Goal: Communication & Community: Share content

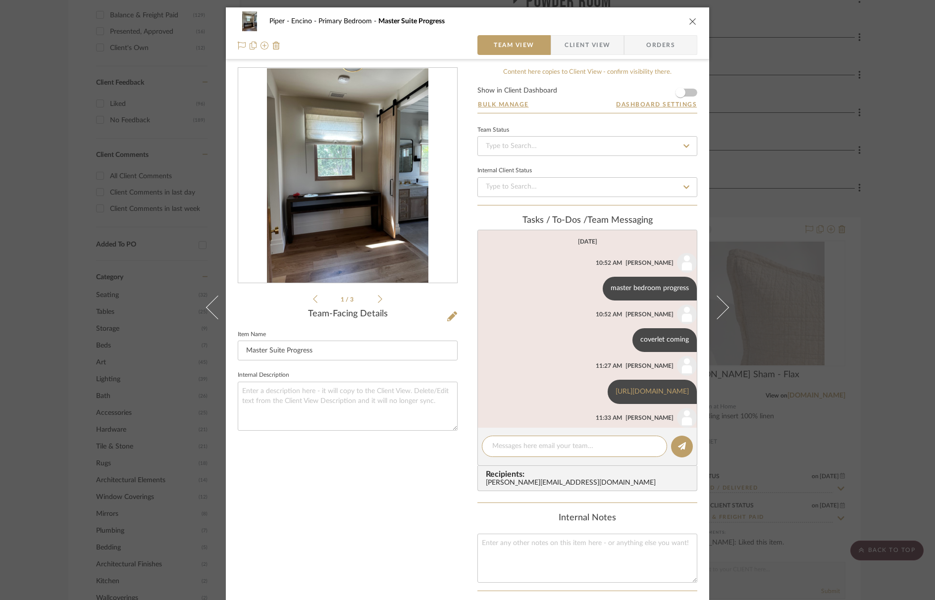
scroll to position [238, 0]
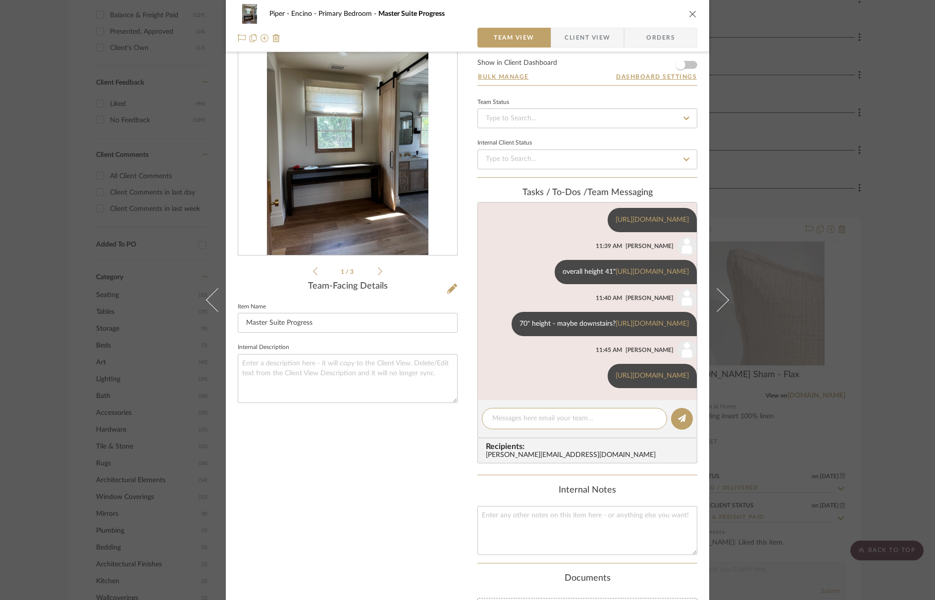
click at [689, 16] on icon "close" at bounding box center [693, 14] width 8 height 8
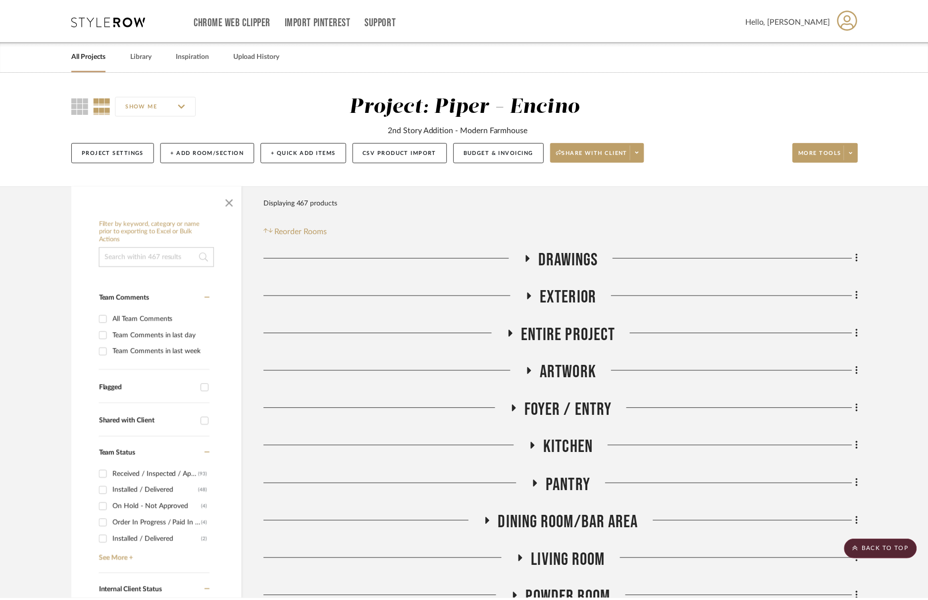
scroll to position [598, 0]
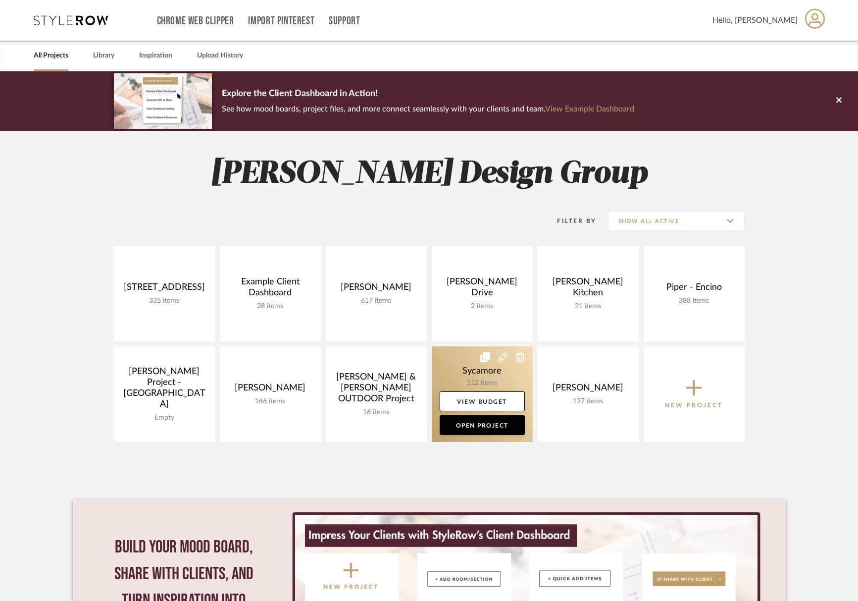
click at [480, 366] on link at bounding box center [482, 394] width 101 height 96
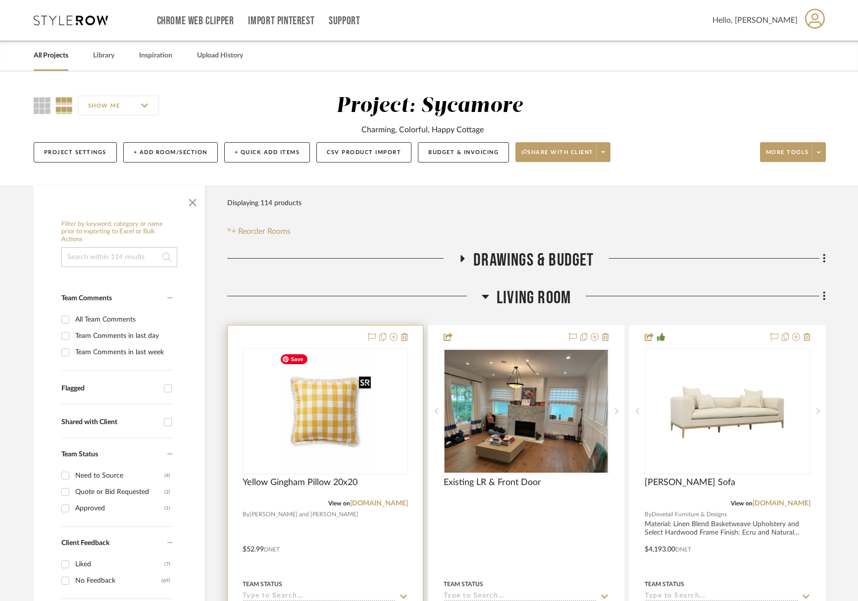
click at [0, 0] on img at bounding box center [0, 0] width 0 height 0
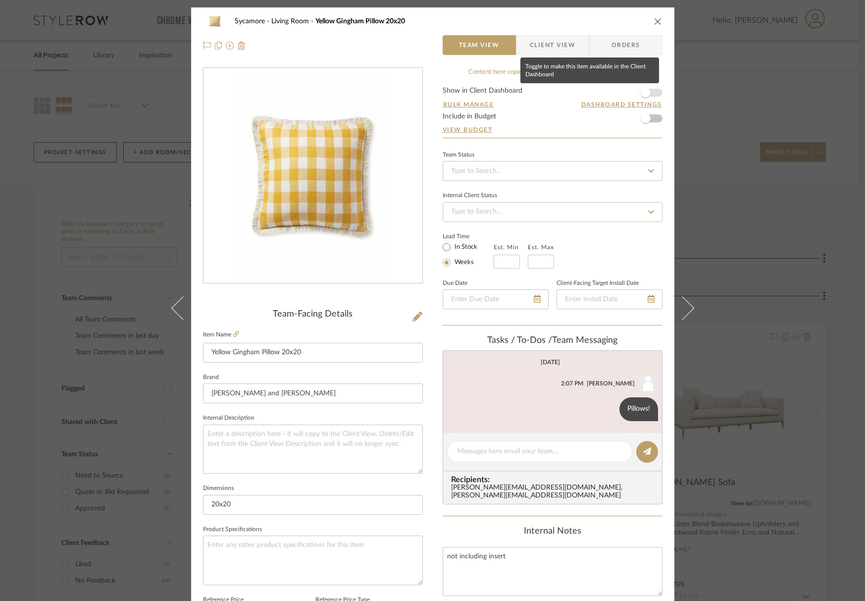
click at [648, 97] on span "button" at bounding box center [646, 93] width 22 height 22
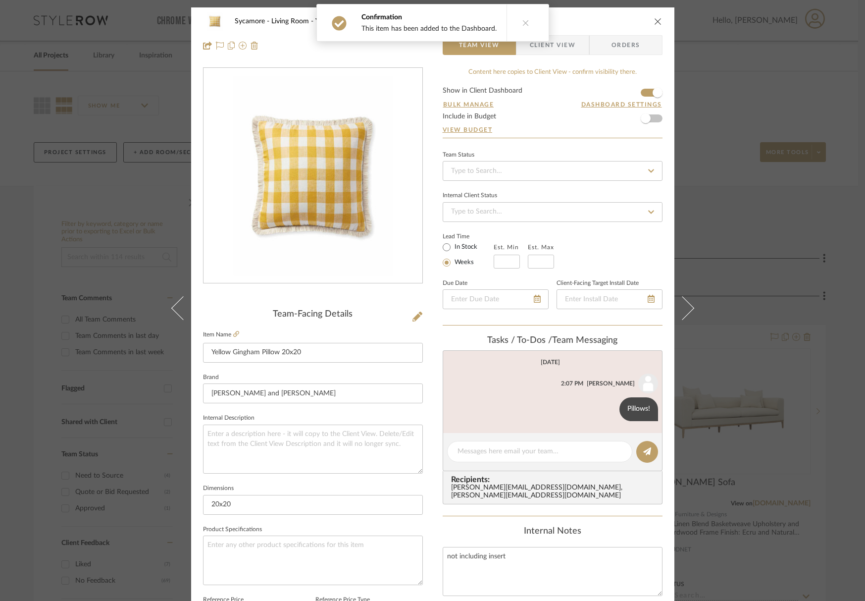
click at [506, 32] on button at bounding box center [525, 22] width 38 height 37
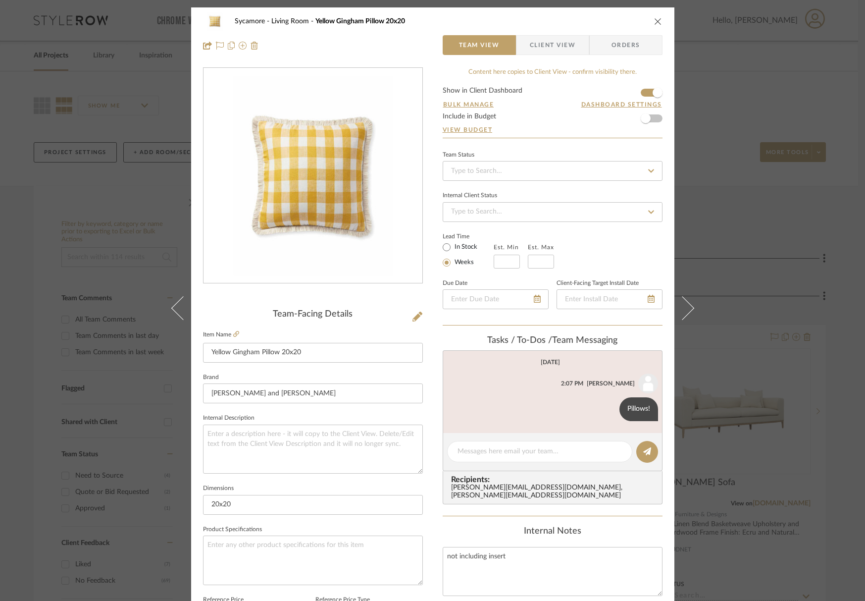
click at [546, 42] on span "Client View" at bounding box center [553, 45] width 46 height 20
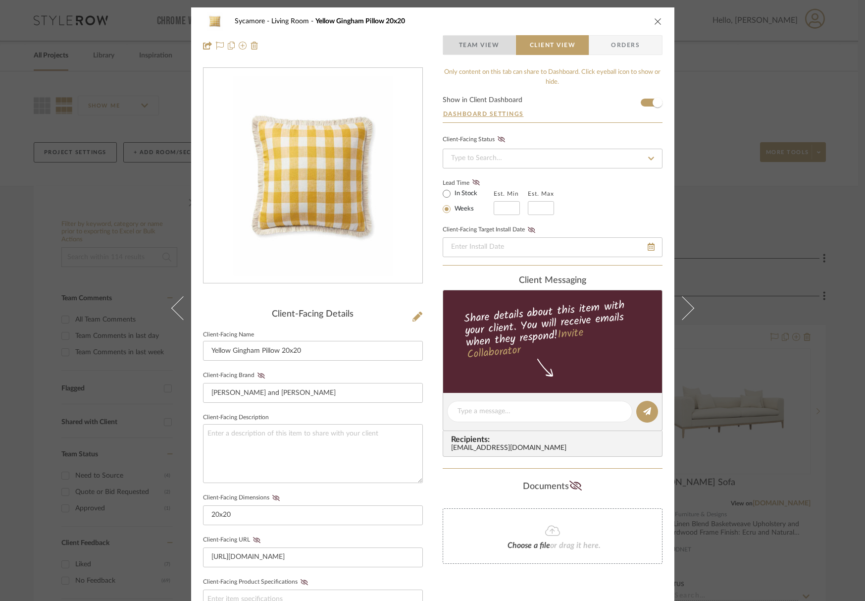
click at [492, 47] on span "Team View" at bounding box center [479, 45] width 41 height 20
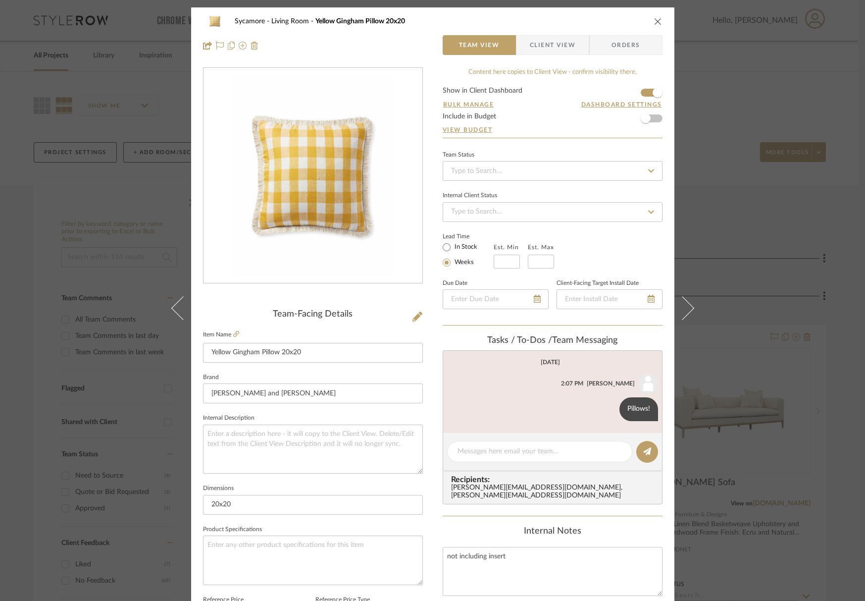
click at [635, 42] on span "Orders" at bounding box center [626, 45] width 50 height 20
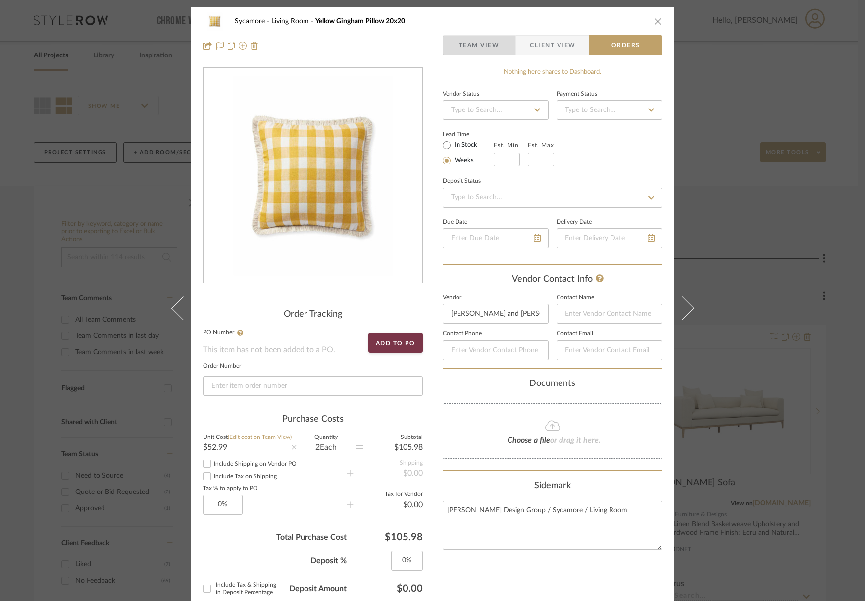
click at [467, 50] on span "Team View" at bounding box center [479, 45] width 41 height 20
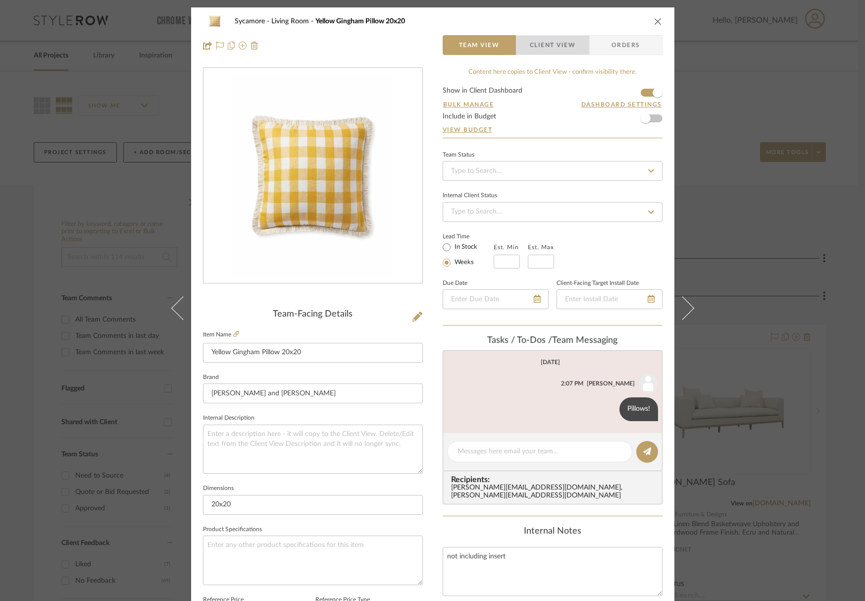
click at [545, 45] on span "Client View" at bounding box center [553, 45] width 46 height 20
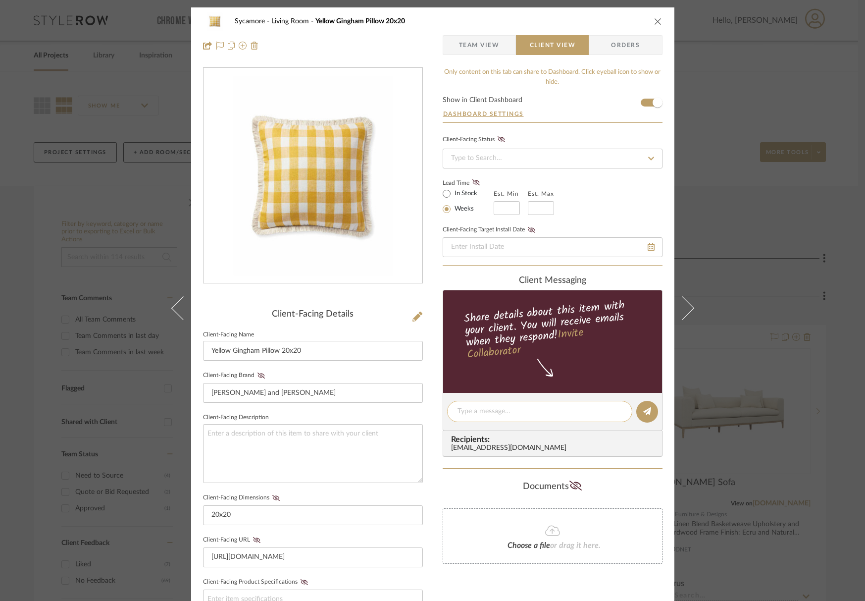
click at [483, 417] on div at bounding box center [539, 411] width 185 height 21
click at [486, 409] on textarea at bounding box center [539, 411] width 164 height 10
type textarea "Cute Pillows!"
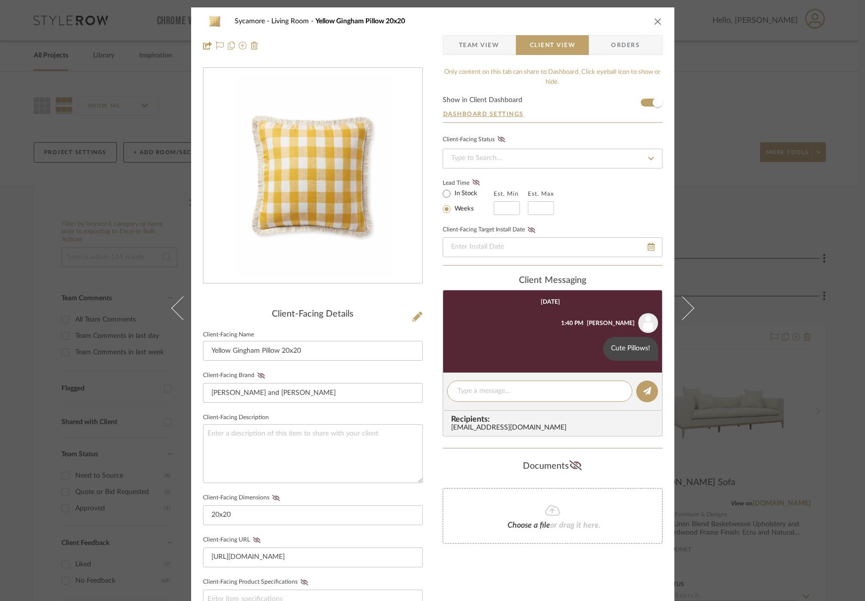
click at [657, 20] on icon "close" at bounding box center [658, 21] width 8 height 8
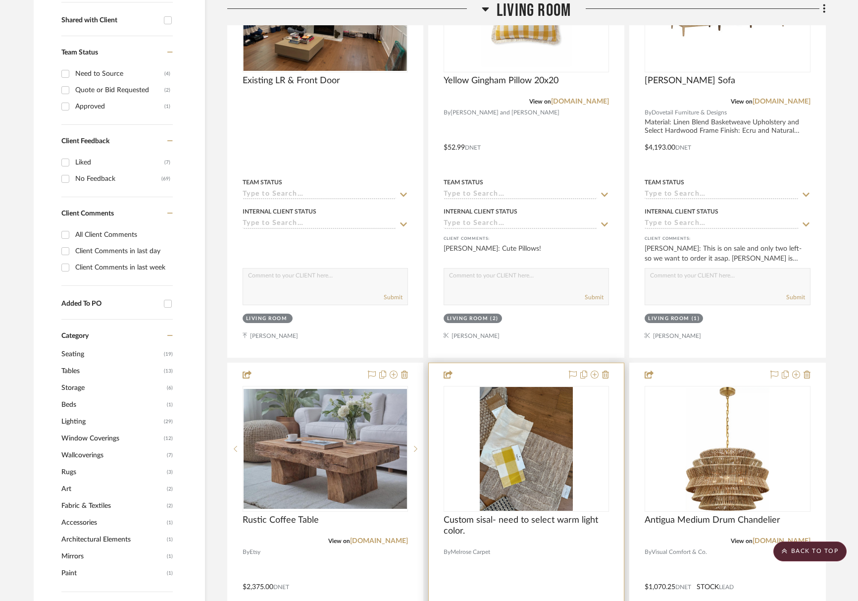
scroll to position [573, 0]
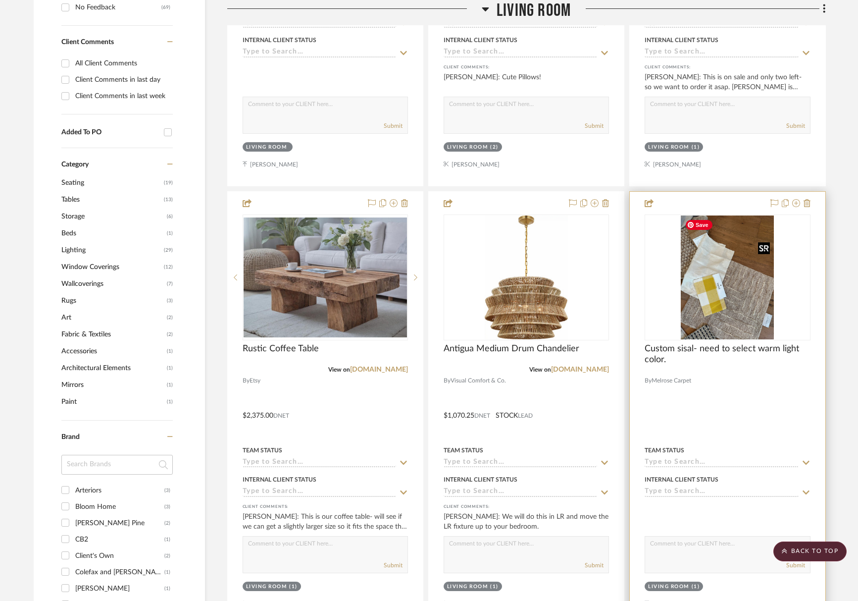
click at [737, 241] on img "0" at bounding box center [727, 277] width 93 height 124
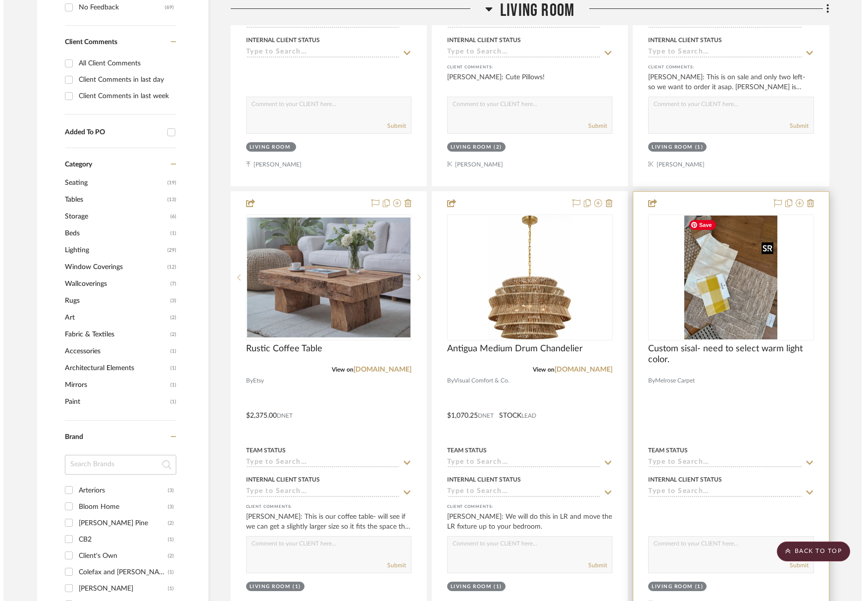
scroll to position [0, 0]
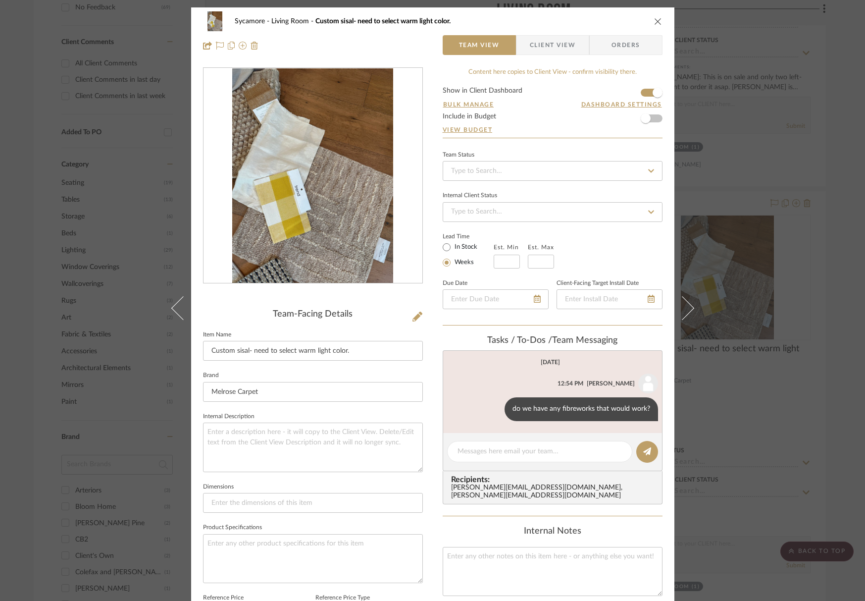
click at [654, 23] on icon "close" at bounding box center [658, 21] width 8 height 8
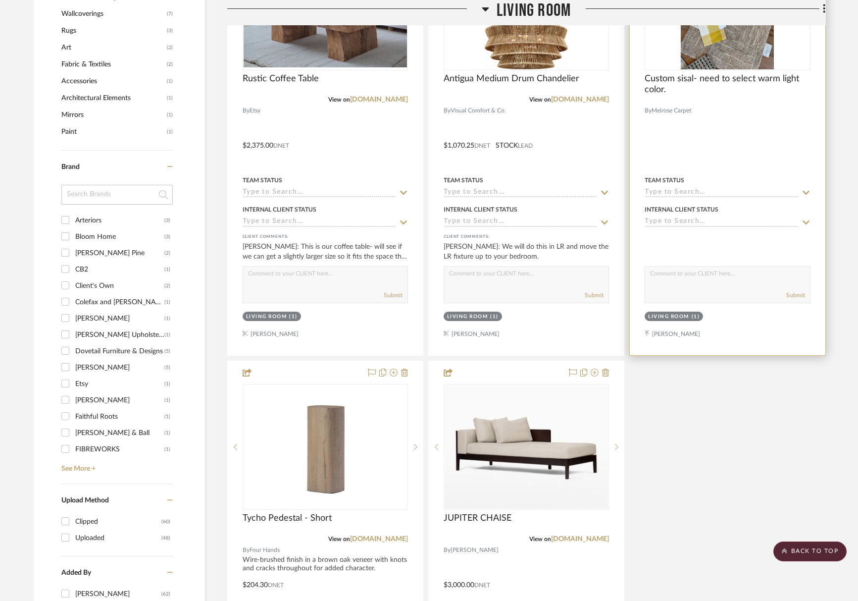
scroll to position [1045, 0]
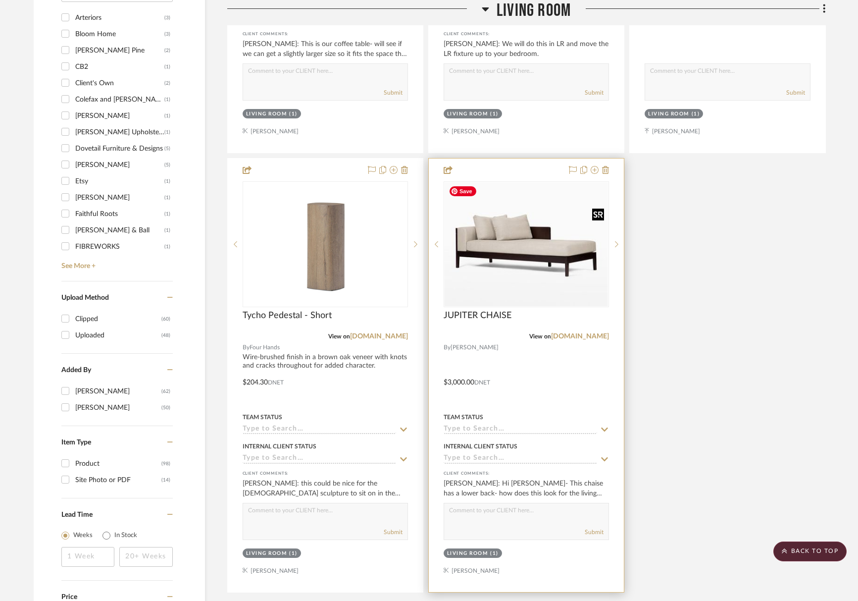
click at [566, 248] on img "0" at bounding box center [526, 244] width 163 height 124
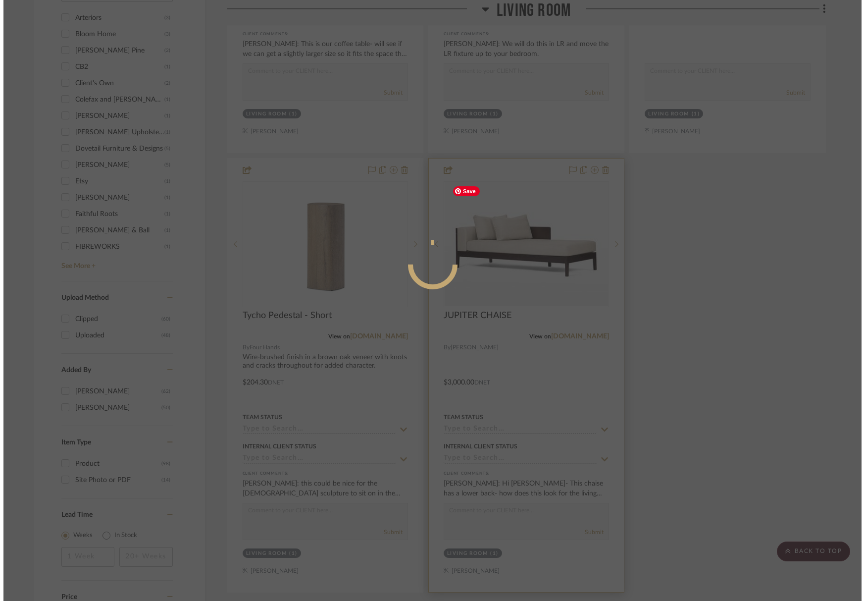
scroll to position [0, 0]
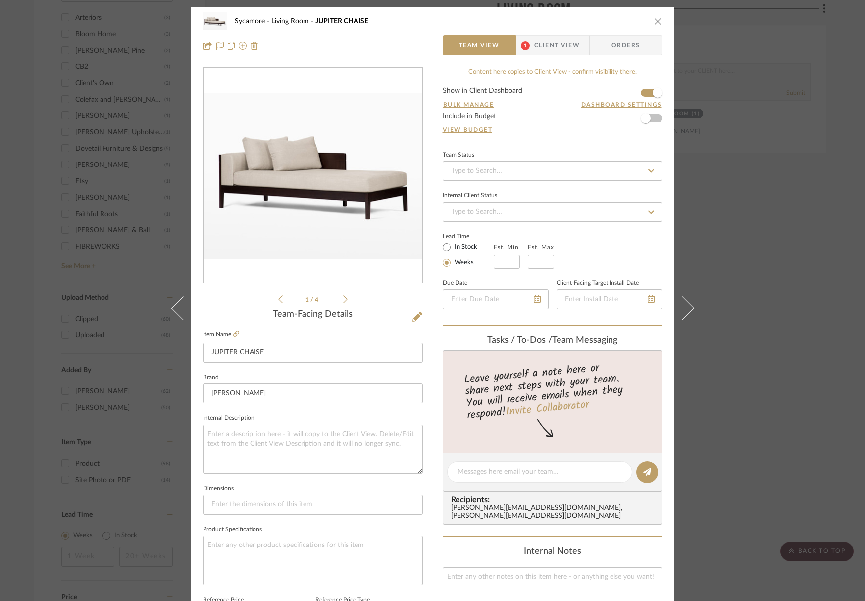
click at [343, 301] on icon at bounding box center [345, 299] width 4 height 9
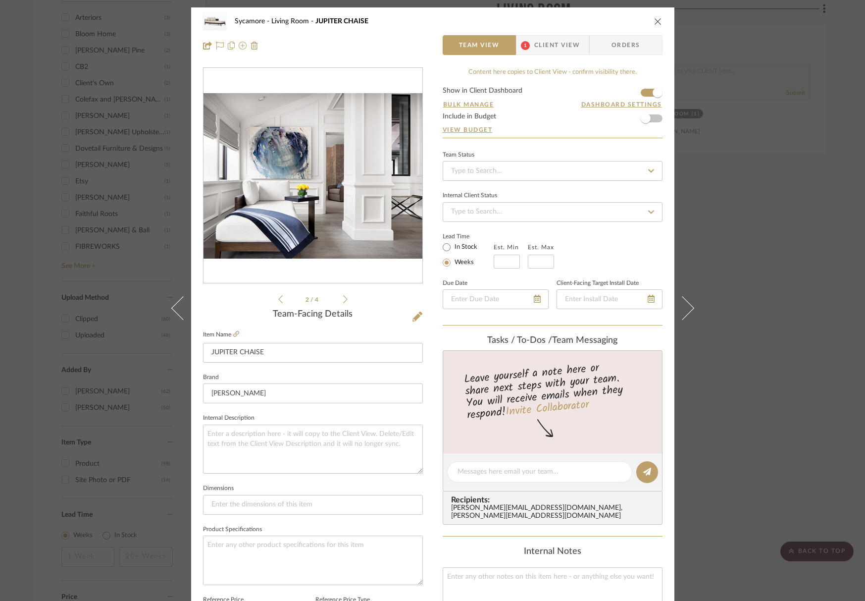
click at [343, 301] on icon at bounding box center [345, 299] width 4 height 9
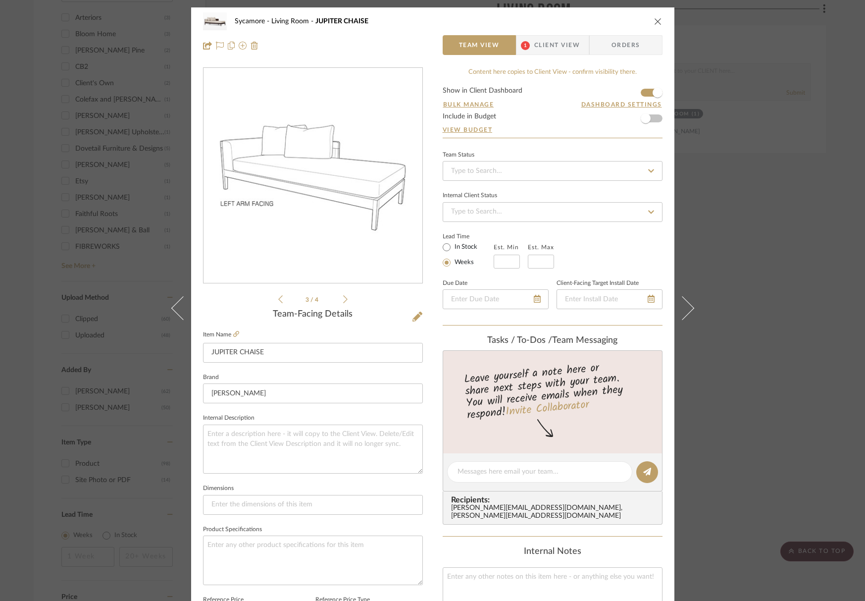
click at [654, 21] on icon "close" at bounding box center [658, 21] width 8 height 8
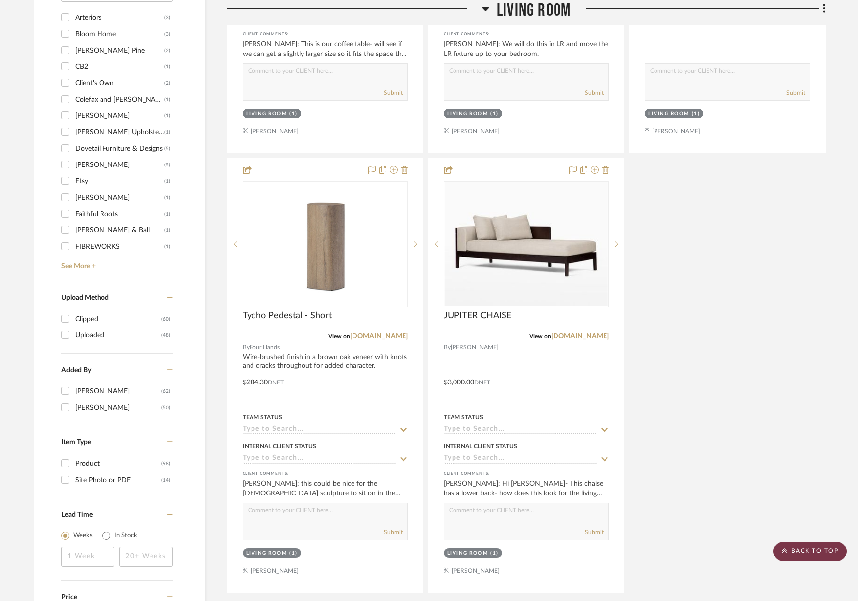
click at [799, 553] on scroll-to-top-button "BACK TO TOP" at bounding box center [809, 551] width 73 height 20
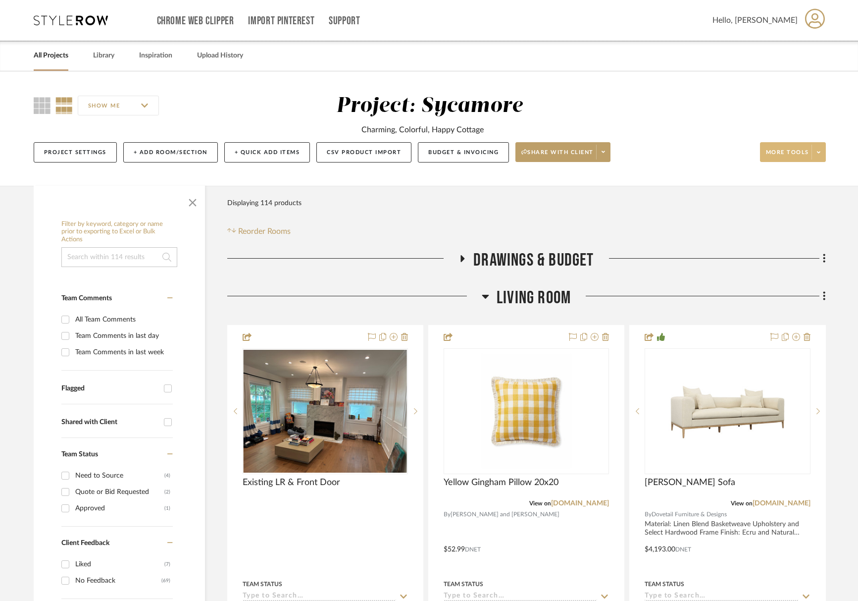
click at [796, 149] on span "More tools" at bounding box center [787, 156] width 43 height 15
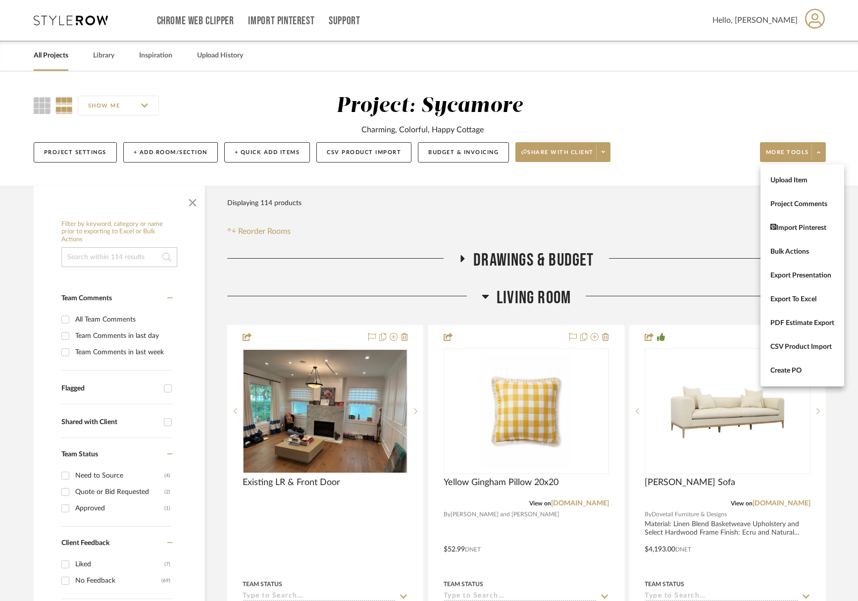
scroll to position [0, 0]
click at [793, 176] on span "Upload Item" at bounding box center [802, 180] width 64 height 8
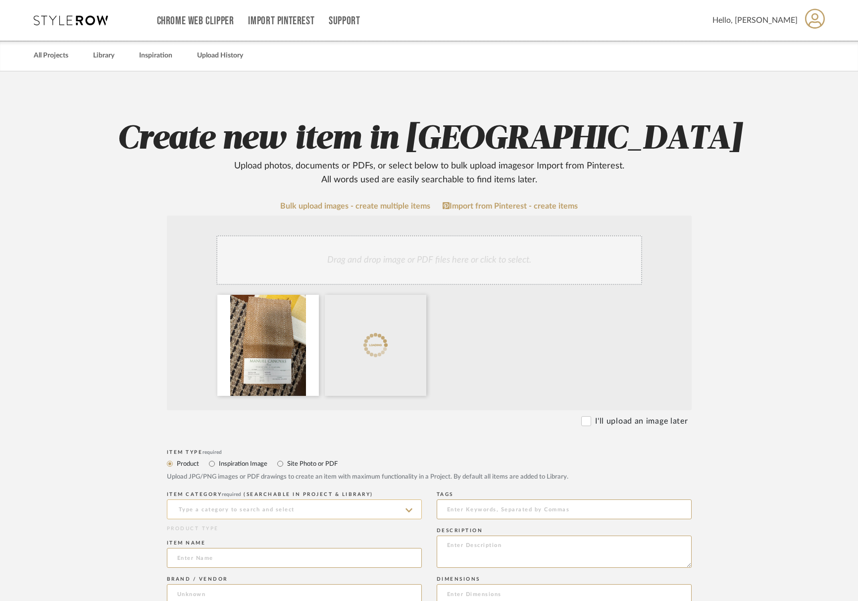
click at [260, 508] on input at bounding box center [294, 509] width 255 height 20
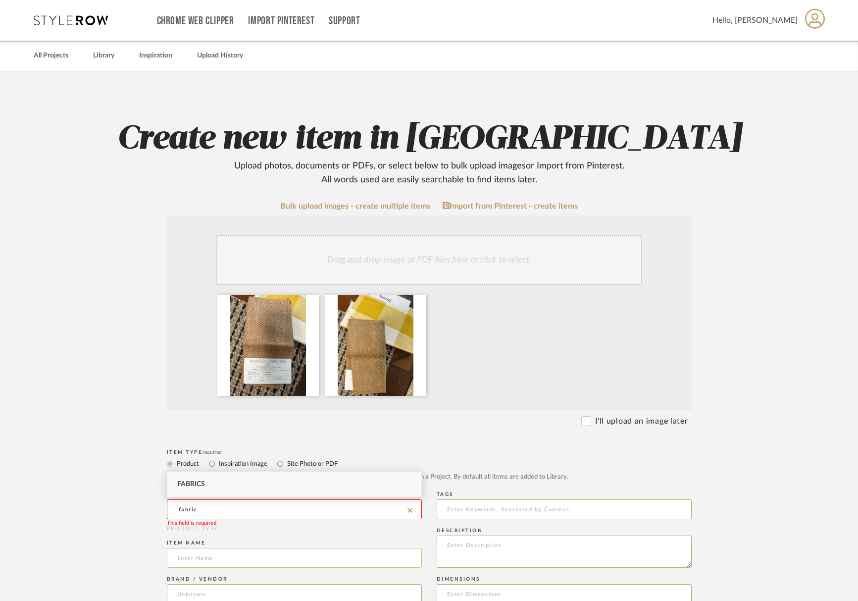
drag, startPoint x: 206, startPoint y: 481, endPoint x: 206, endPoint y: 553, distance: 72.3
click at [206, 482] on div "Fabrics" at bounding box center [294, 483] width 254 height 25
type input "Fabrics"
click at [206, 560] on input at bounding box center [294, 558] width 255 height 20
type input "Bench Fabric"
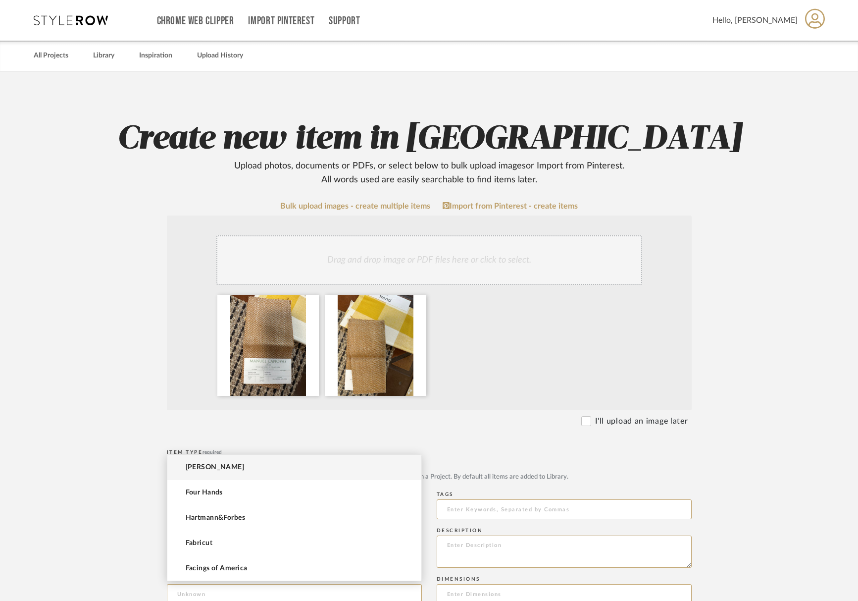
scroll to position [3, 0]
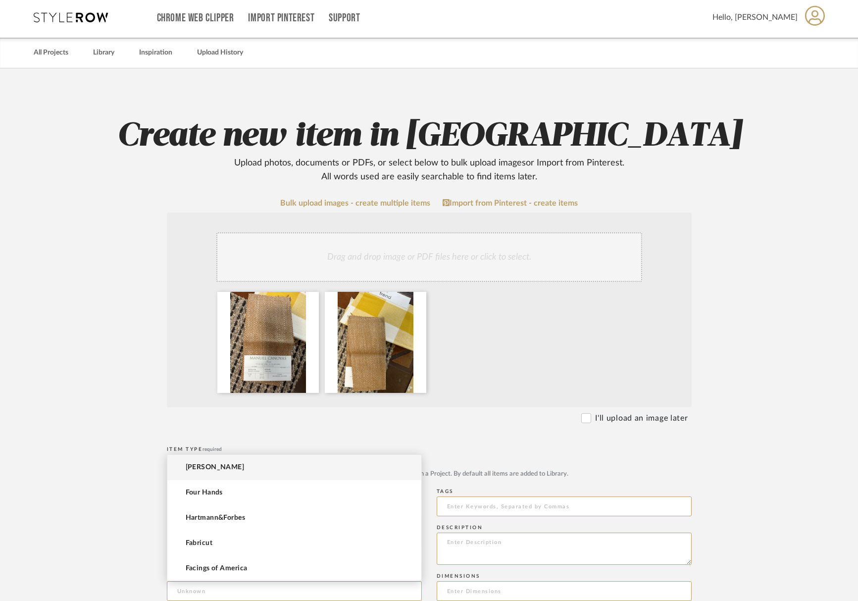
type input "<"
click at [220, 470] on span "[PERSON_NAME]" at bounding box center [215, 467] width 59 height 8
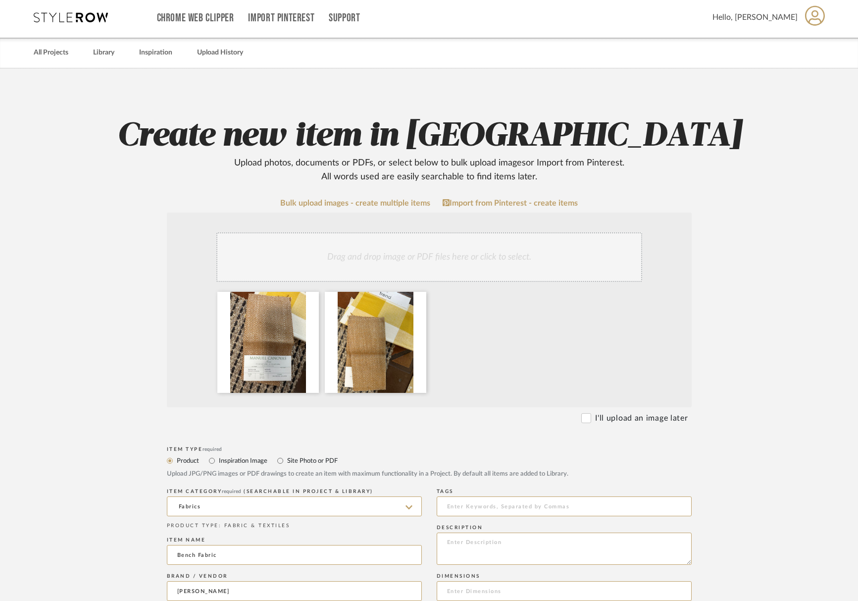
type input "[PERSON_NAME]"
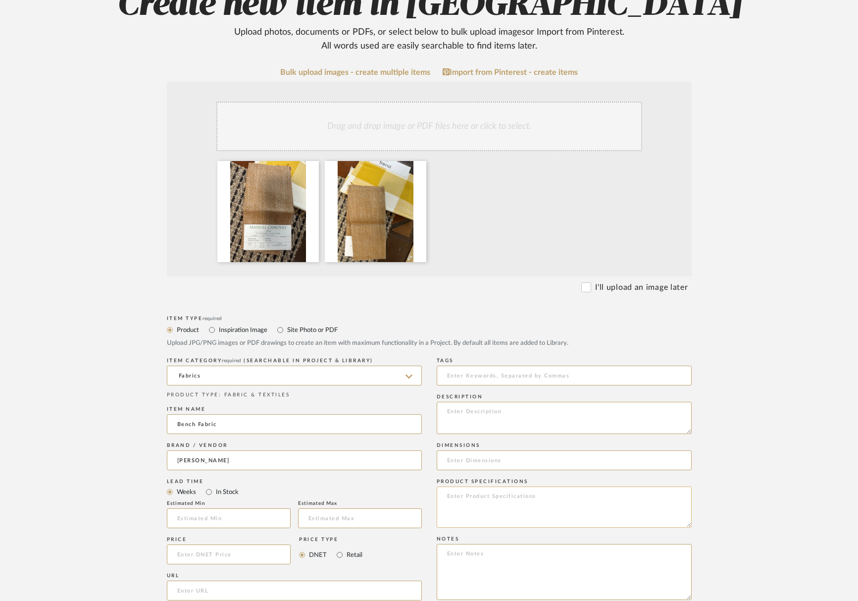
scroll to position [141, 0]
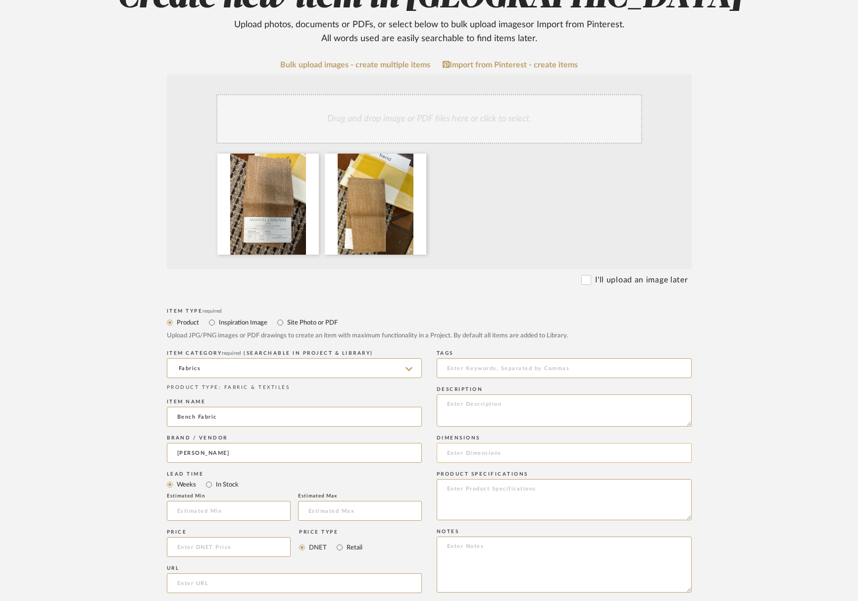
click at [480, 451] on input at bounding box center [564, 453] width 255 height 20
type input "55" Width"
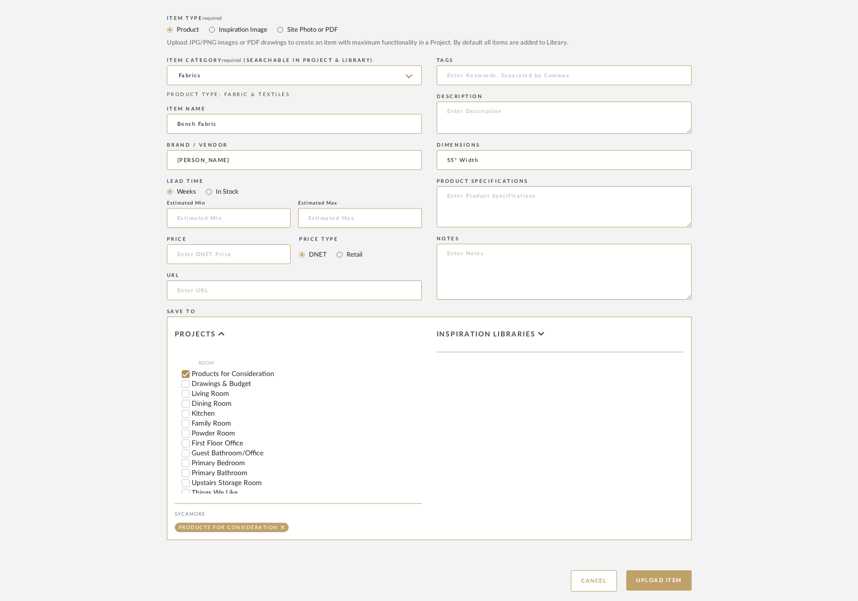
scroll to position [154, 0]
drag, startPoint x: 184, startPoint y: 364, endPoint x: 186, endPoint y: 376, distance: 12.0
click at [184, 365] on input "Products for Consideration" at bounding box center [186, 370] width 10 height 10
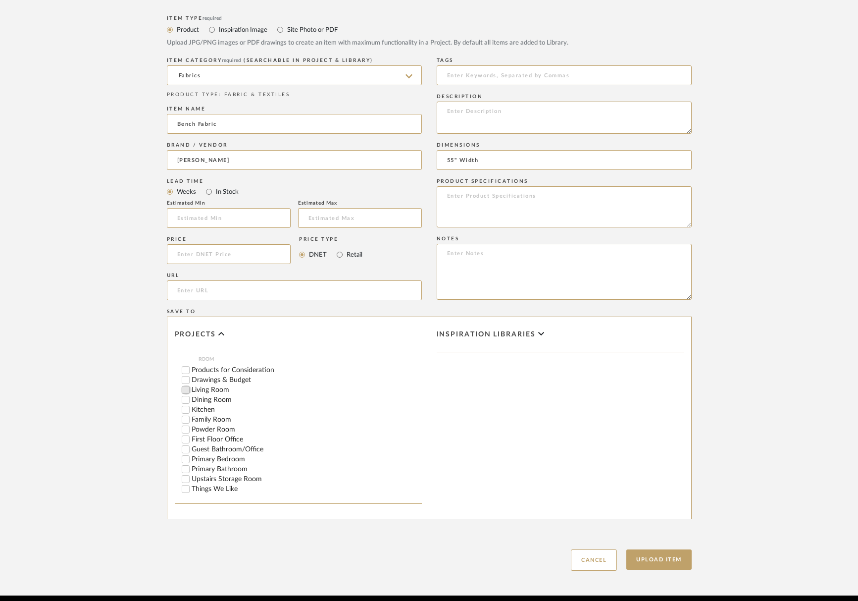
click at [186, 385] on input "Living Room" at bounding box center [186, 390] width 10 height 10
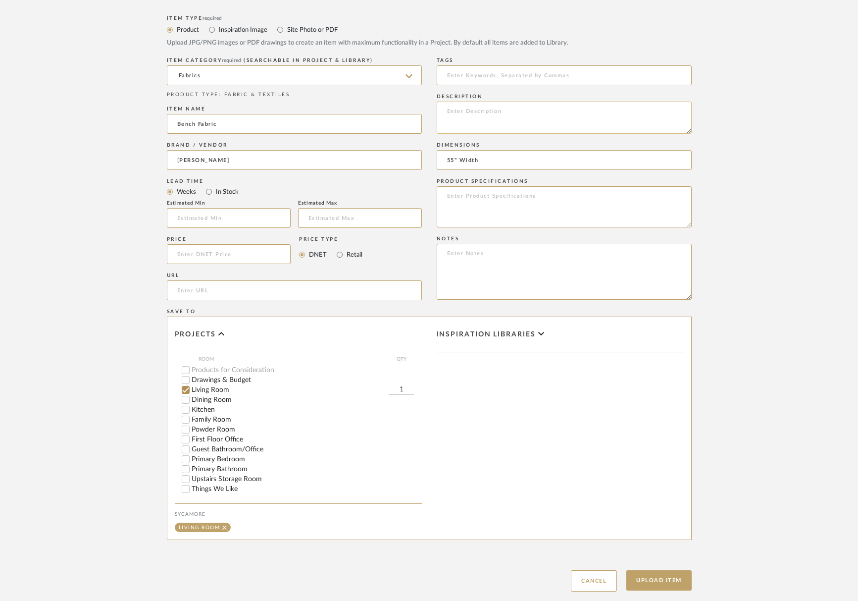
click at [478, 131] on textarea at bounding box center [564, 117] width 255 height 32
type textarea "B"
click at [480, 200] on textarea at bounding box center [564, 206] width 255 height 41
type textarea "Monti Curcuma - M4163-06"
click at [661, 580] on button "Upload Item" at bounding box center [658, 580] width 65 height 20
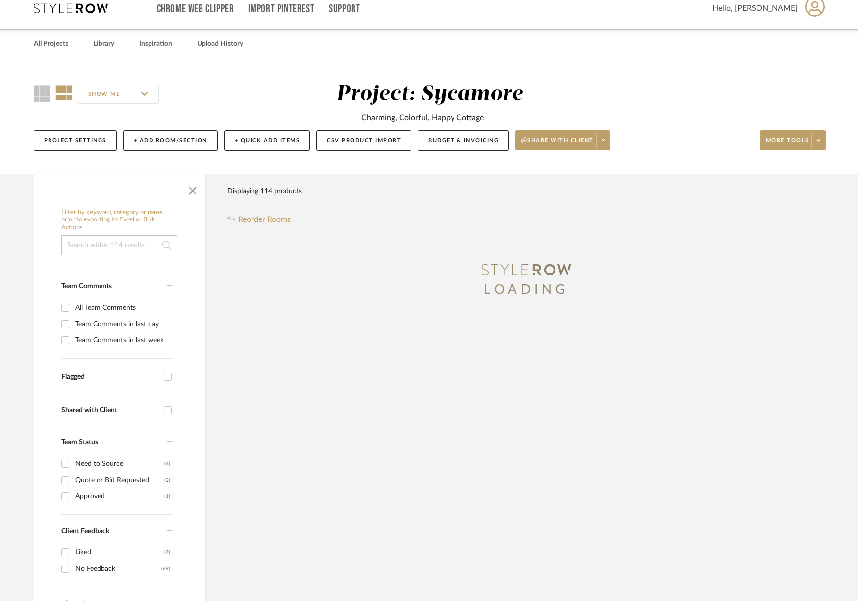
scroll to position [0, 0]
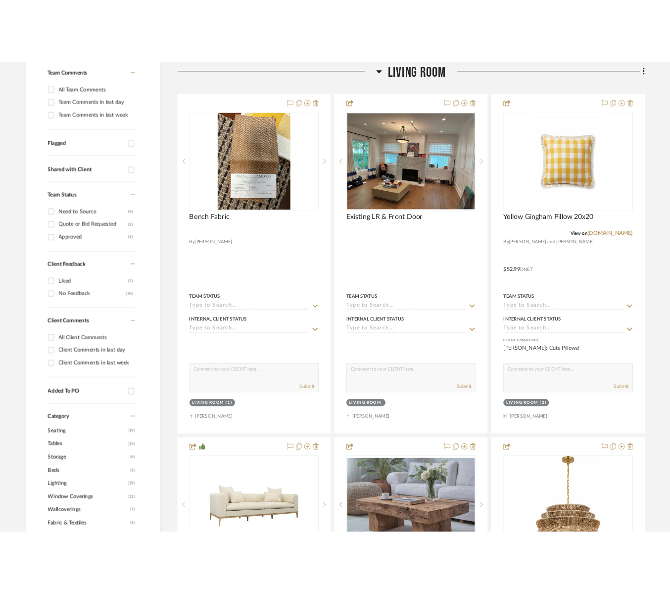
scroll to position [287, 0]
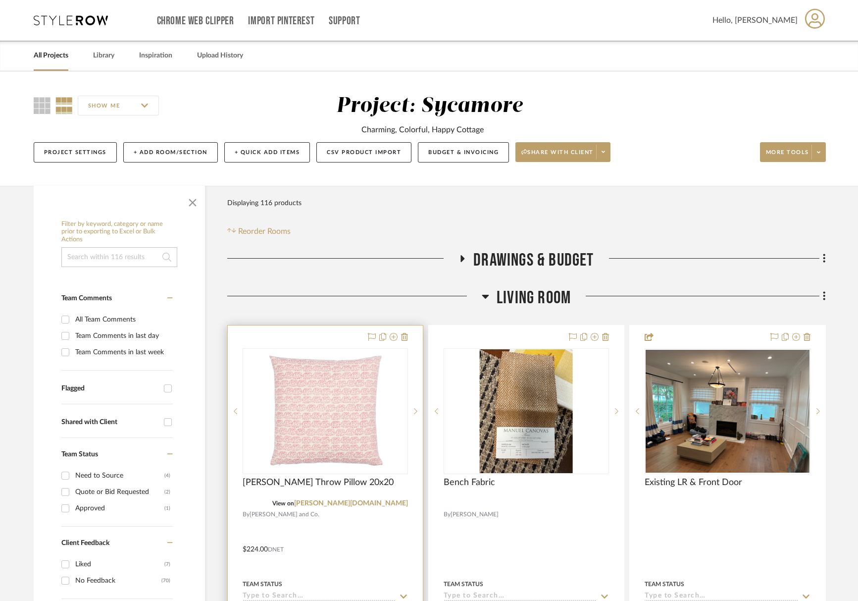
click at [0, 0] on div at bounding box center [0, 0] width 0 height 0
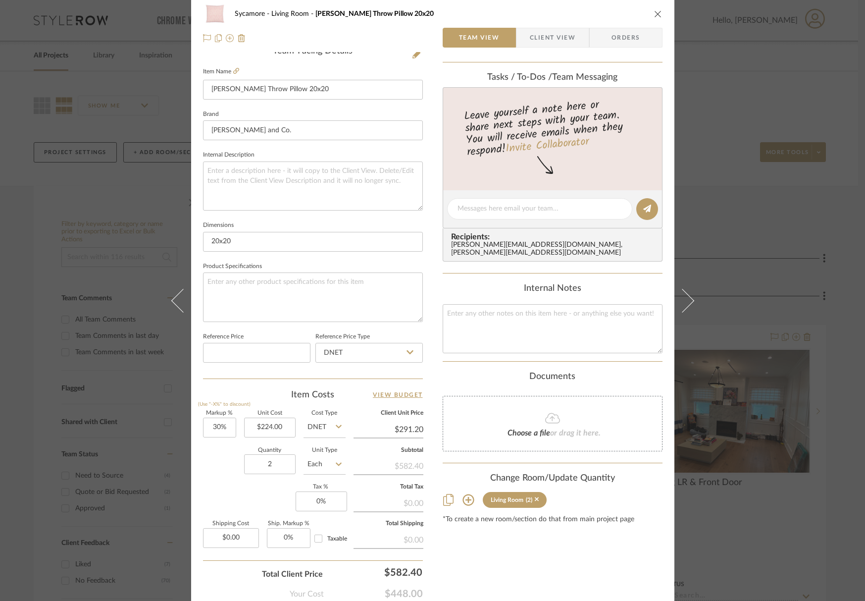
scroll to position [319, 0]
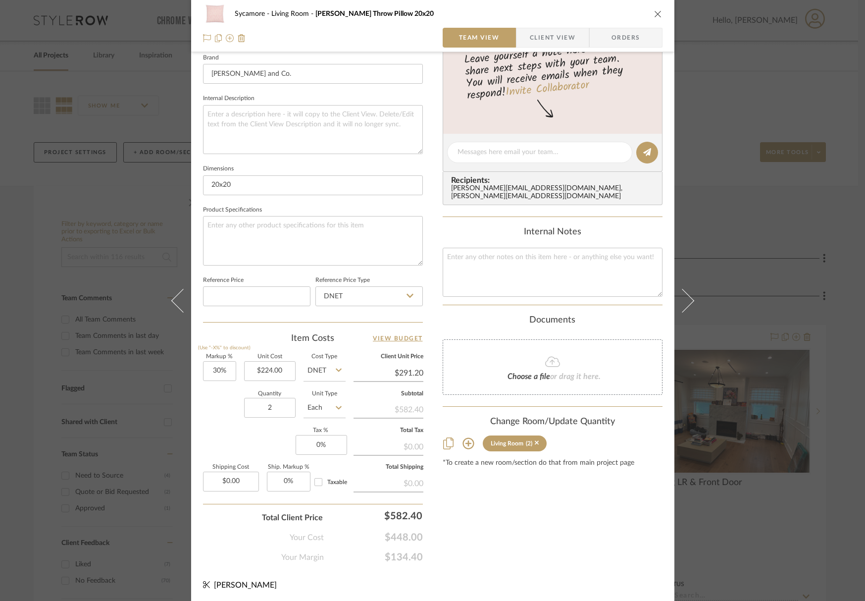
click at [462, 437] on icon at bounding box center [468, 443] width 12 height 12
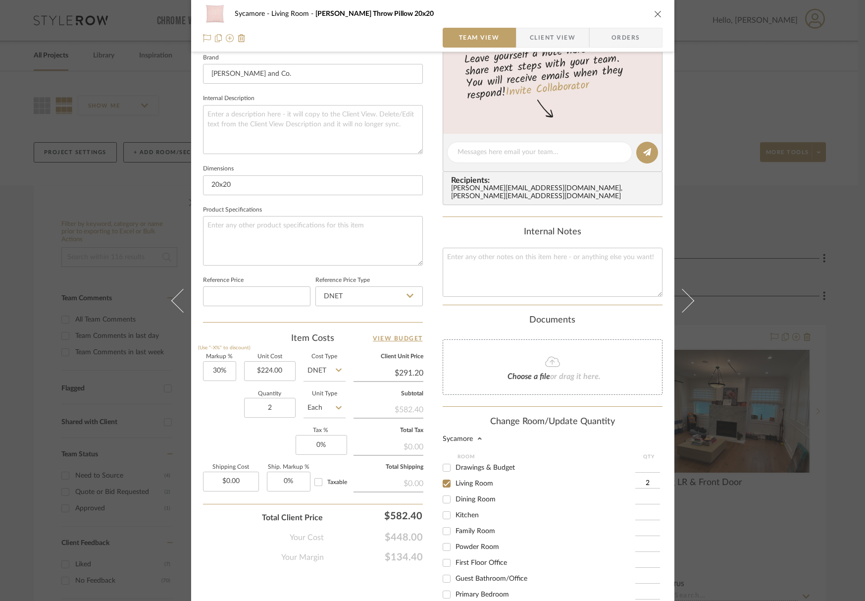
scroll to position [27, 0]
click at [447, 502] on input "Family Room" at bounding box center [447, 510] width 16 height 16
checkbox input "true"
type input "1"
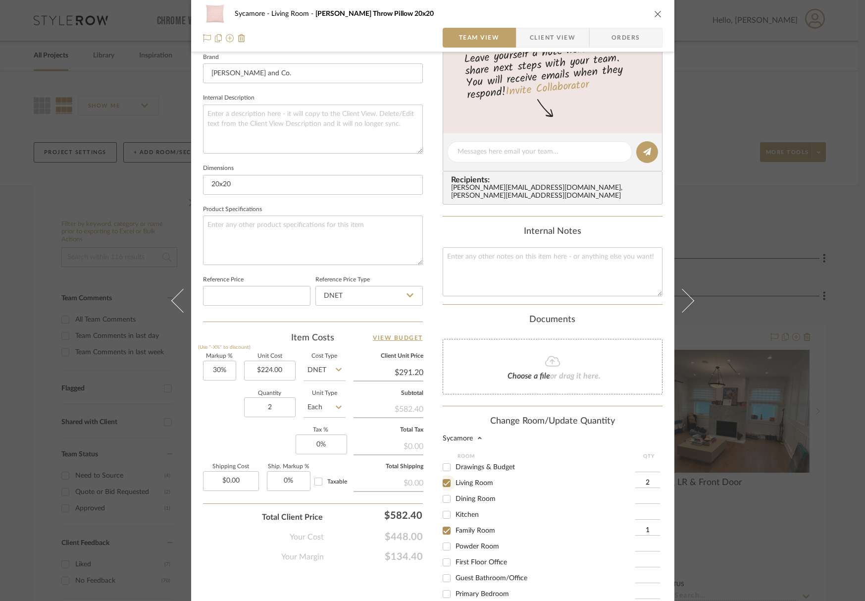
click at [446, 476] on input "Living Room" at bounding box center [447, 483] width 16 height 16
checkbox input "false"
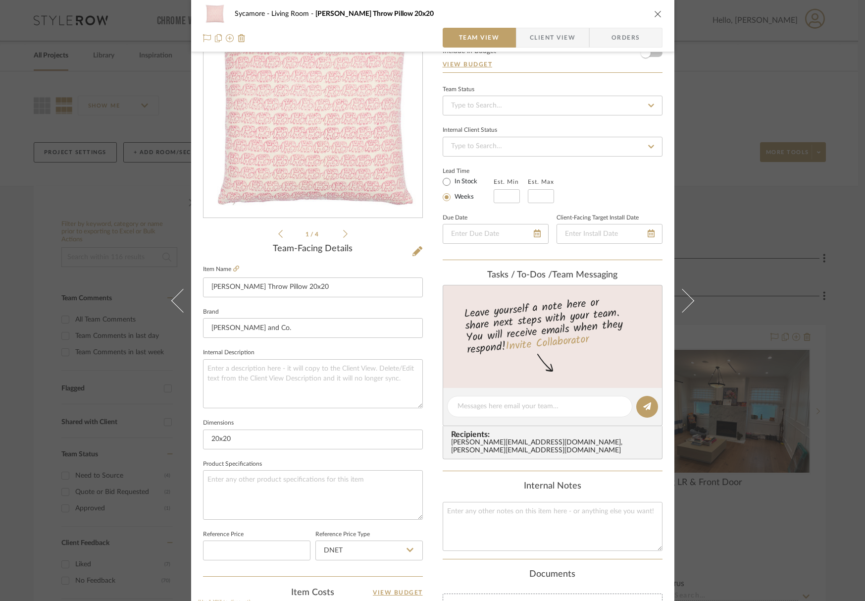
scroll to position [456, 0]
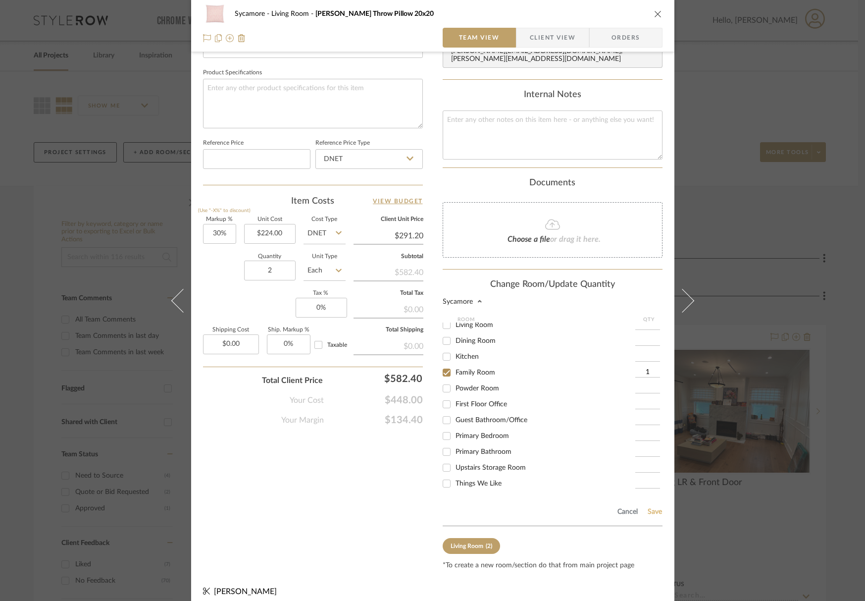
click at [649, 507] on button "Save" at bounding box center [654, 511] width 15 height 8
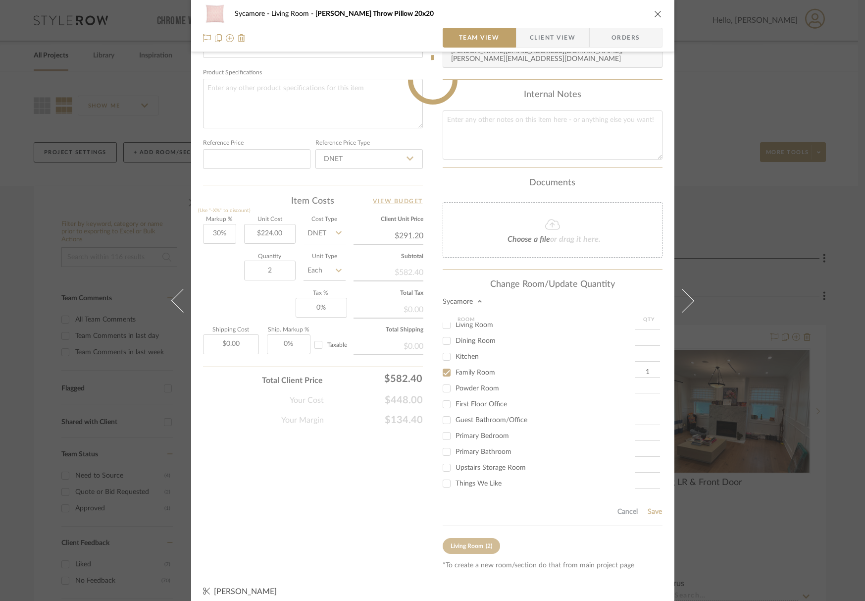
type input "1"
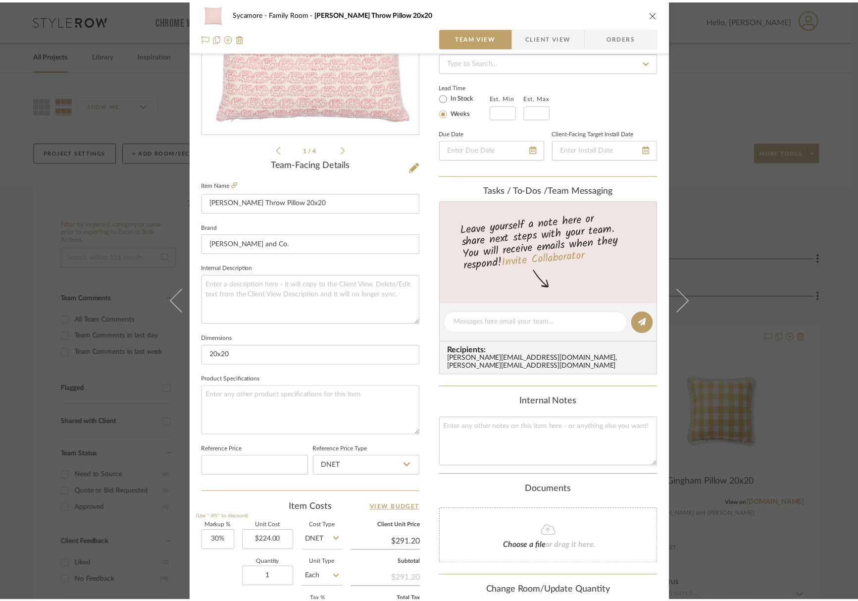
scroll to position [0, 0]
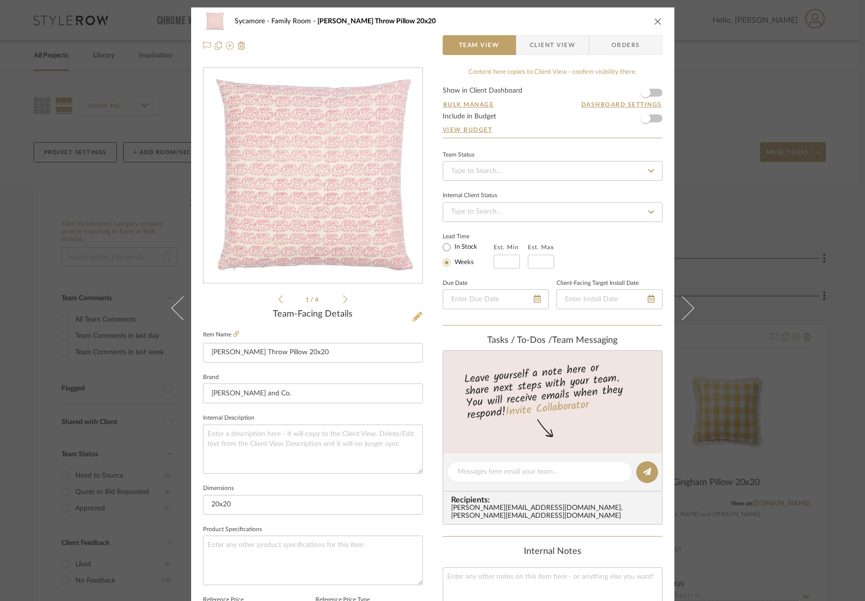
click at [415, 319] on icon at bounding box center [417, 316] width 10 height 10
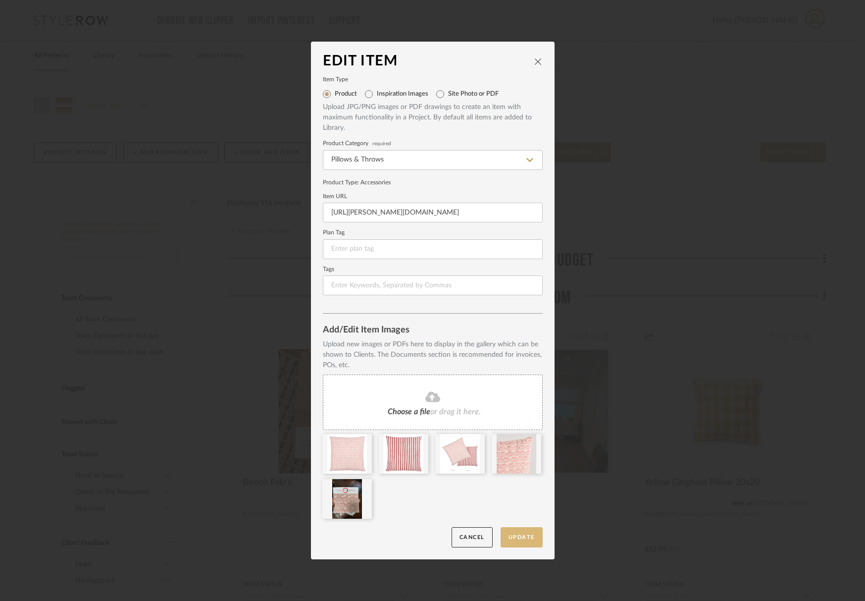
click at [522, 535] on button "Update" at bounding box center [522, 537] width 42 height 20
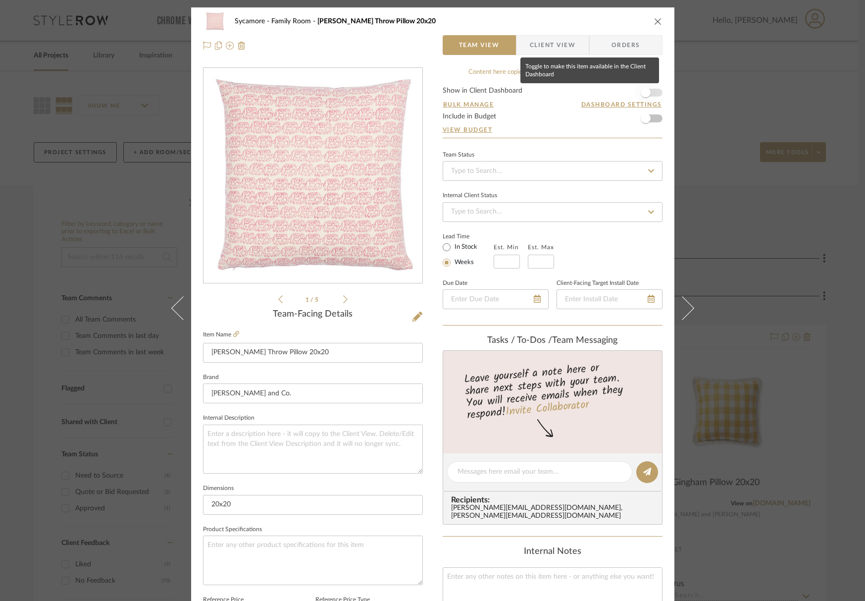
drag, startPoint x: 643, startPoint y: 91, endPoint x: 654, endPoint y: 39, distance: 53.6
click at [643, 91] on span "button" at bounding box center [646, 93] width 10 height 10
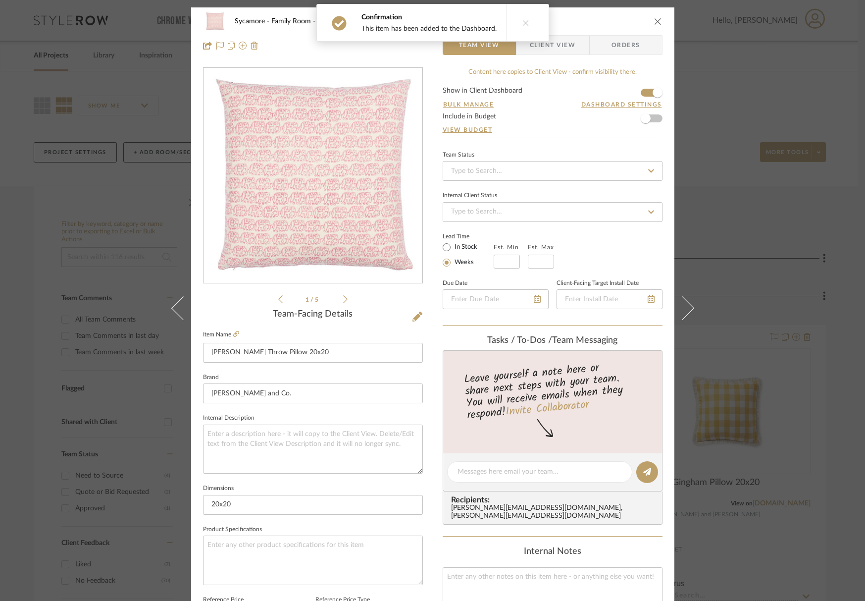
drag, startPoint x: 656, startPoint y: 19, endPoint x: 555, endPoint y: 1, distance: 102.6
click at [655, 19] on icon "close" at bounding box center [658, 21] width 8 height 8
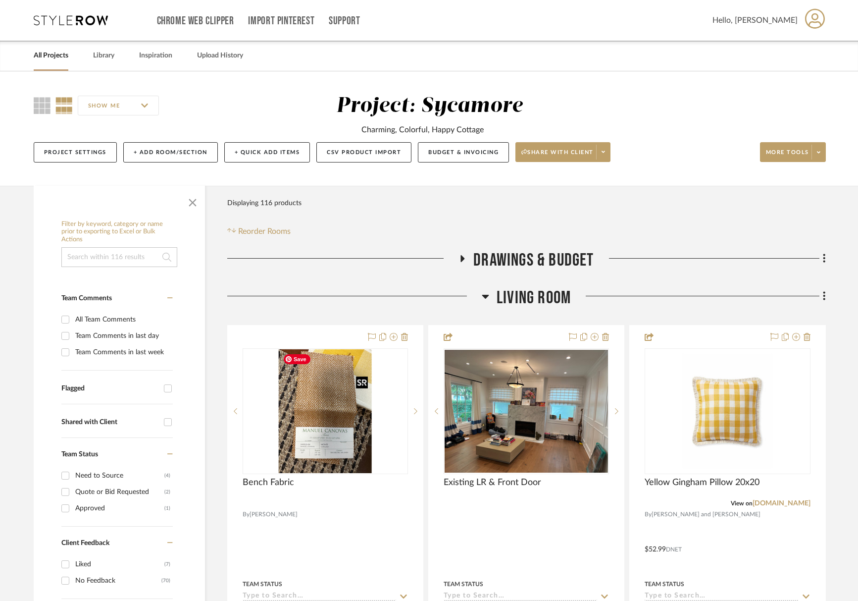
scroll to position [3, 0]
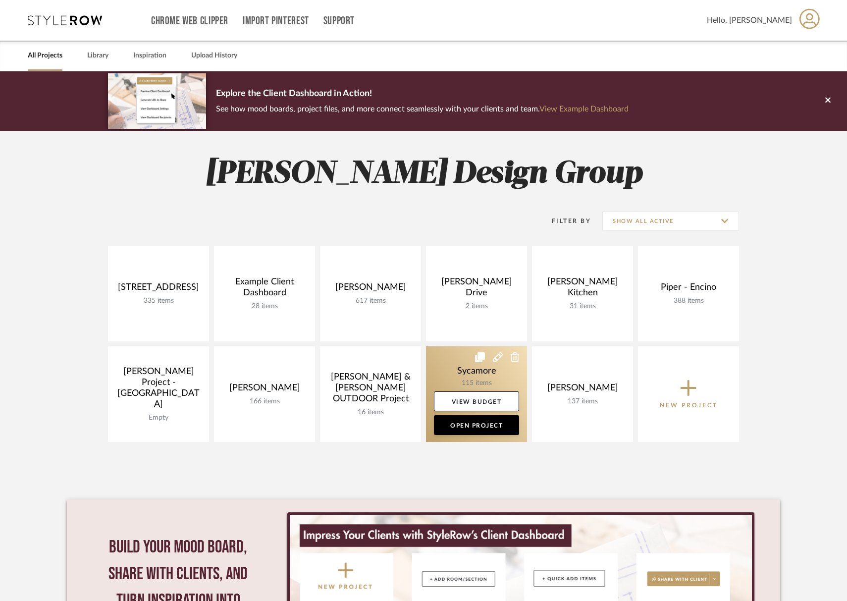
click at [476, 377] on link at bounding box center [476, 394] width 101 height 96
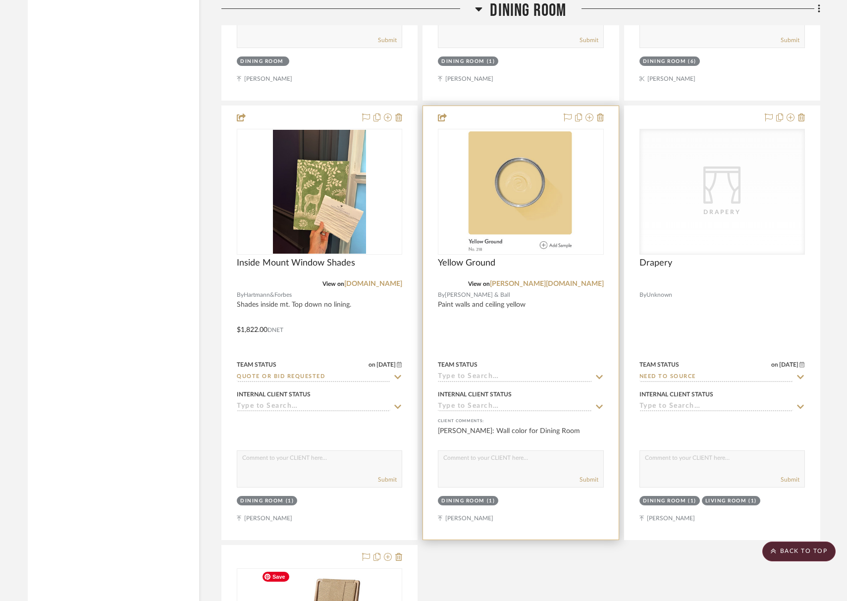
scroll to position [1971, 0]
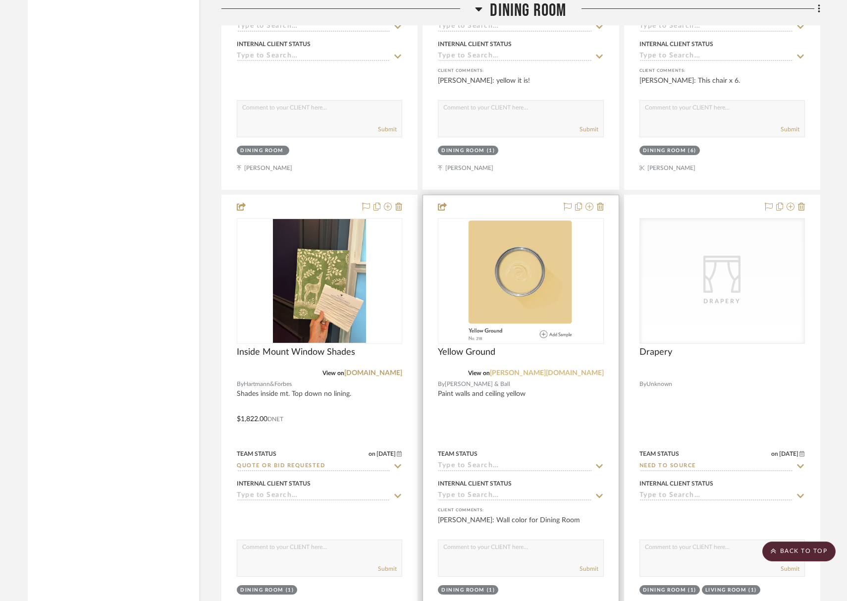
click at [574, 370] on link "farrow-ball.com" at bounding box center [547, 372] width 114 height 7
click at [538, 307] on img "0" at bounding box center [520, 281] width 108 height 124
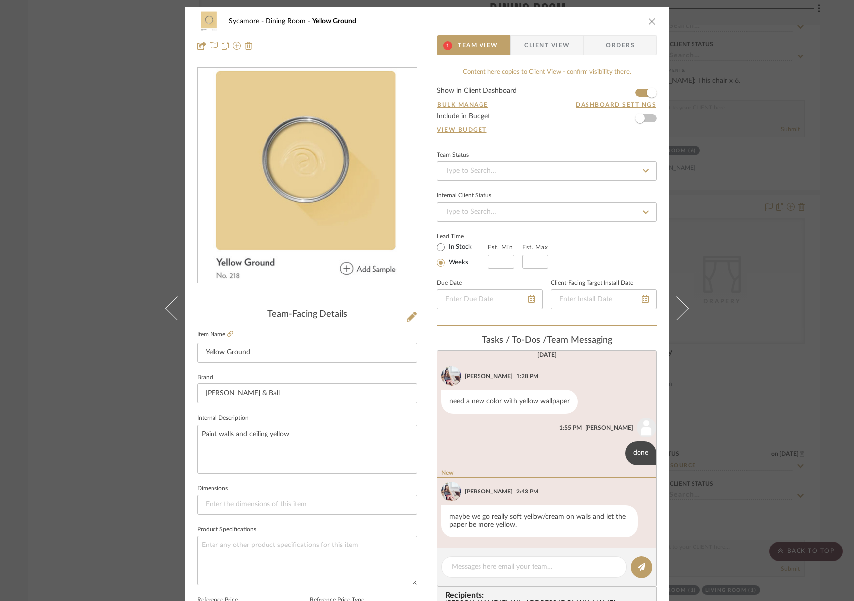
scroll to position [78, 0]
drag, startPoint x: 413, startPoint y: 318, endPoint x: 419, endPoint y: 322, distance: 7.6
click at [413, 318] on div "Sycamore Dining Room Yellow Ground 1 Team View Client View Orders Team-Facing D…" at bounding box center [426, 464] width 483 height 914
drag, startPoint x: 406, startPoint y: 314, endPoint x: 412, endPoint y: 318, distance: 7.6
click at [406, 314] on icon at bounding box center [411, 316] width 10 height 10
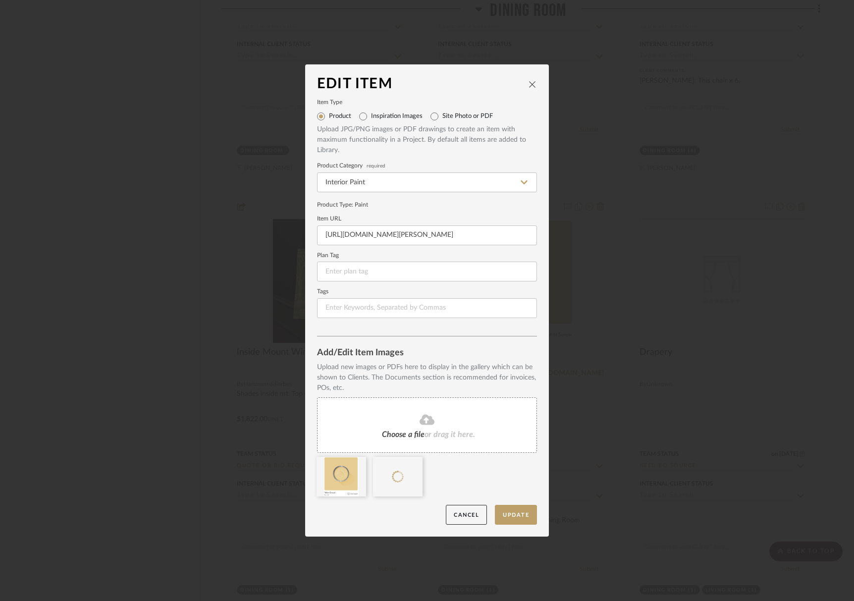
click at [0, 0] on icon at bounding box center [0, 0] width 0 height 0
click at [522, 520] on button "Update" at bounding box center [516, 514] width 42 height 20
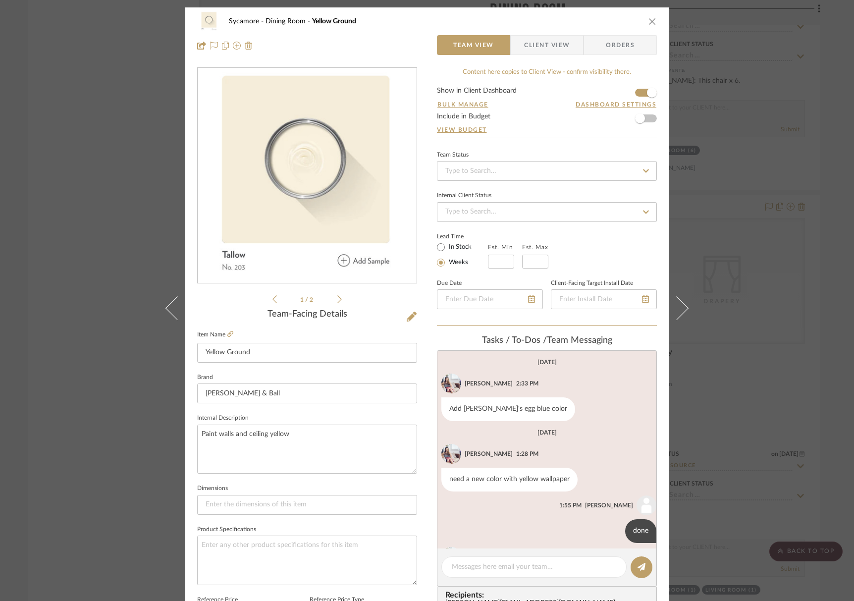
scroll to position [66, 0]
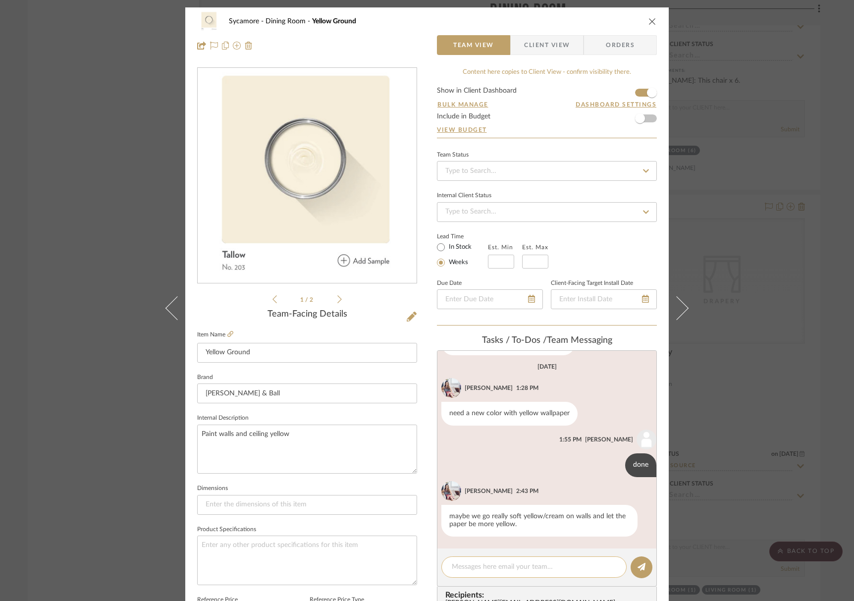
click at [542, 570] on textarea at bounding box center [534, 566] width 164 height 10
type textarea "udpated!"
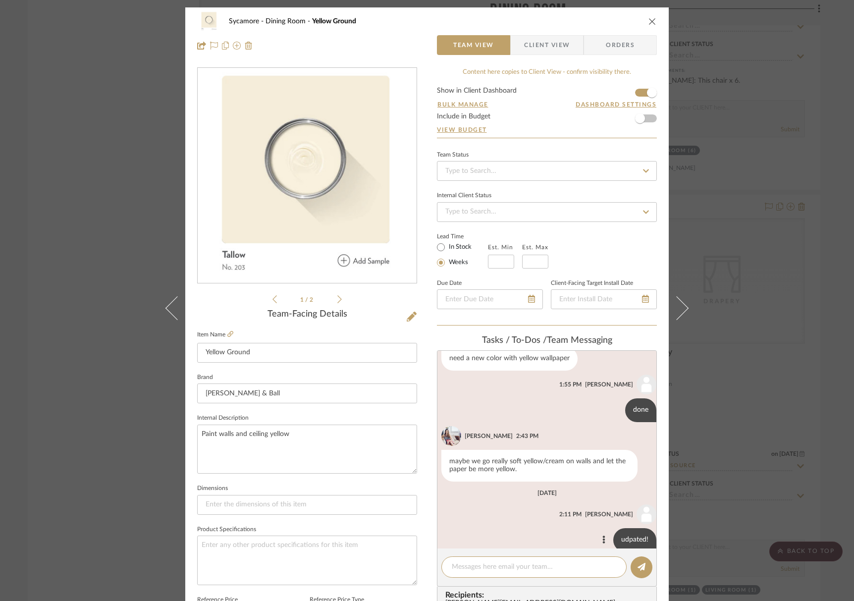
scroll to position [137, 0]
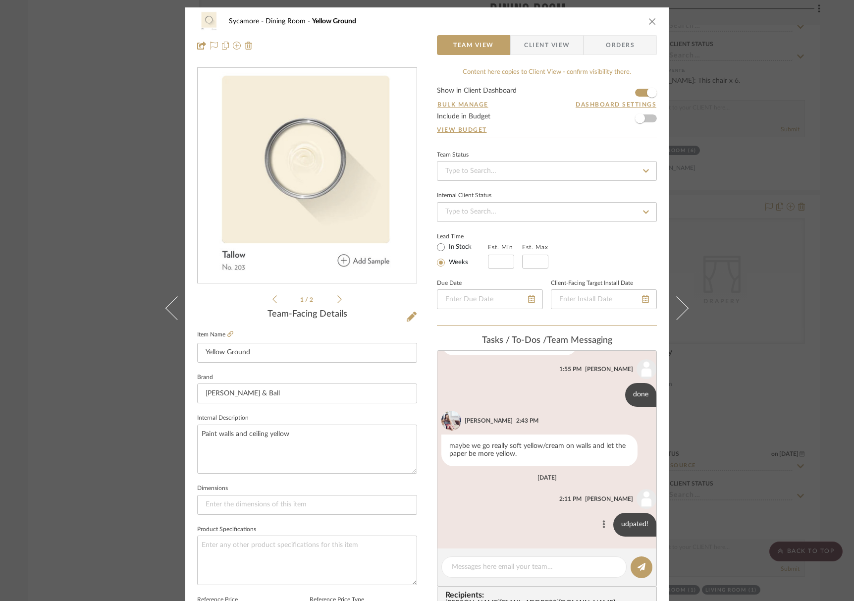
click at [603, 523] on icon at bounding box center [604, 524] width 2 height 8
click at [565, 517] on button "Edit Message" at bounding box center [555, 512] width 68 height 24
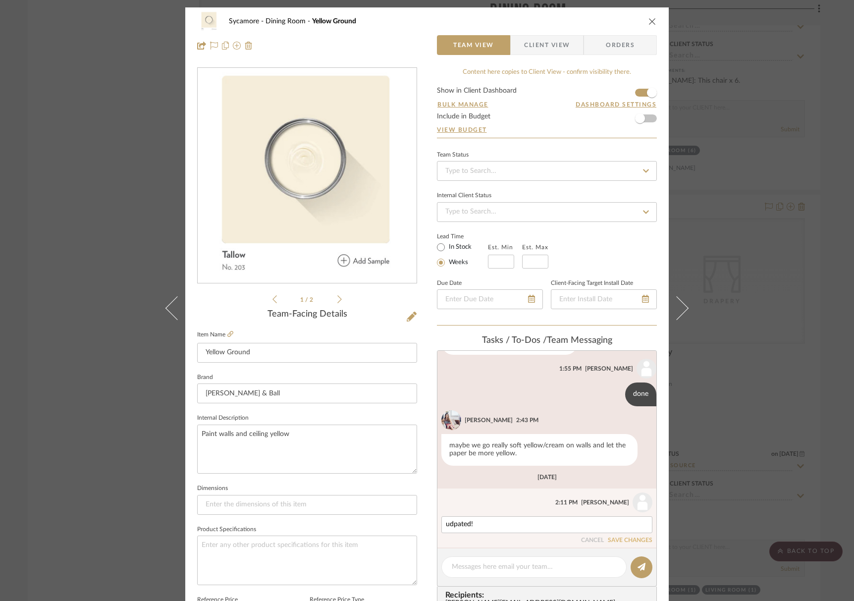
scroll to position [149, 0]
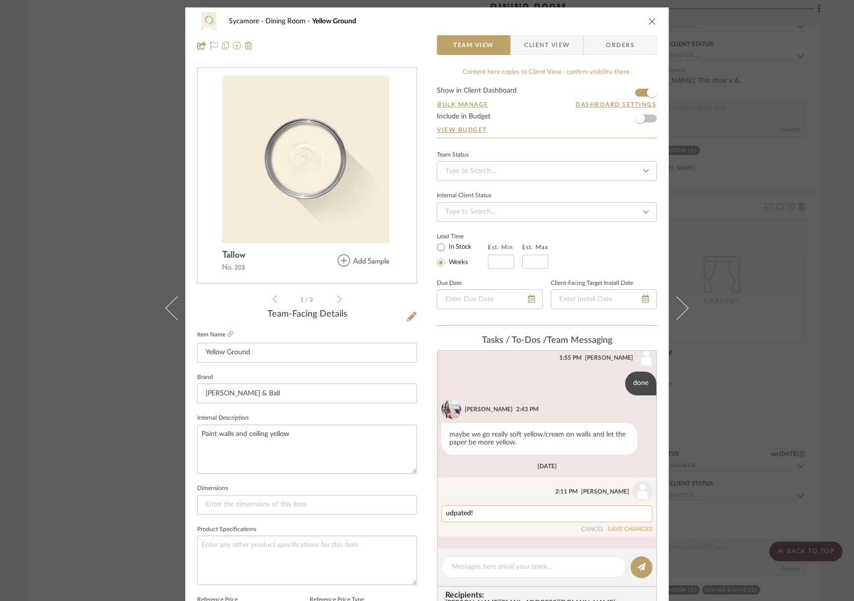
click at [450, 510] on textarea "udpated!" at bounding box center [547, 513] width 202 height 8
type textarea "updated!"
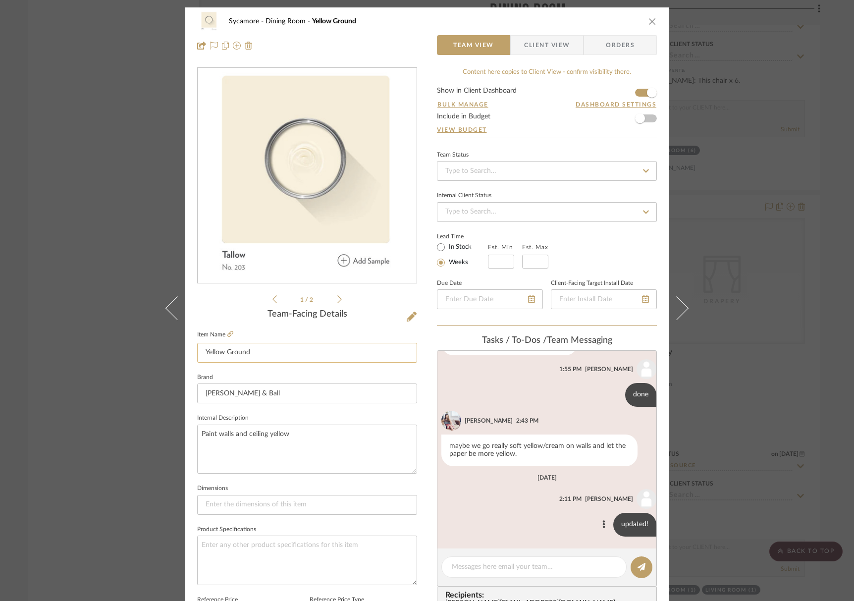
click at [223, 350] on input "Yellow Ground" at bounding box center [307, 353] width 220 height 20
type input "Paint Color - Tallow"
click at [417, 403] on div "Sycamore Dining Room Paint Color - Tallow Team View Client View Orders 1 / 2 Te…" at bounding box center [426, 464] width 483 height 914
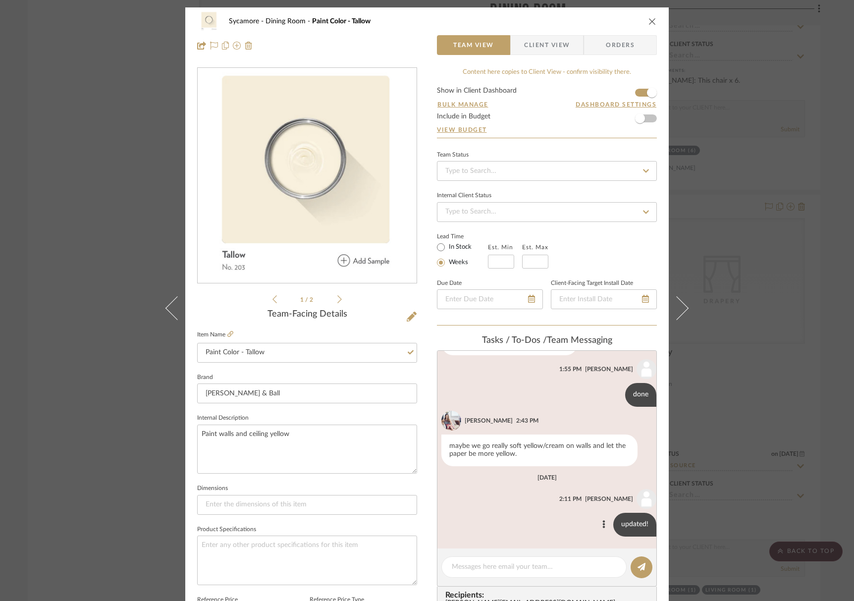
click at [649, 22] on icon "close" at bounding box center [652, 21] width 8 height 8
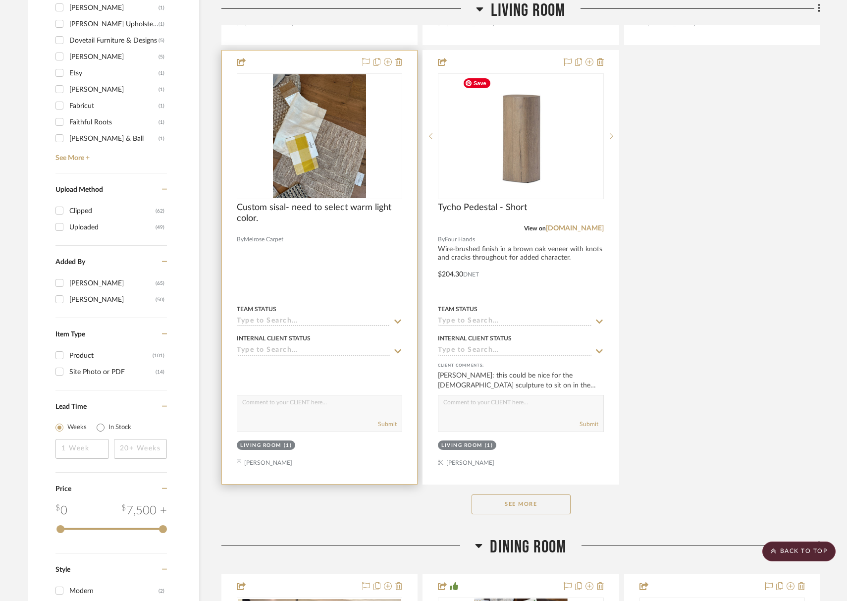
scroll to position [1208, 0]
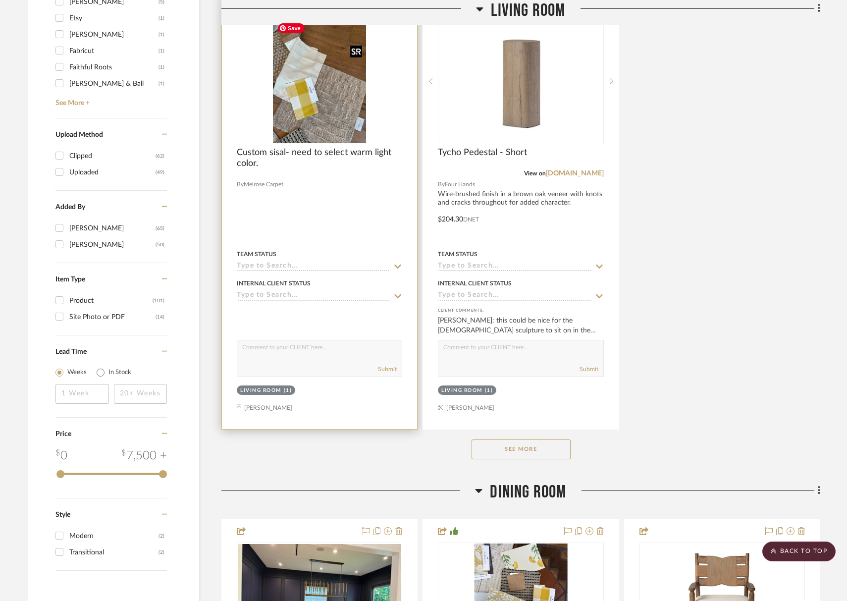
click at [0, 0] on img at bounding box center [0, 0] width 0 height 0
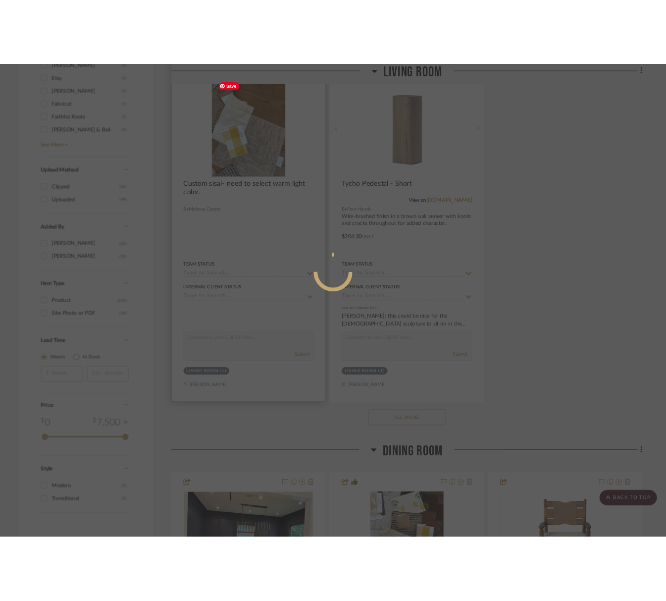
scroll to position [0, 0]
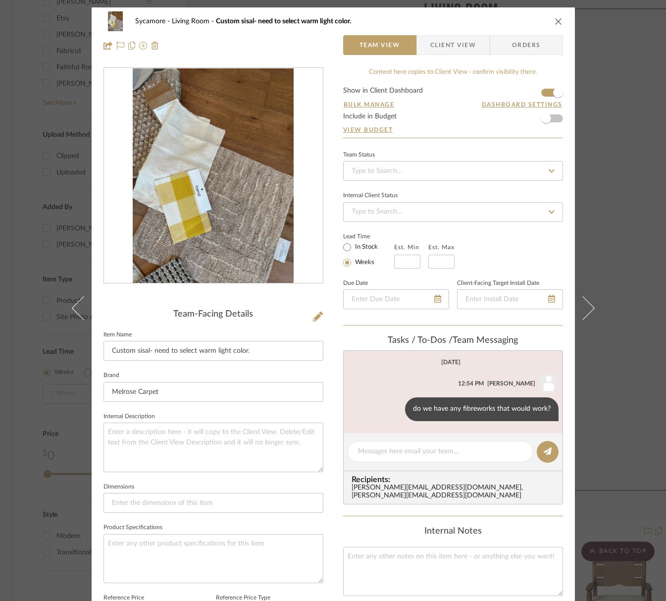
drag, startPoint x: 553, startPoint y: 22, endPoint x: 501, endPoint y: 25, distance: 53.1
click at [554, 22] on icon "close" at bounding box center [558, 21] width 8 height 8
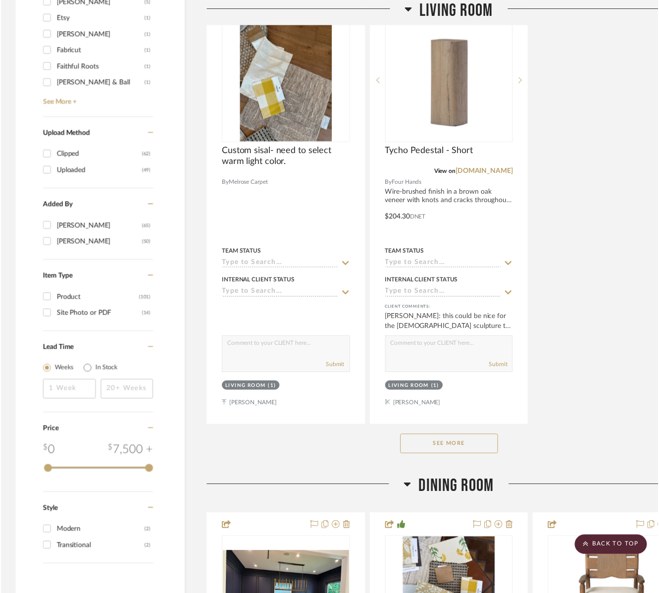
scroll to position [1208, 0]
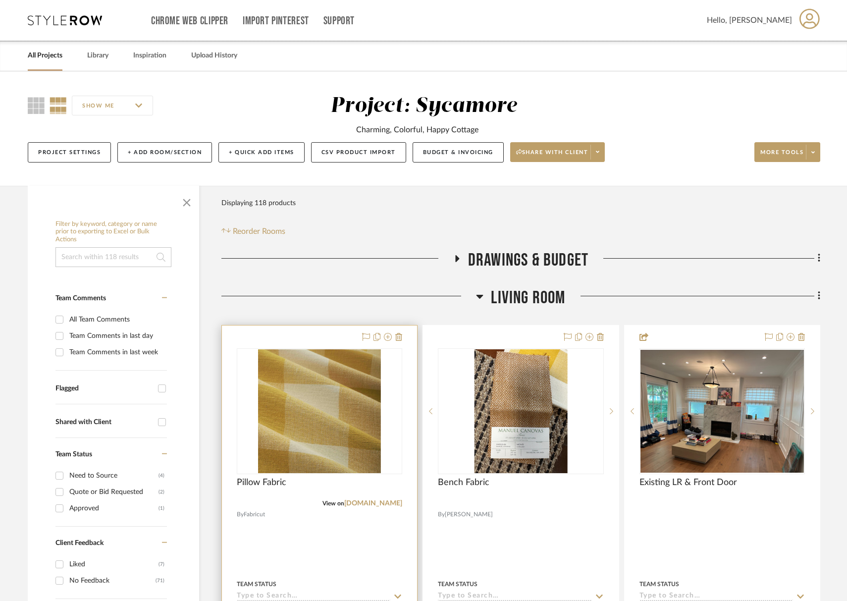
click at [0, 0] on div at bounding box center [0, 0] width 0 height 0
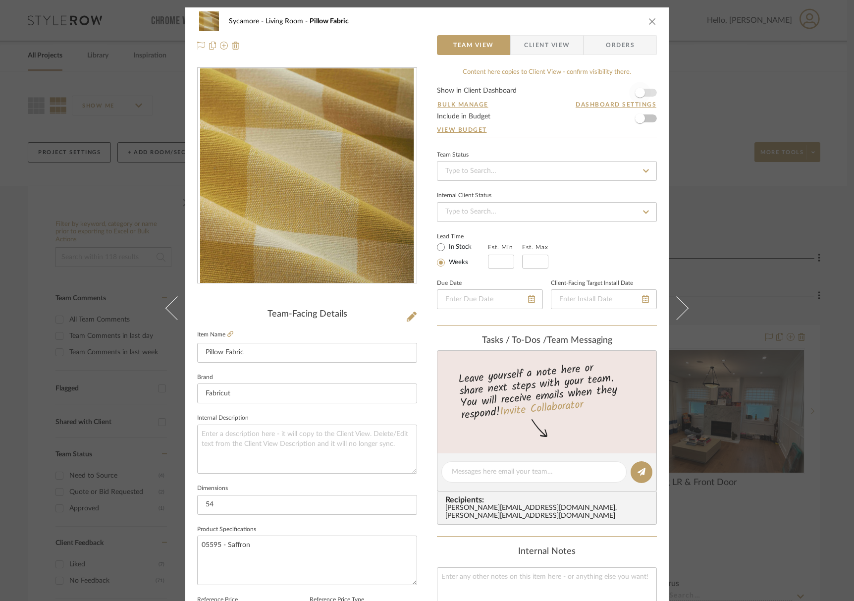
drag, startPoint x: 640, startPoint y: 62, endPoint x: 641, endPoint y: 46, distance: 16.4
click at [641, 46] on div "Sycamore Living Room Pillow Fabric Team View Client View Orders Team-Facing Det…" at bounding box center [426, 464] width 483 height 914
click at [413, 316] on button at bounding box center [411, 317] width 11 height 16
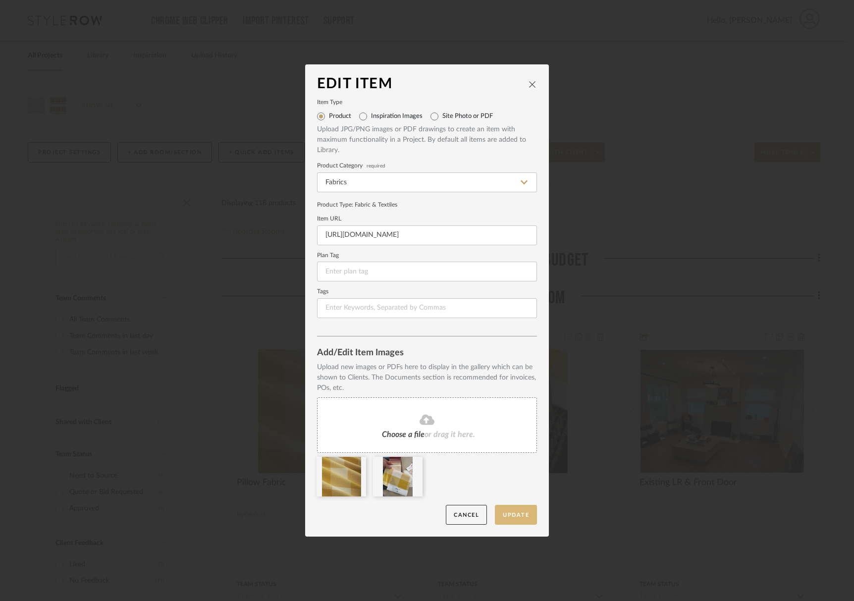
click at [528, 515] on button "Update" at bounding box center [516, 514] width 42 height 20
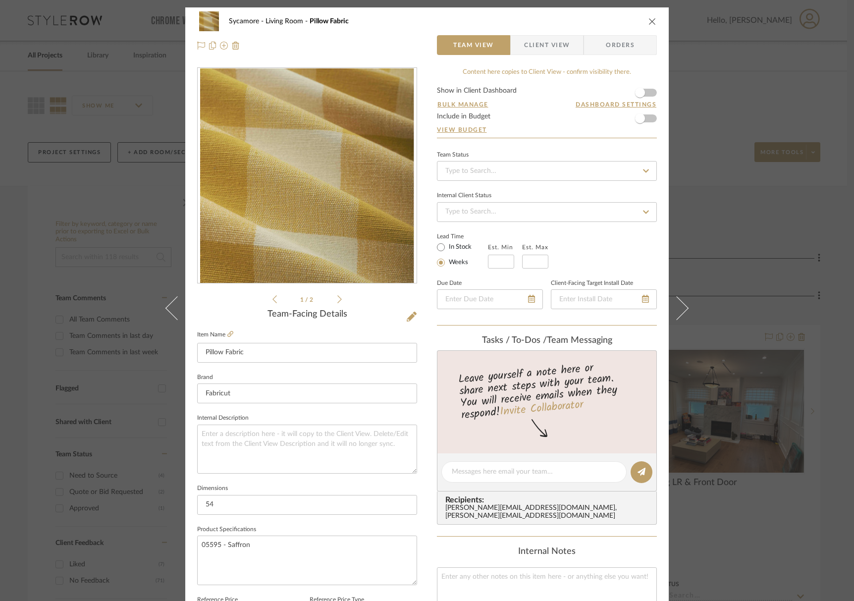
click at [648, 16] on div "Sycamore Living Room Pillow Fabric" at bounding box center [426, 21] width 459 height 20
click at [650, 21] on icon "close" at bounding box center [652, 21] width 8 height 8
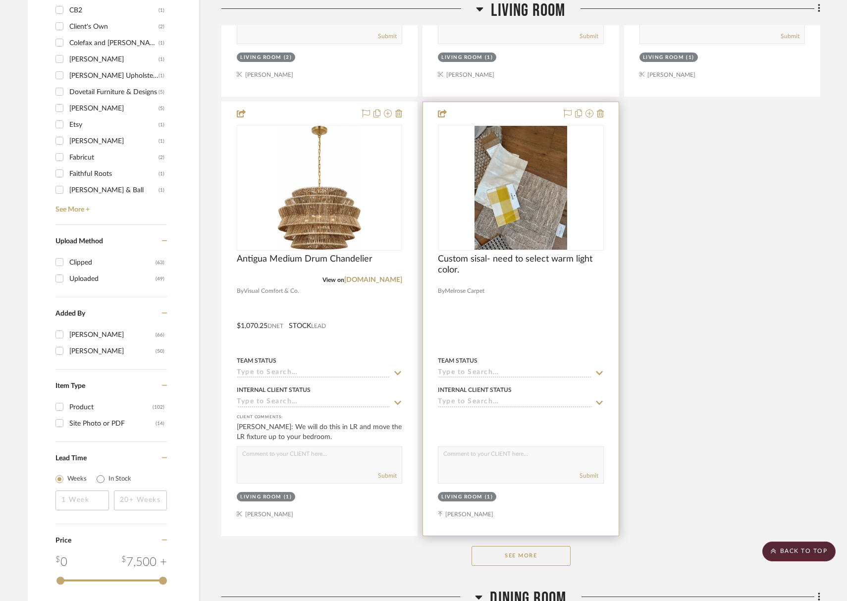
scroll to position [1108, 0]
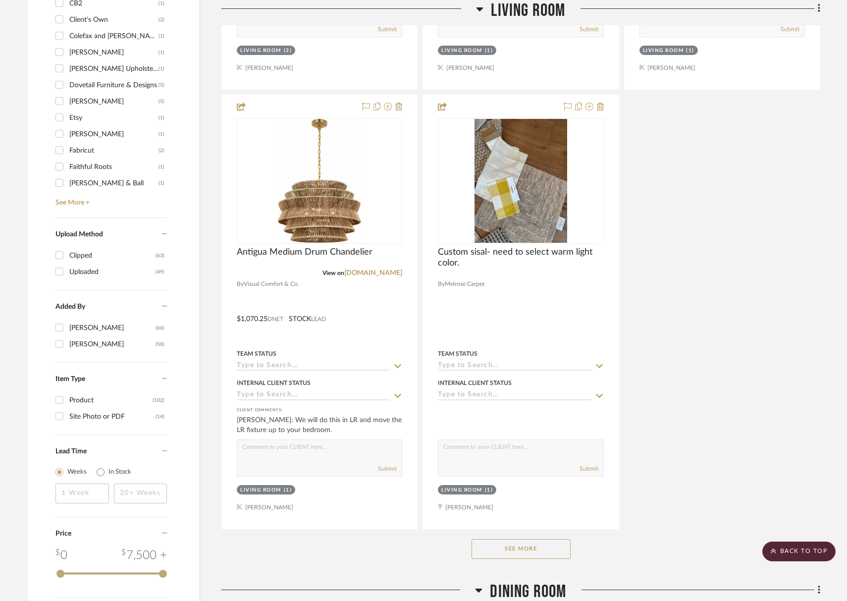
click at [530, 551] on button "See More" at bounding box center [520, 549] width 99 height 20
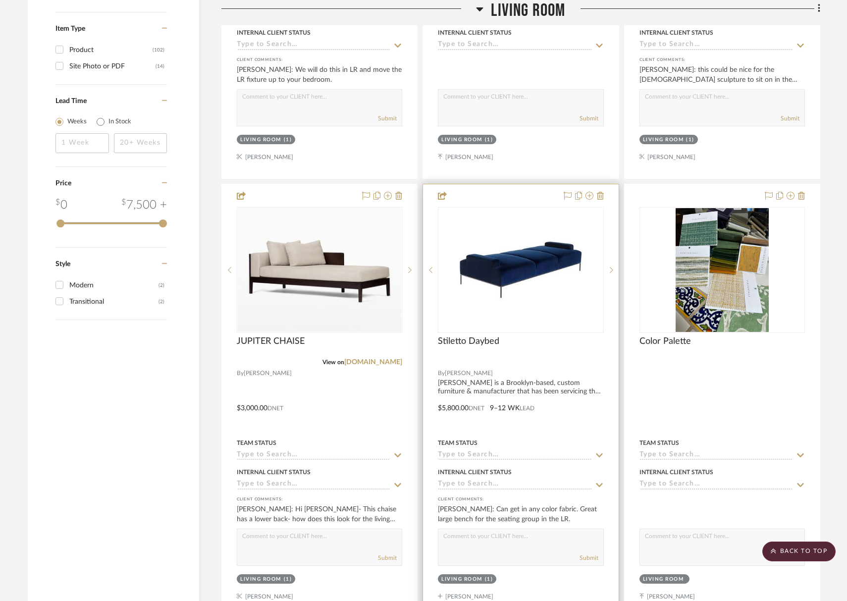
scroll to position [1525, 0]
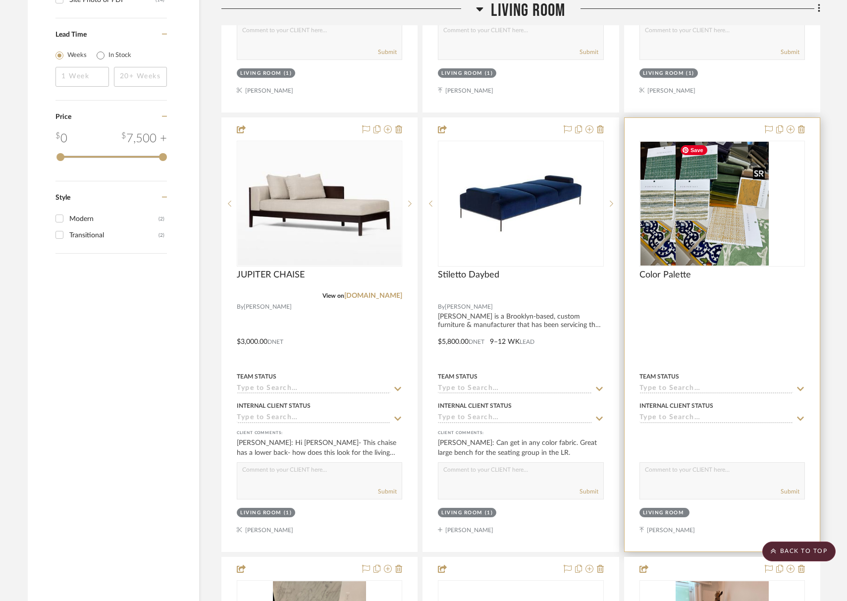
click at [665, 196] on div at bounding box center [721, 204] width 165 height 126
click at [665, 227] on img "0" at bounding box center [721, 204] width 93 height 124
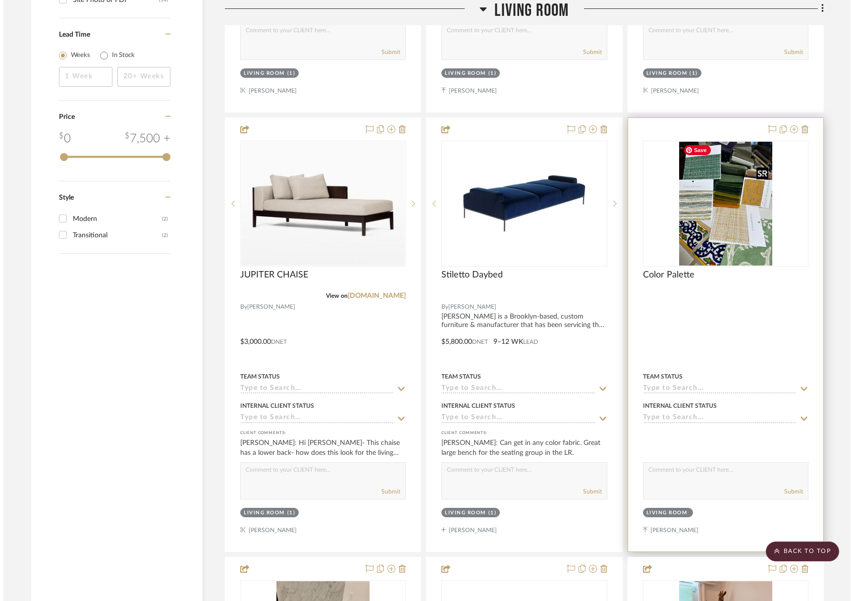
scroll to position [0, 0]
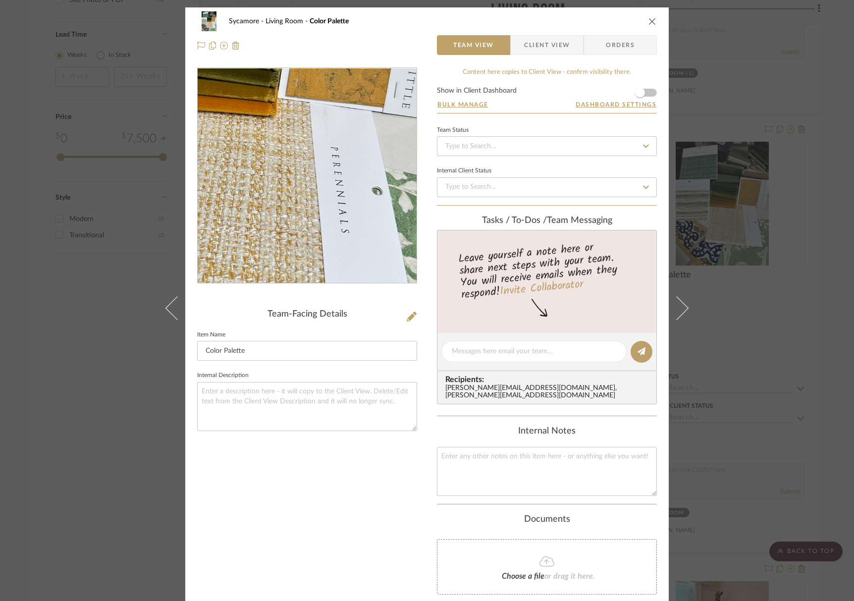
click at [338, 203] on img "0" at bounding box center [306, 175] width 161 height 215
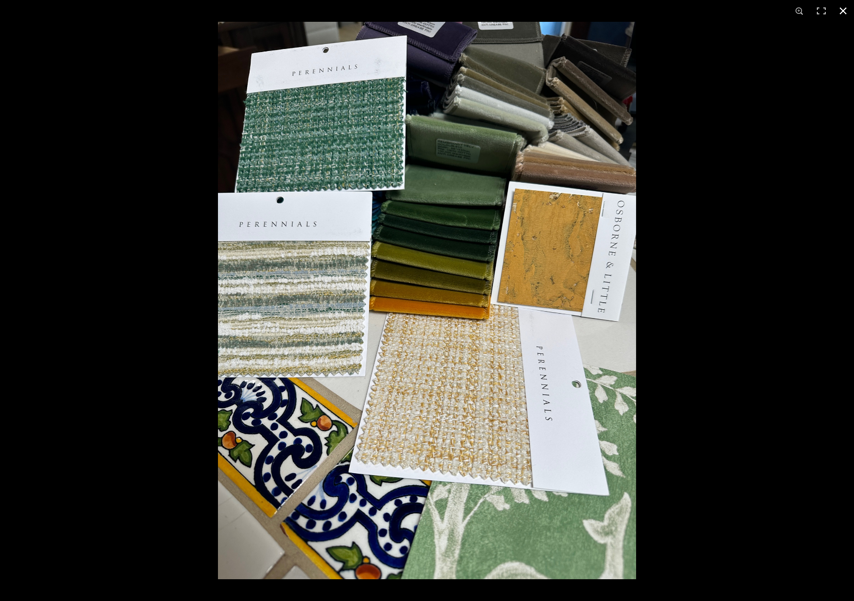
click at [665, 10] on button at bounding box center [843, 11] width 22 height 22
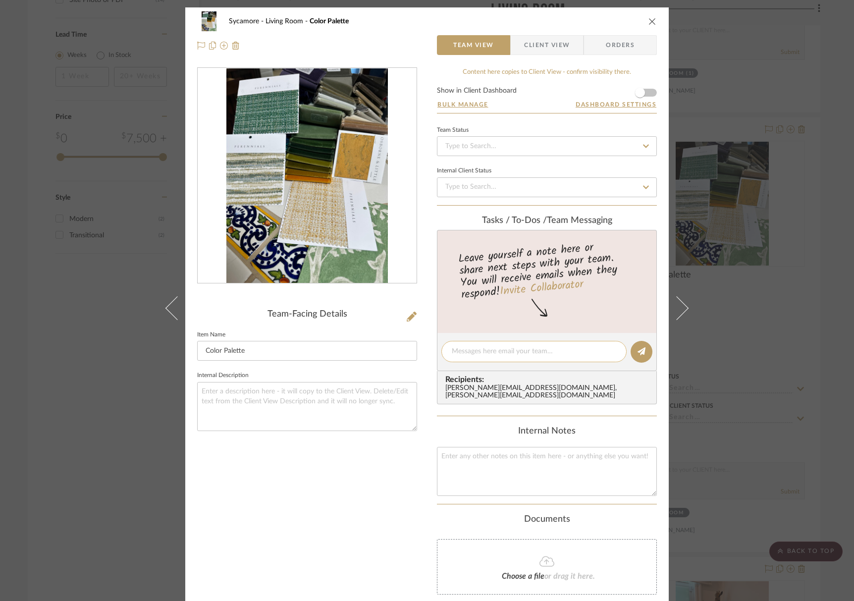
click at [482, 358] on div at bounding box center [533, 351] width 185 height 21
click at [482, 354] on textarea at bounding box center [534, 351] width 164 height 10
click at [592, 354] on textarea "is this yellow perennials too much for sofa" at bounding box center [534, 351] width 164 height 10
drag, startPoint x: 561, startPoint y: 350, endPoint x: 570, endPoint y: 353, distance: 9.1
click at [563, 350] on textarea "is this yellow perennials too much for sofa" at bounding box center [534, 351] width 164 height 10
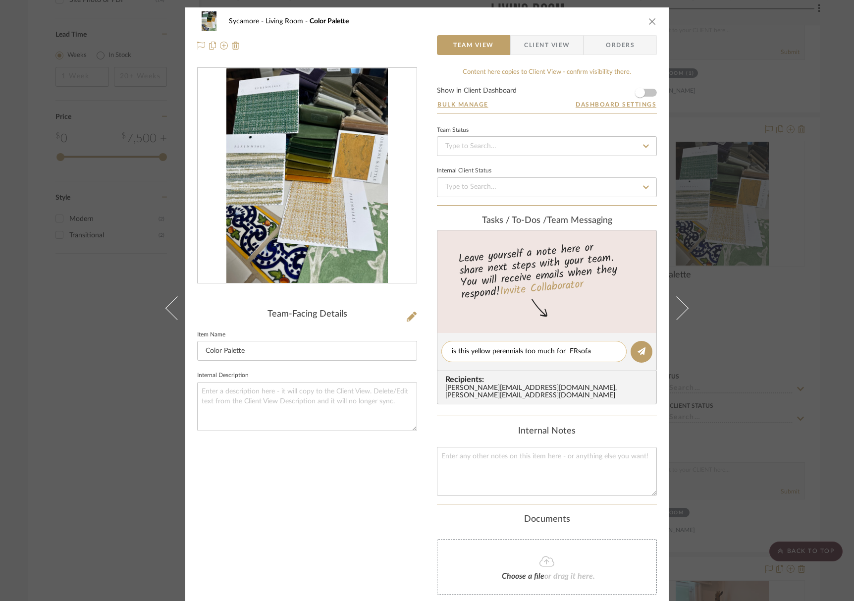
type textarea "is this yellow perennials too much for FR sofa"
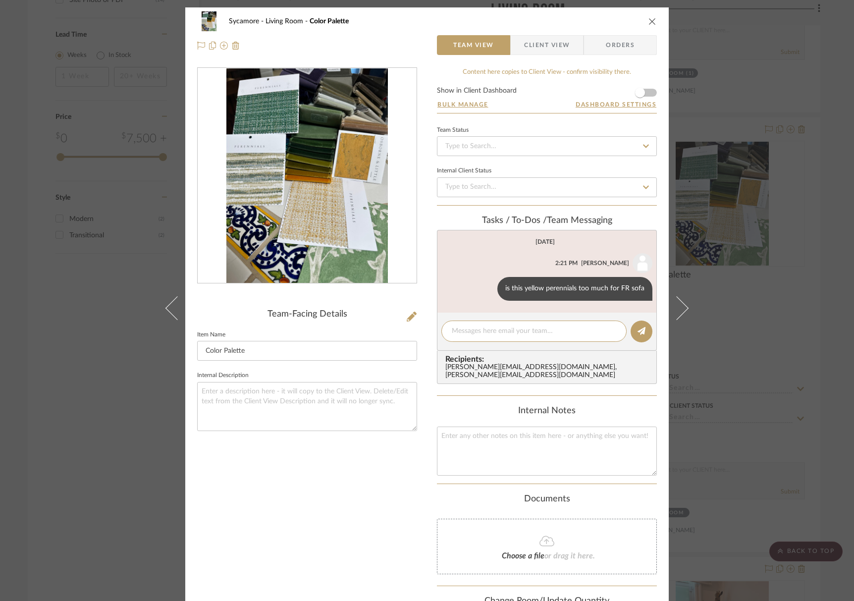
drag, startPoint x: 647, startPoint y: 19, endPoint x: 635, endPoint y: 31, distance: 17.2
click at [648, 18] on icon "close" at bounding box center [652, 21] width 8 height 8
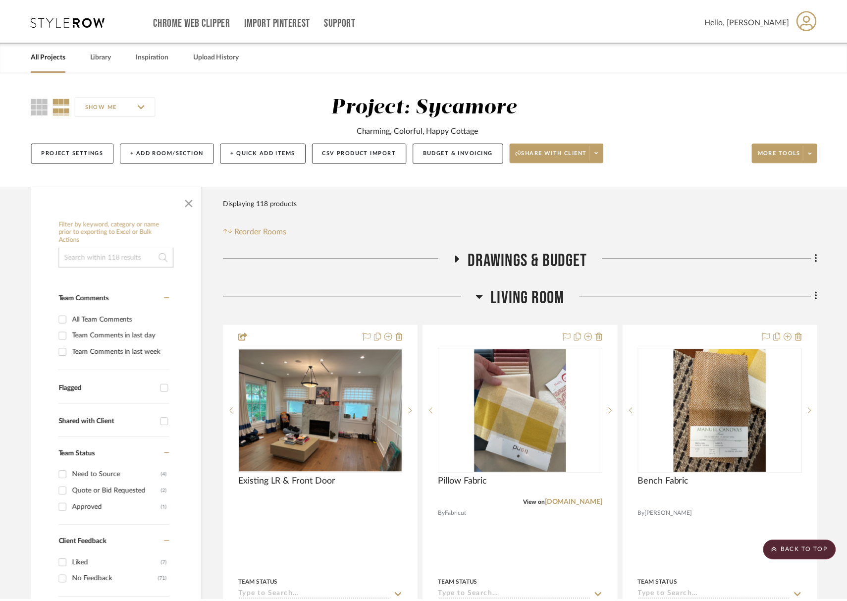
scroll to position [1525, 0]
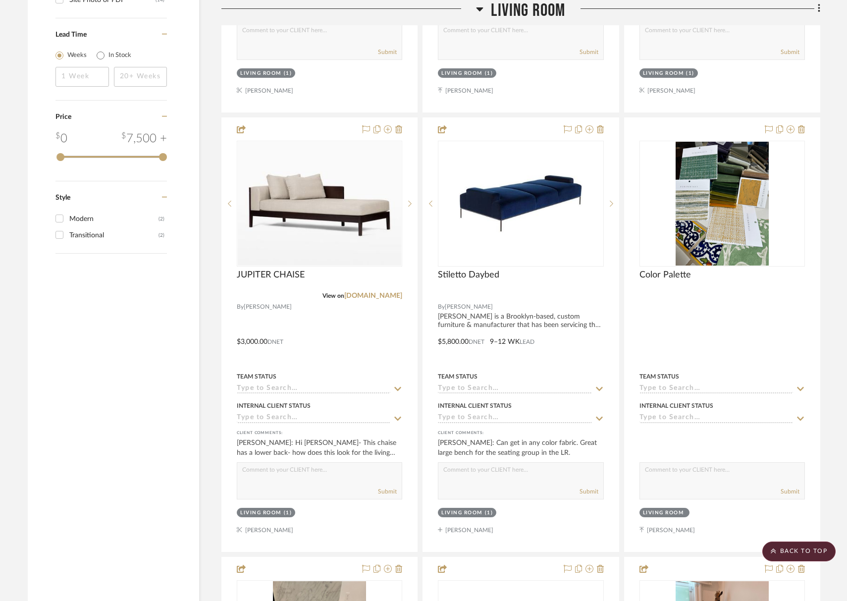
click at [526, 16] on span "Living Room" at bounding box center [528, 10] width 74 height 21
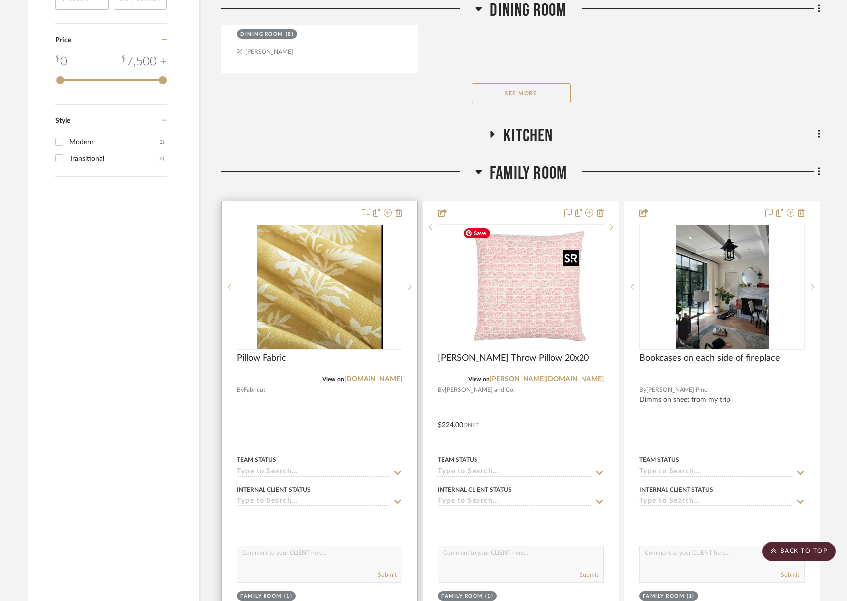
scroll to position [1606, 0]
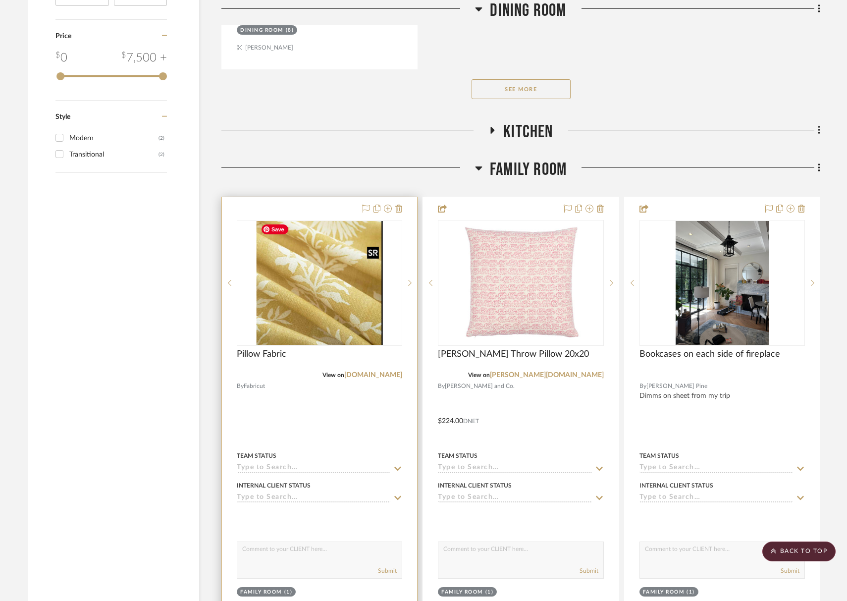
click at [363, 287] on img "0" at bounding box center [319, 283] width 126 height 124
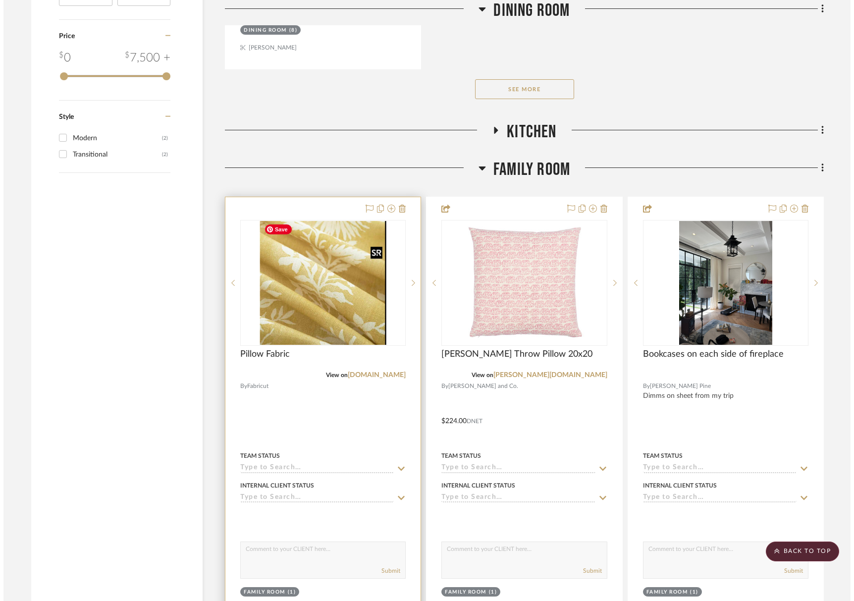
scroll to position [0, 0]
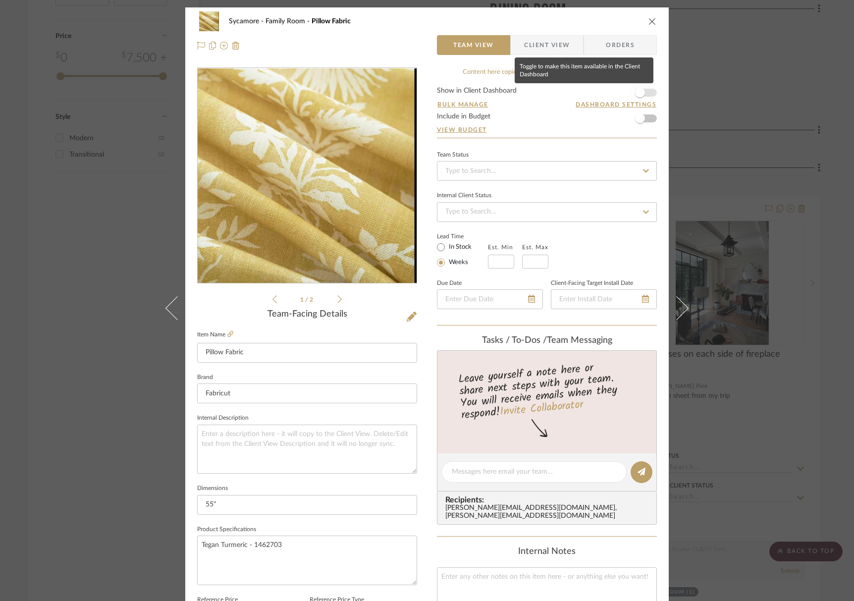
click at [638, 98] on span "button" at bounding box center [640, 93] width 22 height 22
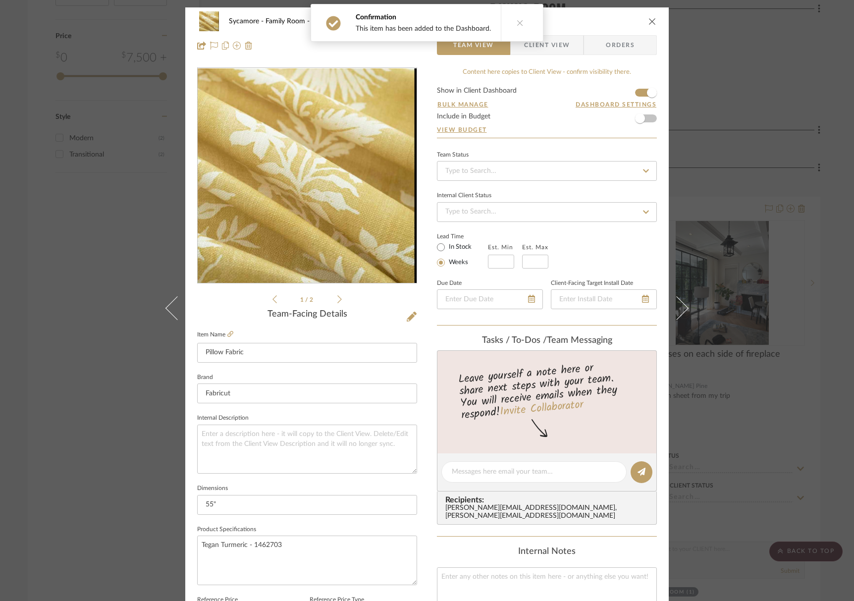
click at [650, 19] on icon "close" at bounding box center [652, 21] width 8 height 8
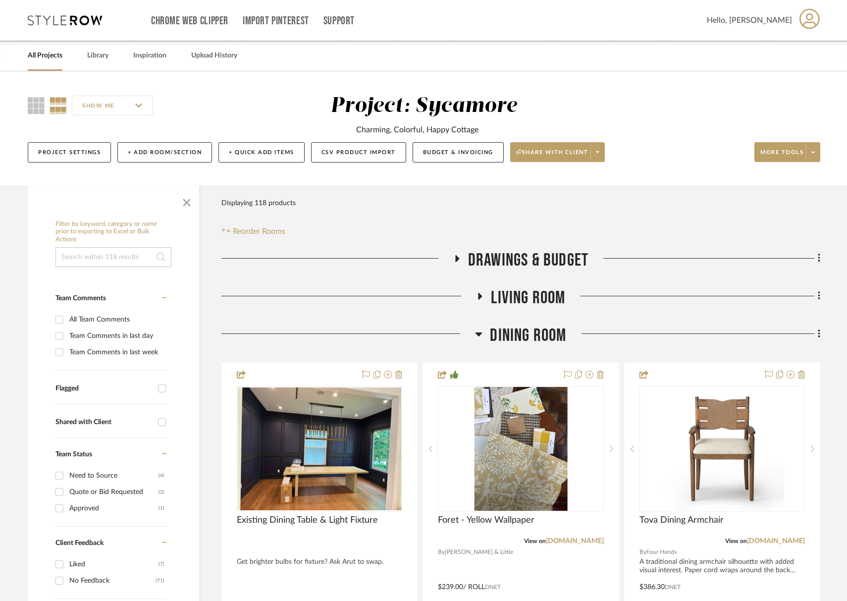
click at [534, 341] on span "Dining Room" at bounding box center [528, 335] width 76 height 21
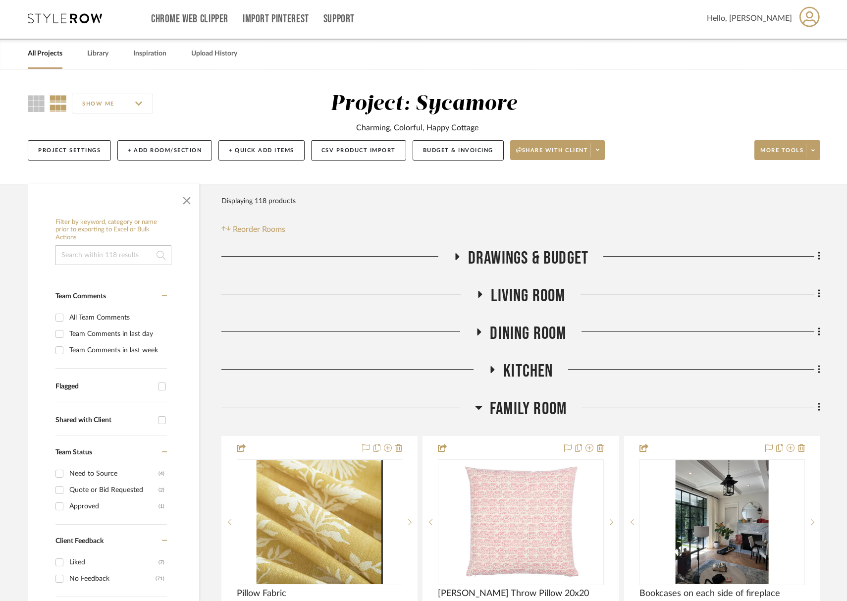
click at [549, 295] on span "Living Room" at bounding box center [528, 295] width 74 height 21
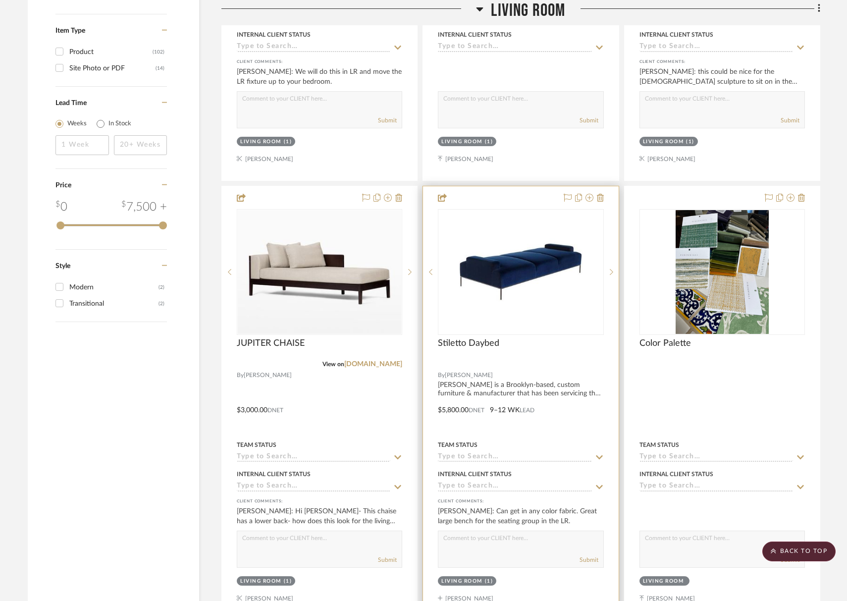
scroll to position [1470, 0]
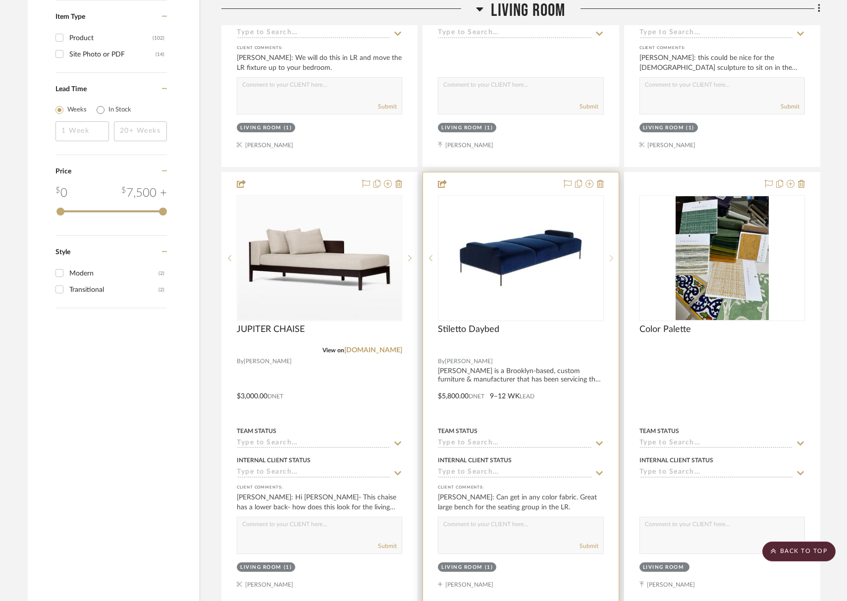
click at [615, 259] on sr-next-btn at bounding box center [610, 257] width 15 height 7
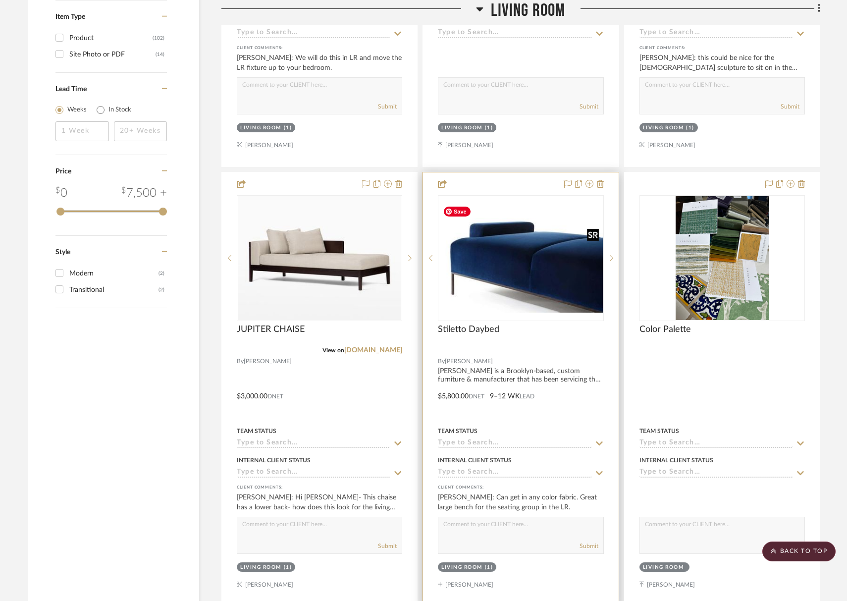
click at [536, 270] on img "2" at bounding box center [520, 257] width 163 height 109
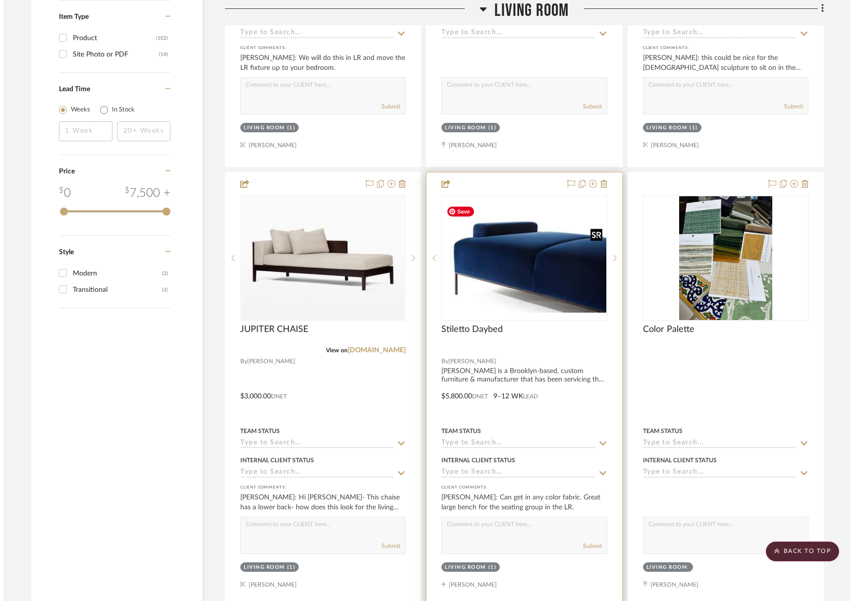
scroll to position [0, 0]
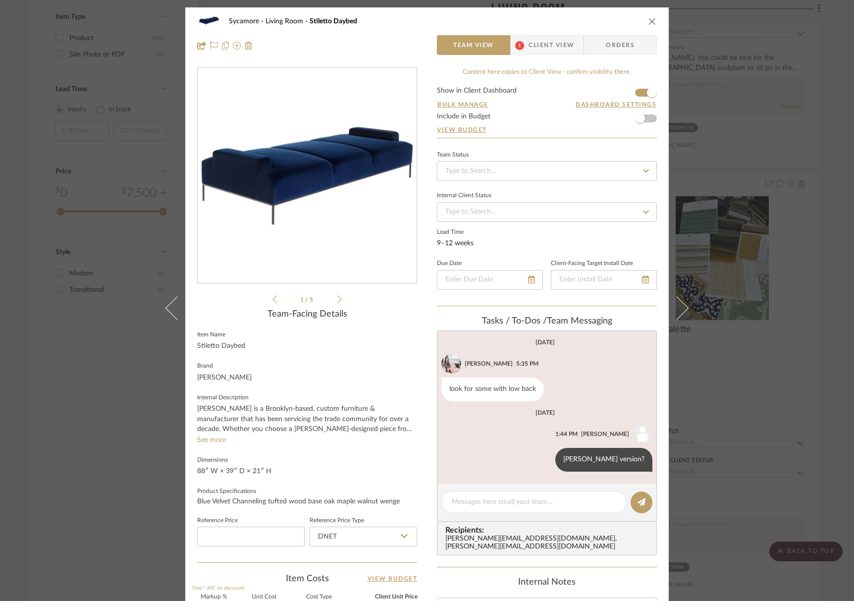
click at [536, 55] on div "Sycamore Living Room Stiletto Daybed Team View 1 Client View Orders" at bounding box center [426, 33] width 483 height 52
click at [538, 47] on span "Client View" at bounding box center [551, 45] width 46 height 20
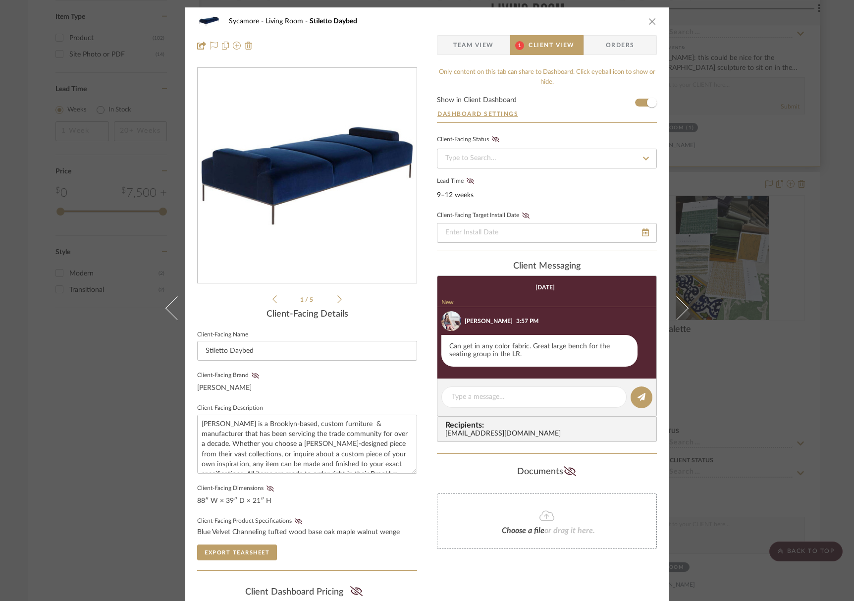
drag, startPoint x: 647, startPoint y: 24, endPoint x: 638, endPoint y: 99, distance: 75.3
click at [648, 24] on icon "close" at bounding box center [652, 21] width 8 height 8
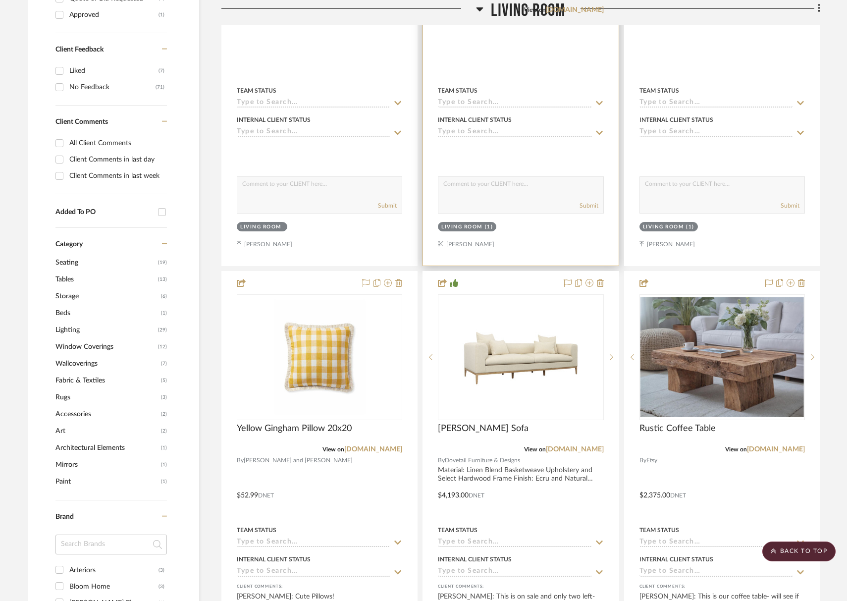
scroll to position [370, 0]
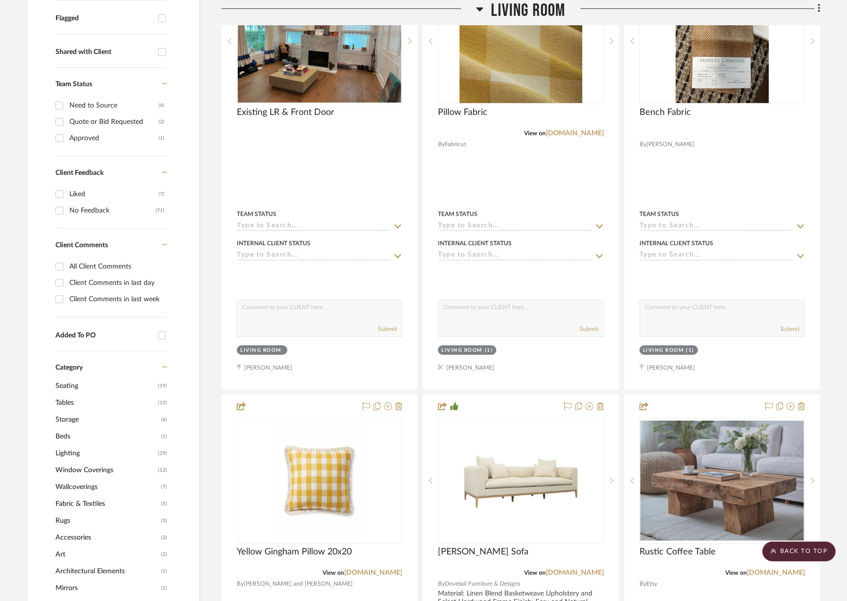
click at [541, 8] on span "Living Room" at bounding box center [528, 10] width 74 height 21
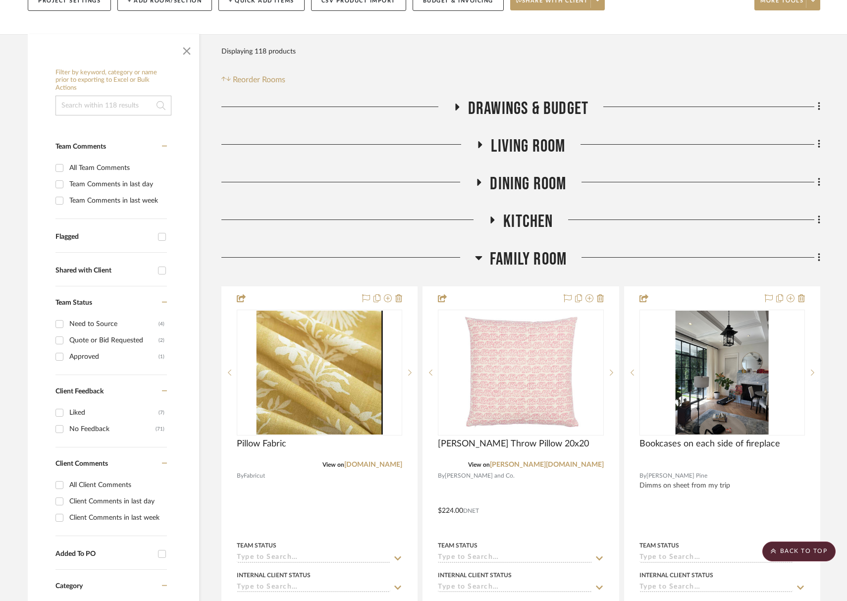
scroll to position [103, 0]
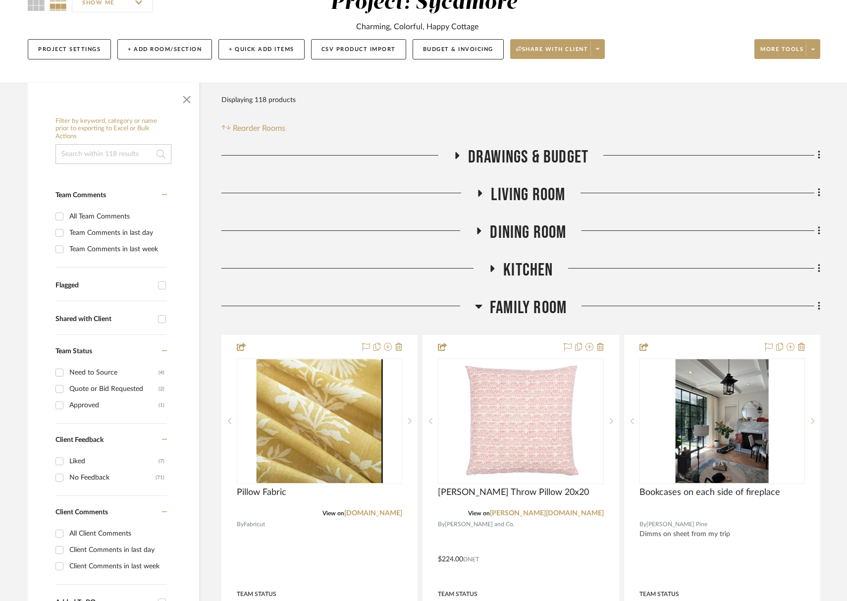
drag, startPoint x: 539, startPoint y: 306, endPoint x: 542, endPoint y: 272, distance: 34.2
click at [539, 306] on span "Family Room" at bounding box center [528, 307] width 77 height 21
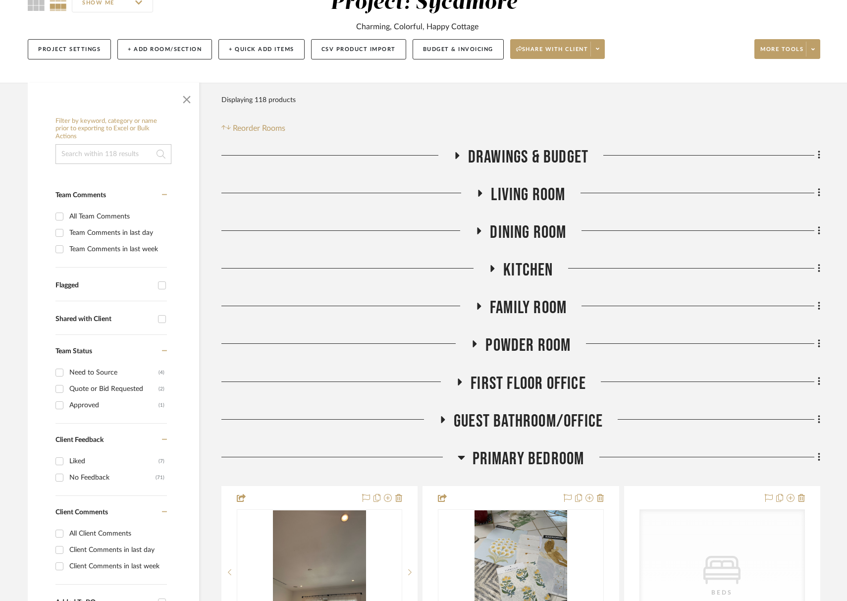
click at [542, 230] on span "Dining Room" at bounding box center [528, 232] width 76 height 21
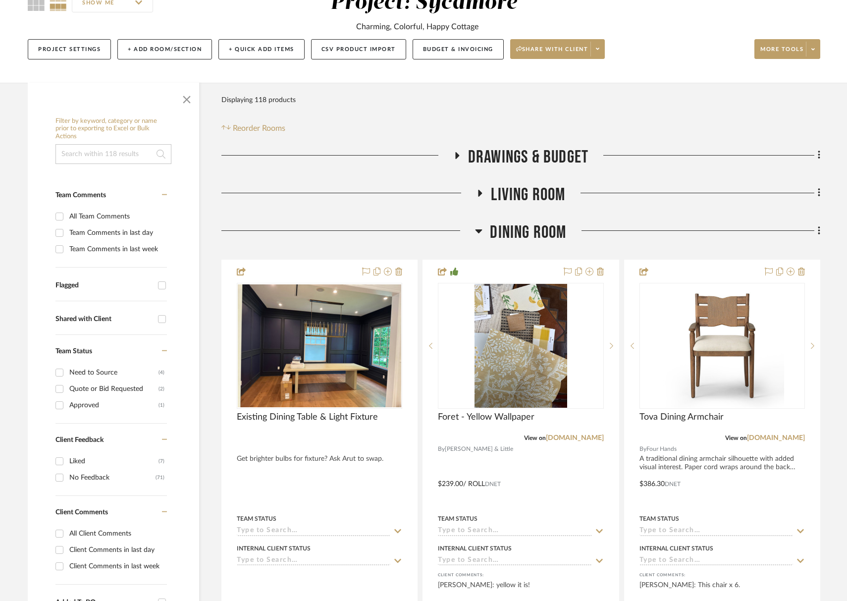
click at [542, 230] on span "Dining Room" at bounding box center [528, 232] width 76 height 21
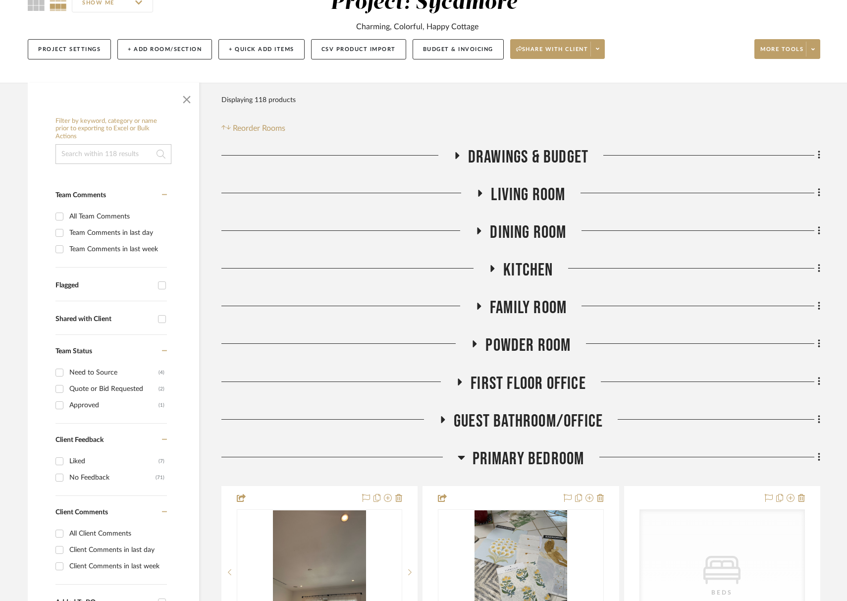
click at [546, 269] on span "Kitchen" at bounding box center [528, 269] width 50 height 21
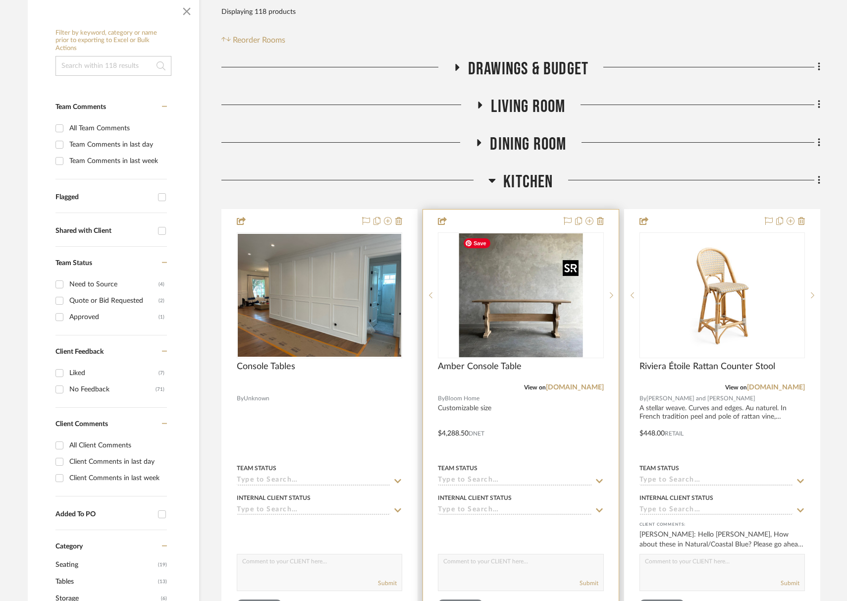
scroll to position [192, 0]
click at [554, 309] on img "0" at bounding box center [520, 295] width 124 height 124
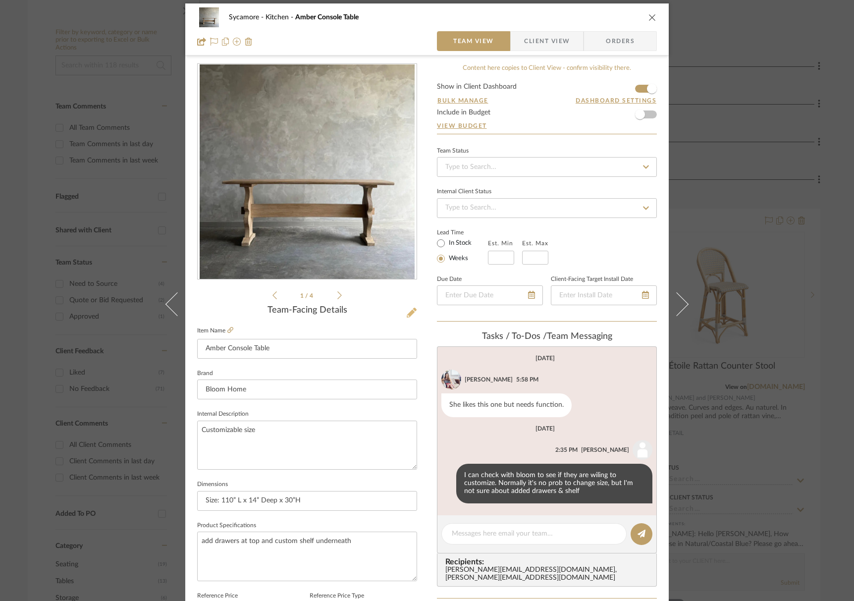
scroll to position [4, 0]
click at [409, 313] on icon at bounding box center [411, 312] width 10 height 10
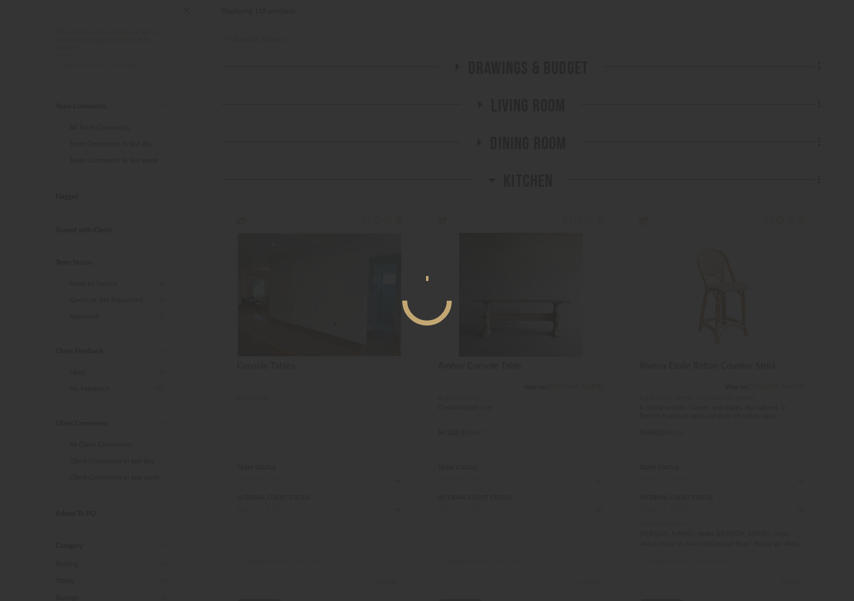
scroll to position [0, 0]
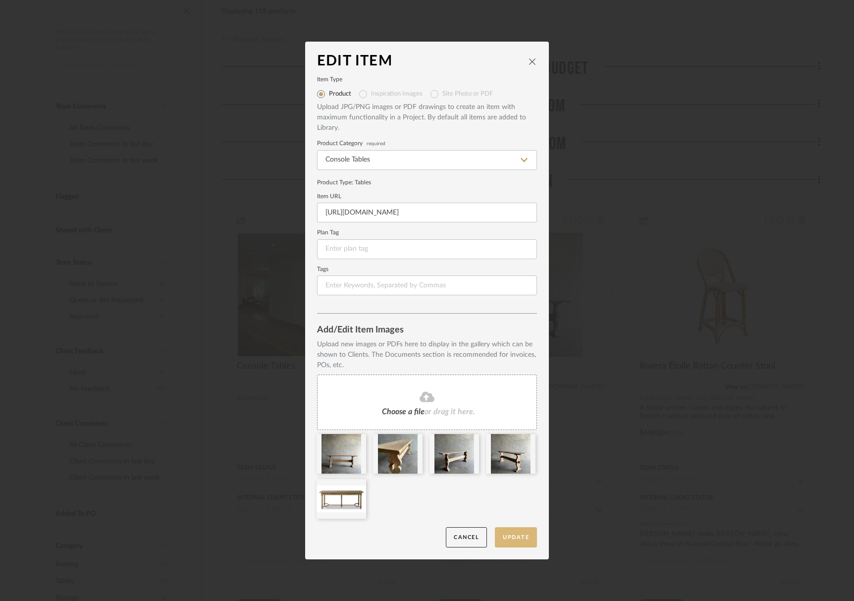
click at [517, 533] on button "Update" at bounding box center [516, 537] width 42 height 20
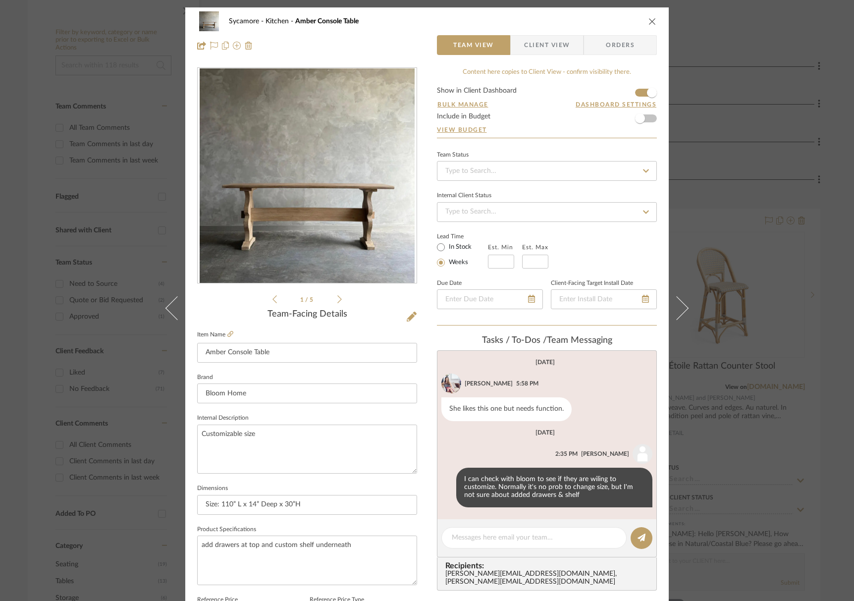
drag, startPoint x: 519, startPoint y: 42, endPoint x: 535, endPoint y: 75, distance: 36.3
click at [519, 43] on span "button" at bounding box center [516, 45] width 13 height 20
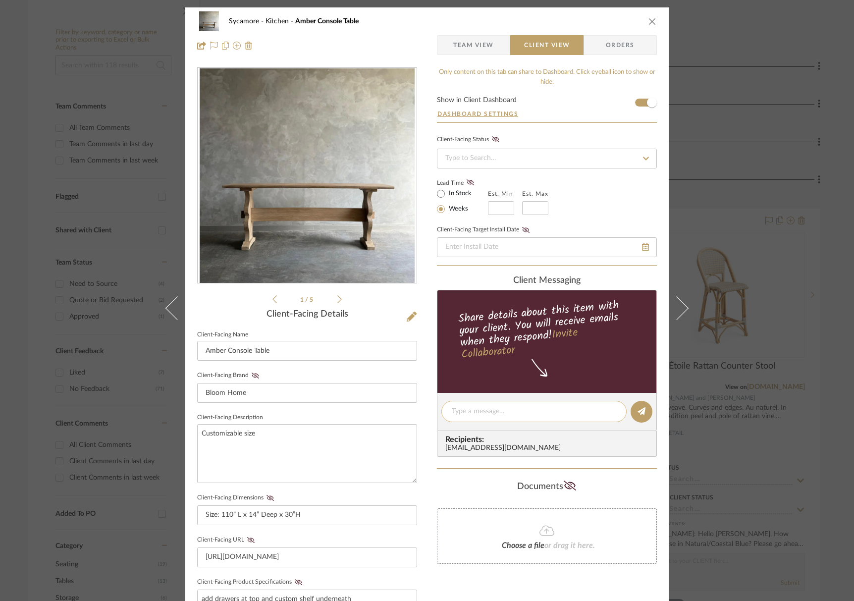
click at [499, 413] on textarea at bounding box center [534, 411] width 164 height 10
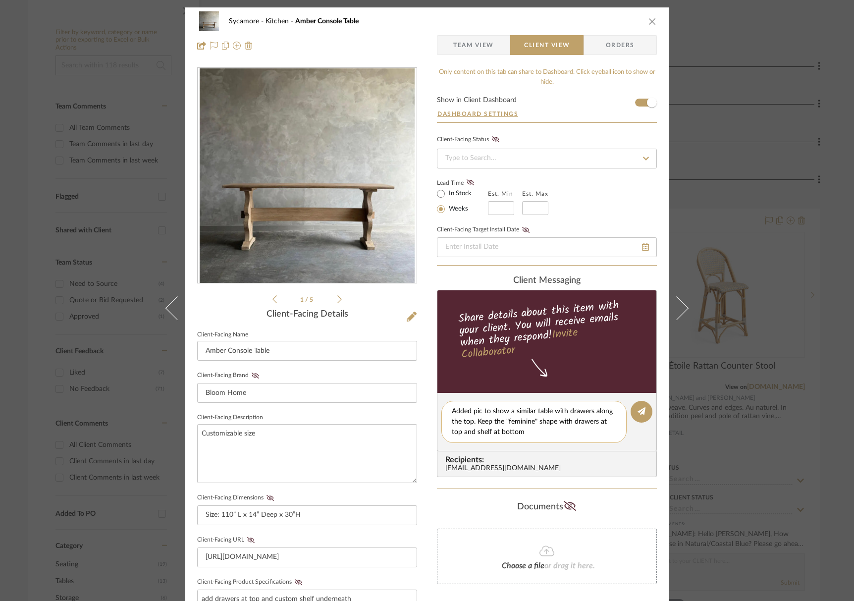
drag, startPoint x: 474, startPoint y: 431, endPoint x: 553, endPoint y: 435, distance: 78.3
click at [474, 431] on textarea "Added pic to show a similar table with drawers along the top. Keep the "feminin…" at bounding box center [534, 421] width 164 height 31
drag, startPoint x: 563, startPoint y: 434, endPoint x: 572, endPoint y: 433, distance: 9.5
click at [563, 434] on textarea "Added pic to show a similar table with drawers along the top. Keep the "feminin…" at bounding box center [534, 421] width 164 height 31
type textarea "Added pic to show a similar table with drawers along the top. Keep the "feminin…"
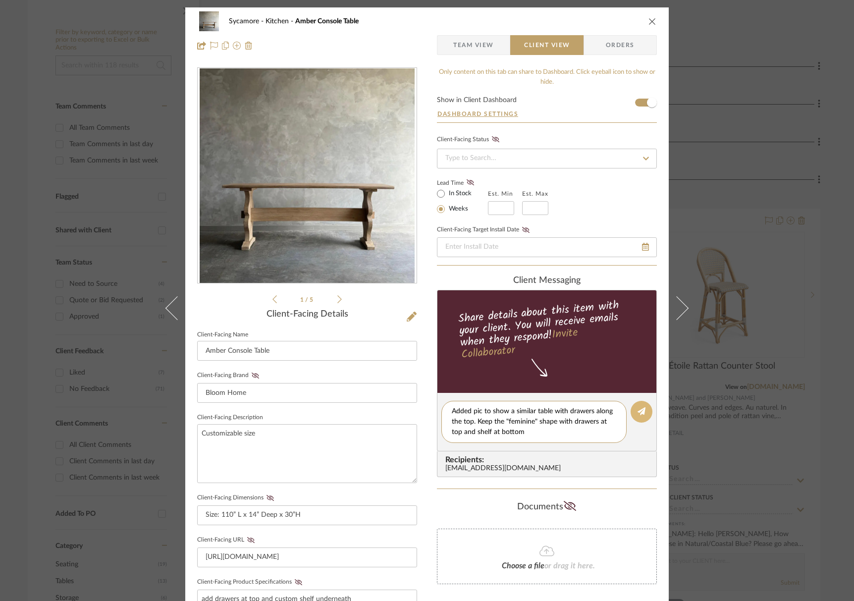
click at [642, 413] on button at bounding box center [641, 412] width 22 height 22
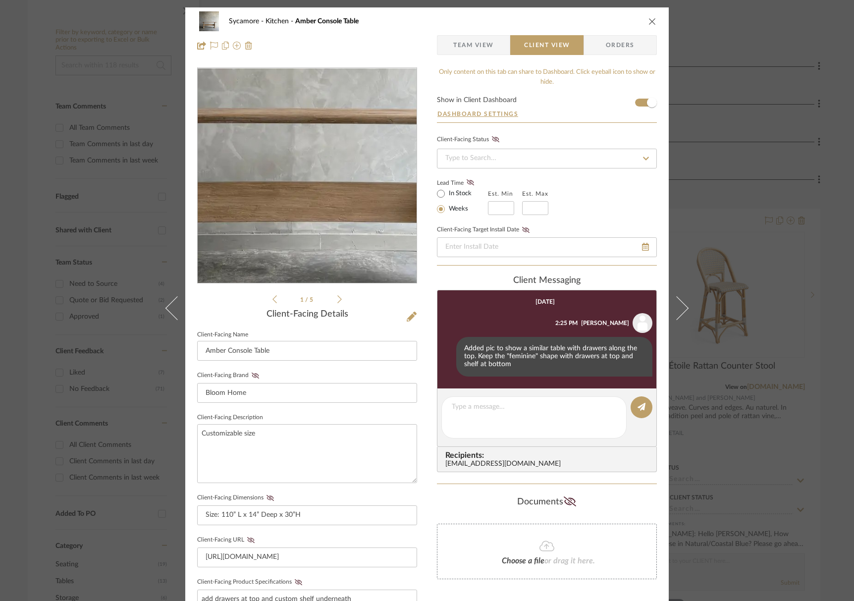
click at [305, 205] on img "0" at bounding box center [307, 175] width 215 height 215
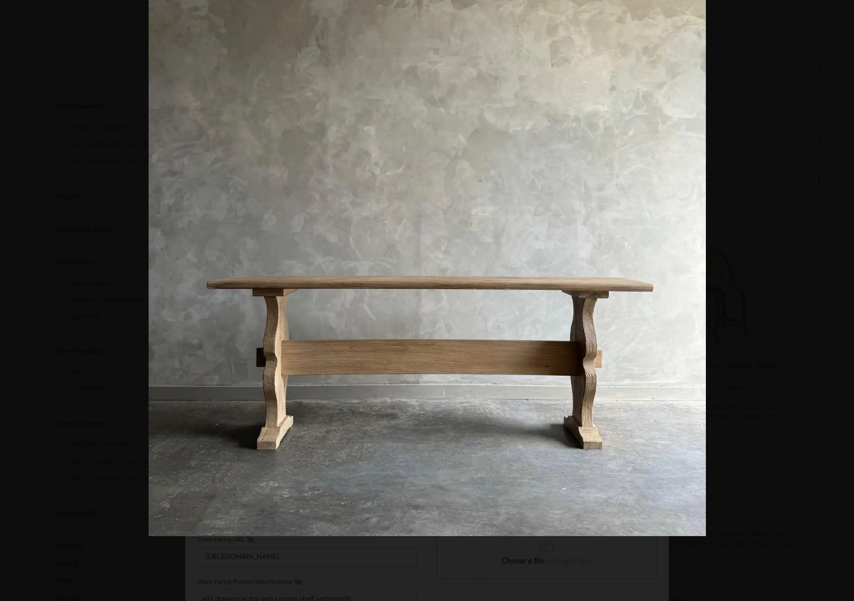
click at [617, 185] on img at bounding box center [427, 257] width 557 height 557
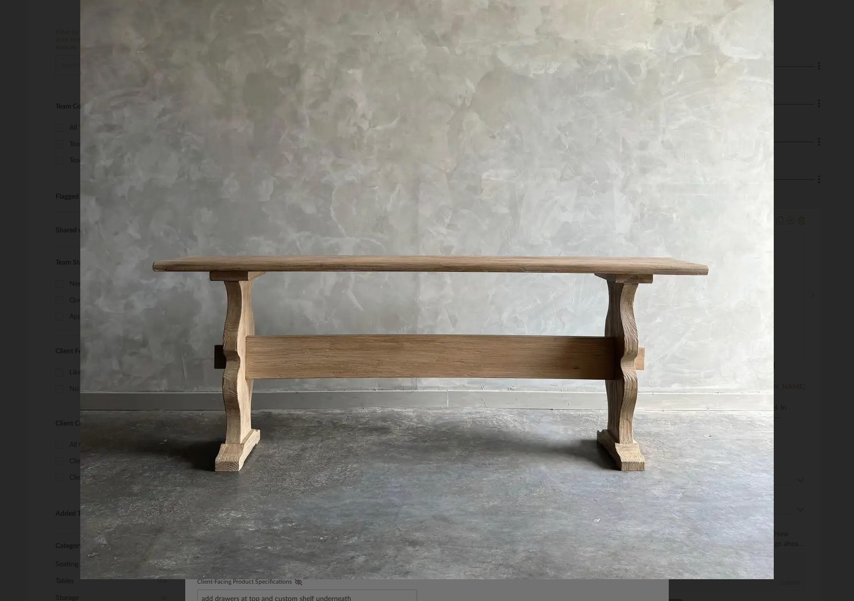
click at [665, 58] on img at bounding box center [426, 232] width 693 height 693
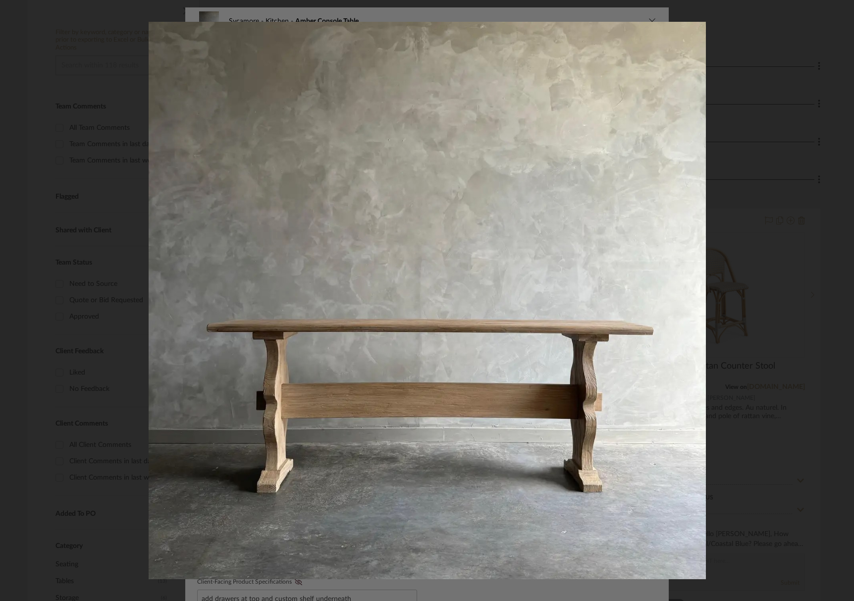
click at [665, 21] on div "1 / 5" at bounding box center [427, 11] width 854 height 22
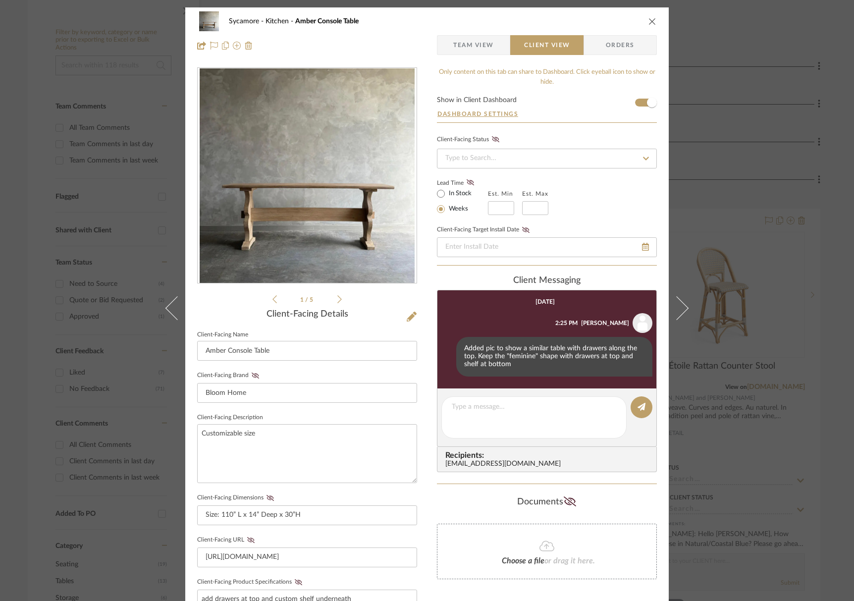
click at [651, 21] on icon "close" at bounding box center [652, 21] width 8 height 8
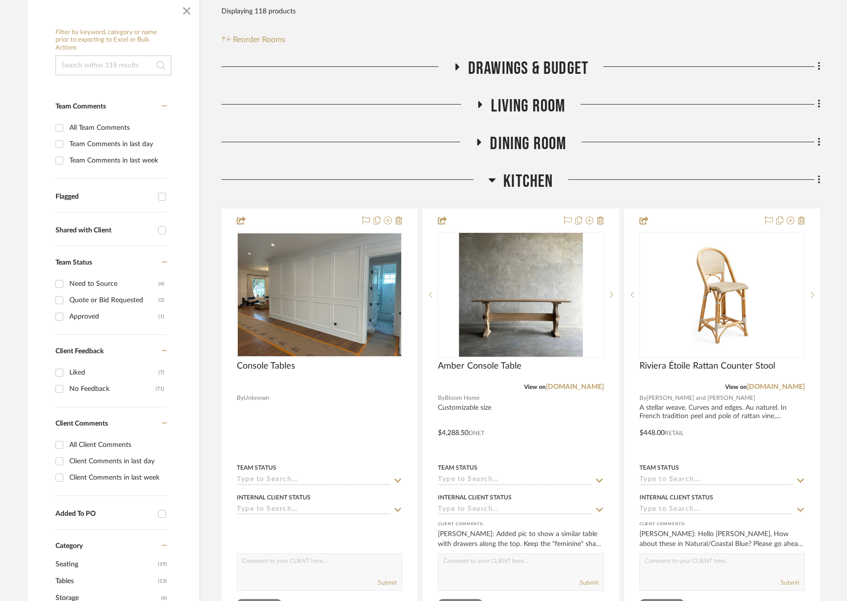
scroll to position [107, 0]
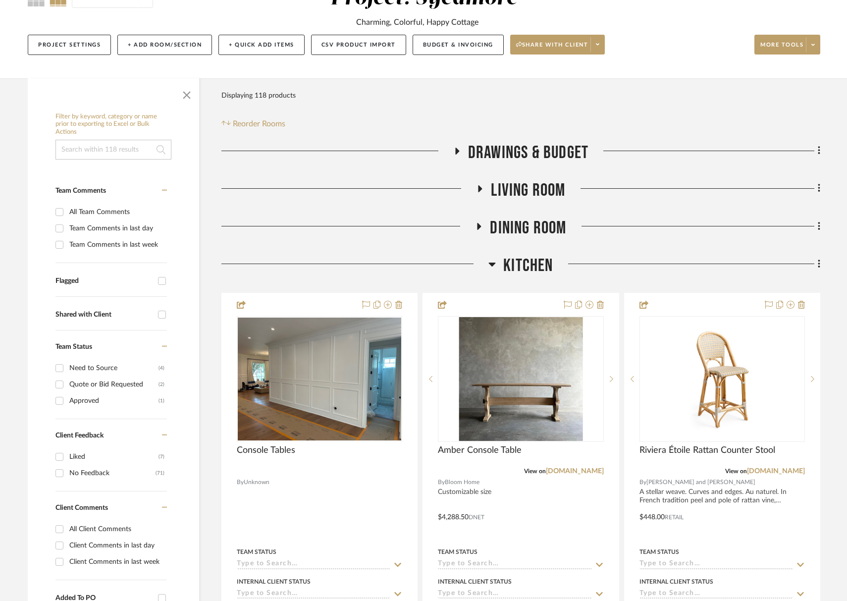
drag, startPoint x: 550, startPoint y: 168, endPoint x: 553, endPoint y: 158, distance: 10.0
click at [553, 158] on span "Drawings & Budget" at bounding box center [528, 152] width 120 height 21
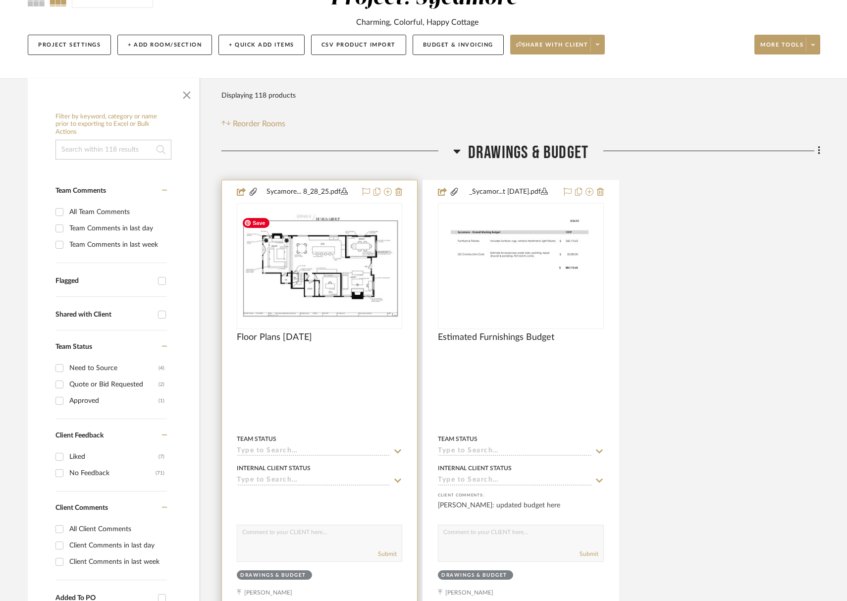
click at [0, 0] on img at bounding box center [0, 0] width 0 height 0
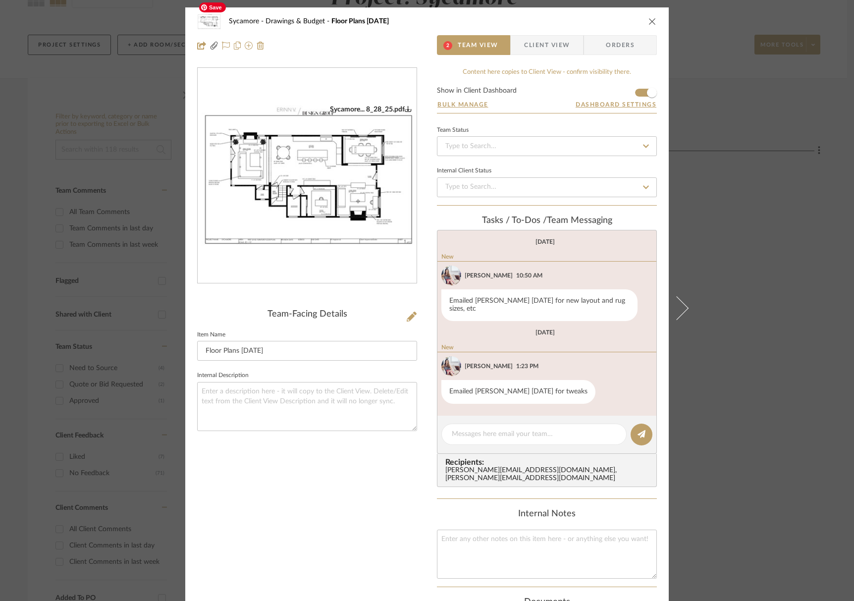
click at [308, 231] on img "0" at bounding box center [307, 176] width 219 height 142
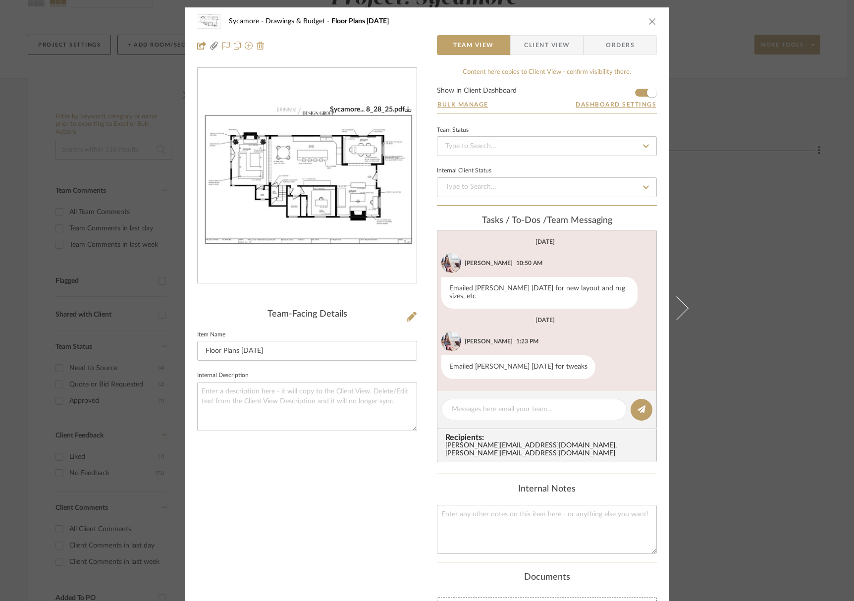
drag, startPoint x: 648, startPoint y: 22, endPoint x: 540, endPoint y: 127, distance: 150.9
click at [648, 24] on icon "close" at bounding box center [652, 21] width 8 height 8
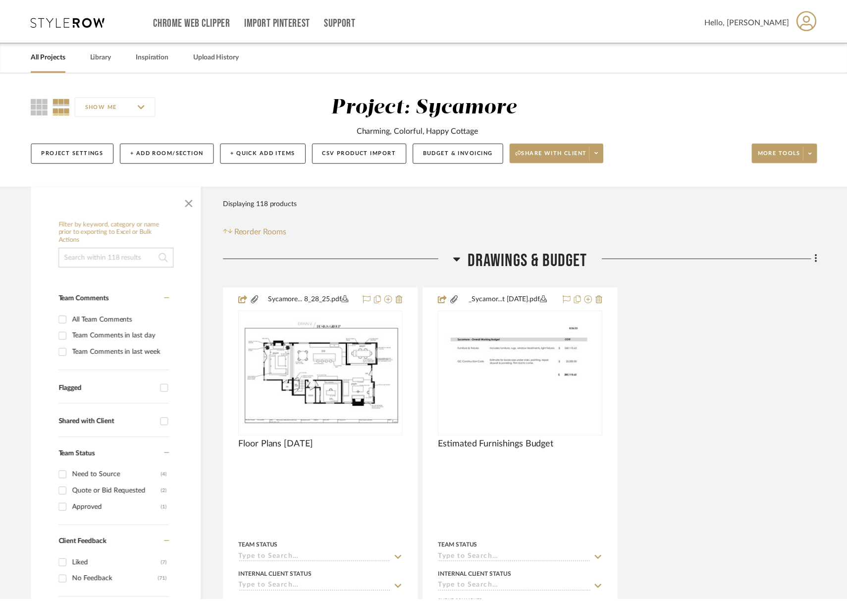
scroll to position [107, 0]
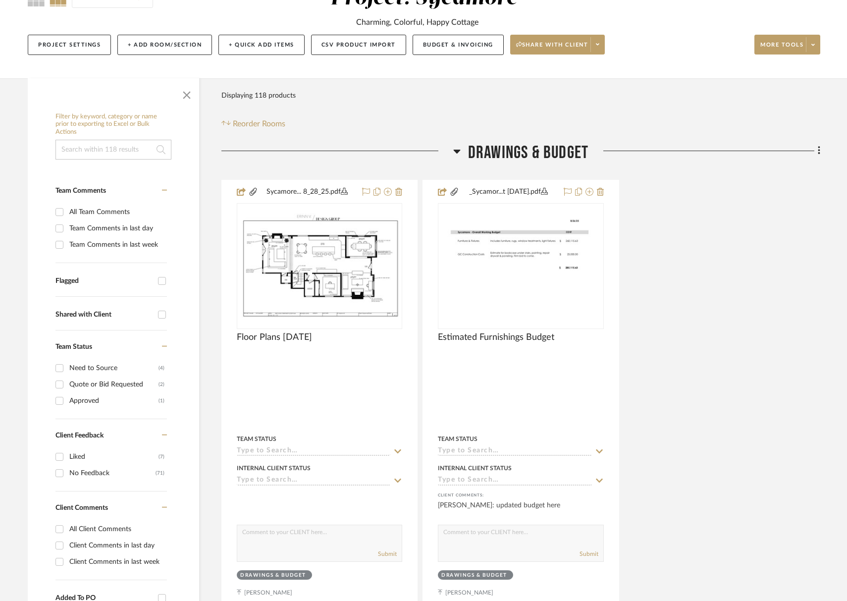
click at [502, 156] on span "Drawings & Budget" at bounding box center [528, 152] width 120 height 21
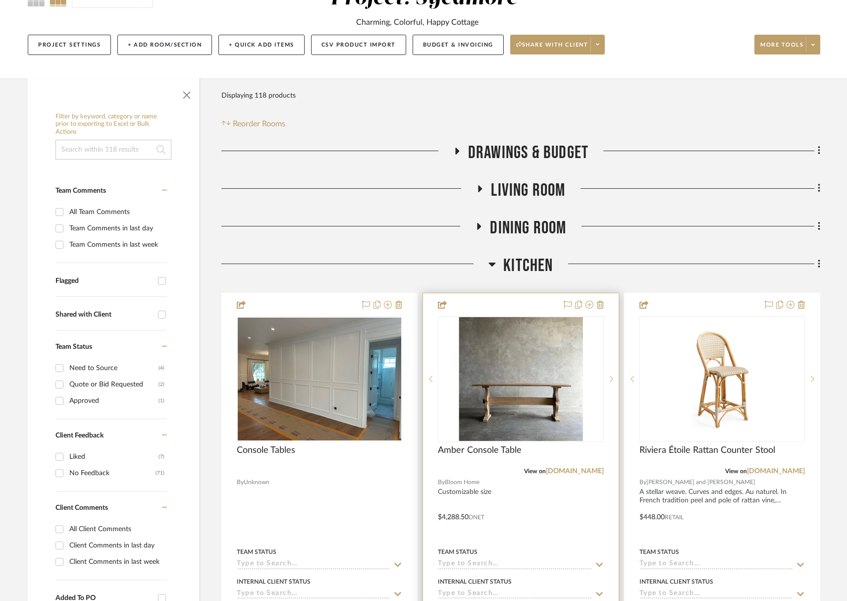
click at [465, 565] on input at bounding box center [514, 563] width 153 height 9
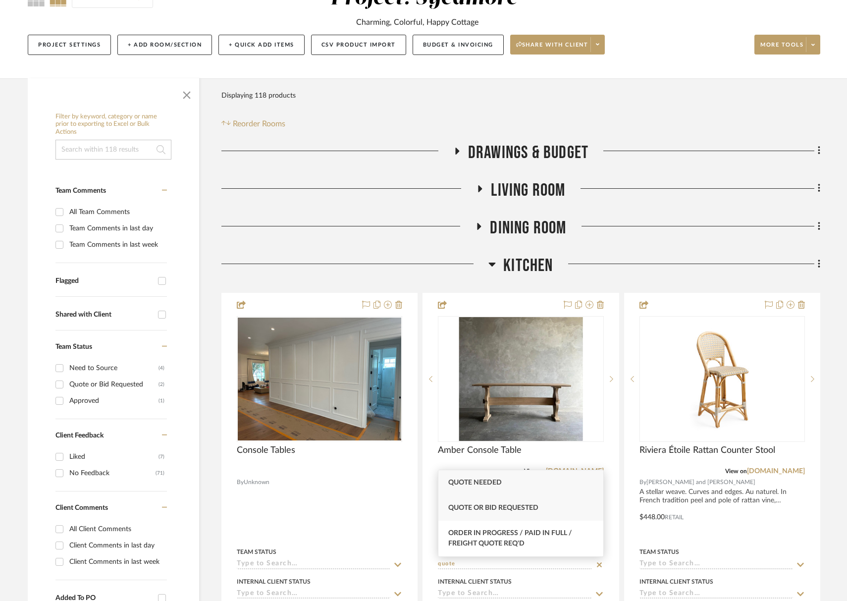
type input "quote"
click at [478, 511] on span "Quote or Bid Requested" at bounding box center [493, 507] width 90 height 7
type input "9/3/2025"
type input "Quote or Bid Requested"
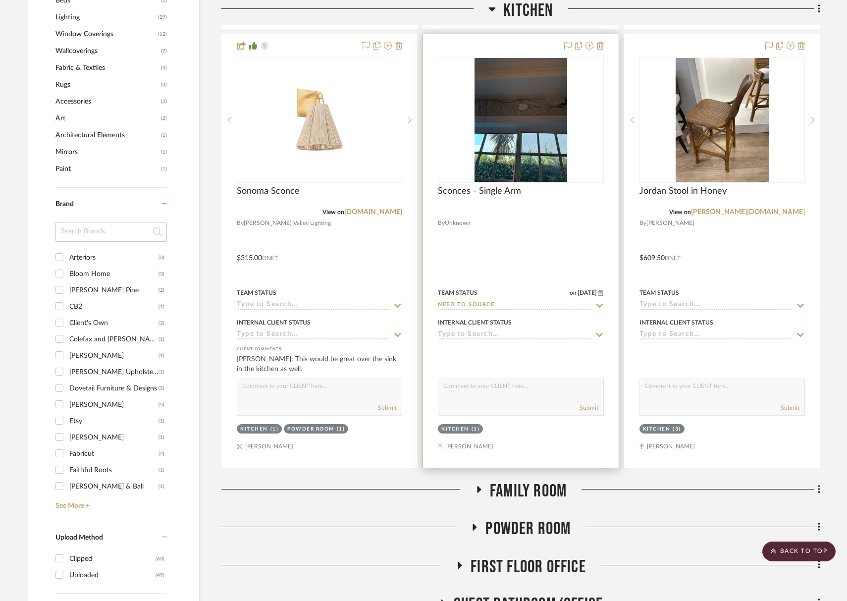
scroll to position [807, 0]
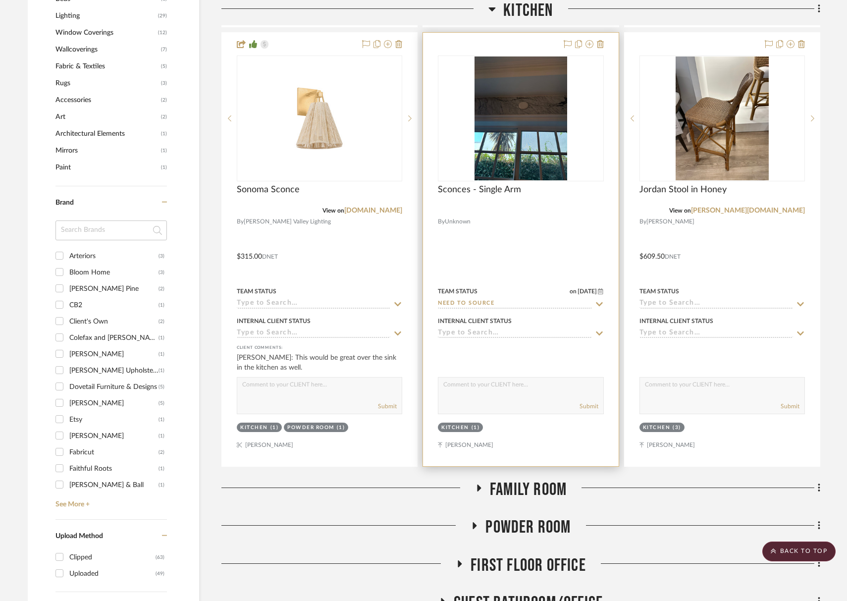
drag, startPoint x: 559, startPoint y: 298, endPoint x: 599, endPoint y: 303, distance: 39.5
click at [559, 298] on div "Team Status on 9/1/2025 9/1/2025 Need to Source" at bounding box center [520, 297] width 165 height 24
click at [596, 302] on icon at bounding box center [599, 304] width 9 height 8
click at [597, 303] on icon at bounding box center [599, 304] width 9 height 8
type input "9/3/2025"
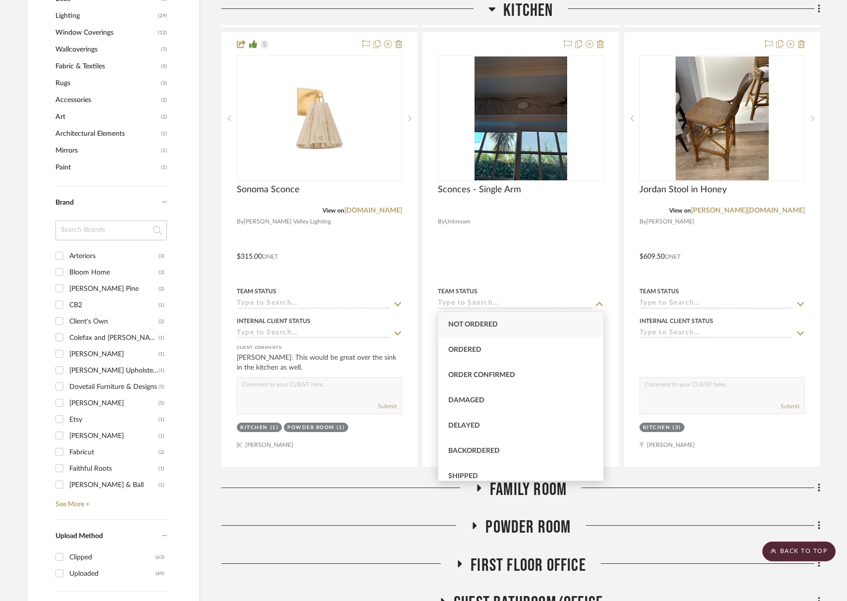
click at [529, 499] on span "Family Room" at bounding box center [528, 489] width 77 height 21
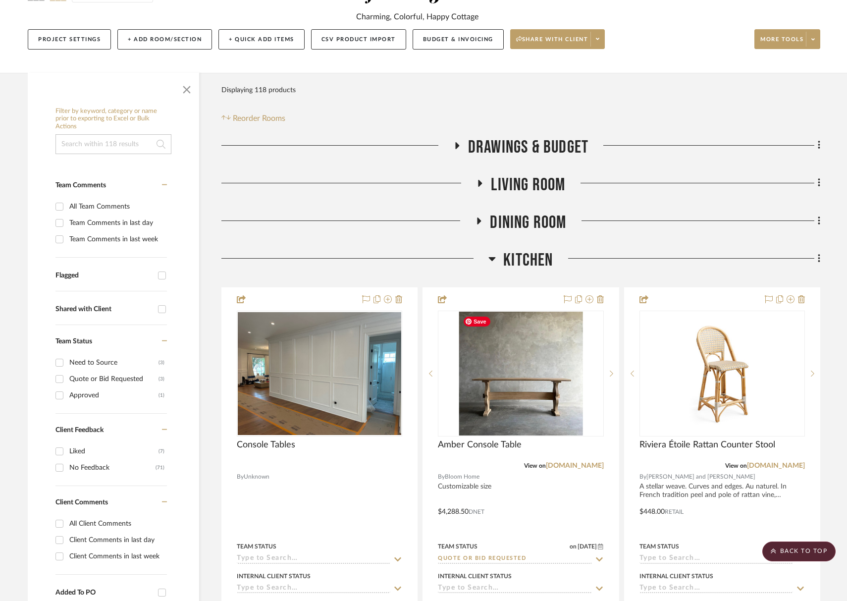
scroll to position [0, 0]
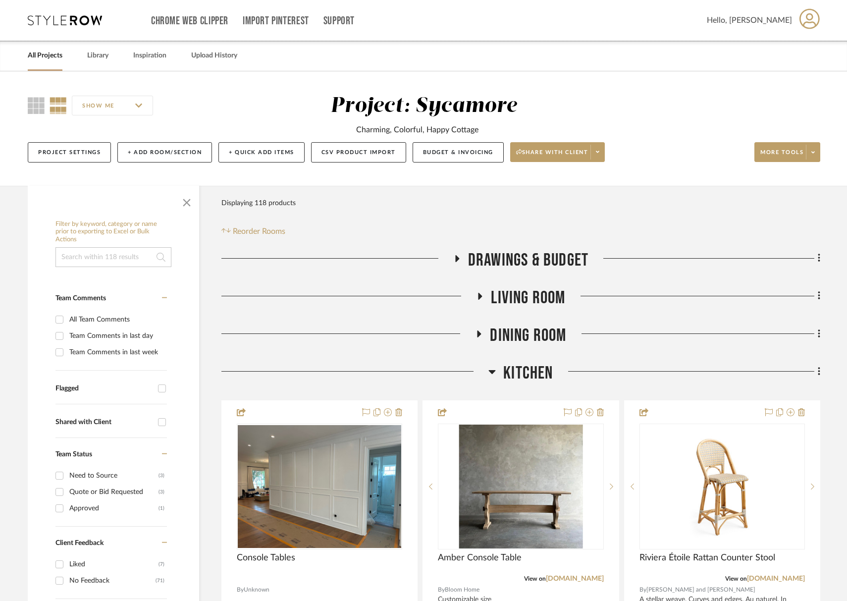
click at [530, 367] on span "Kitchen" at bounding box center [528, 372] width 50 height 21
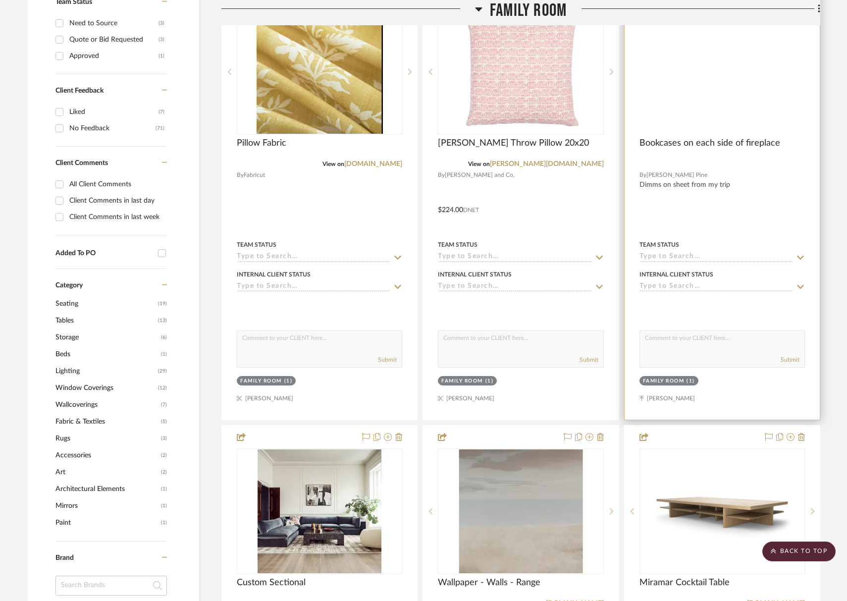
scroll to position [331, 0]
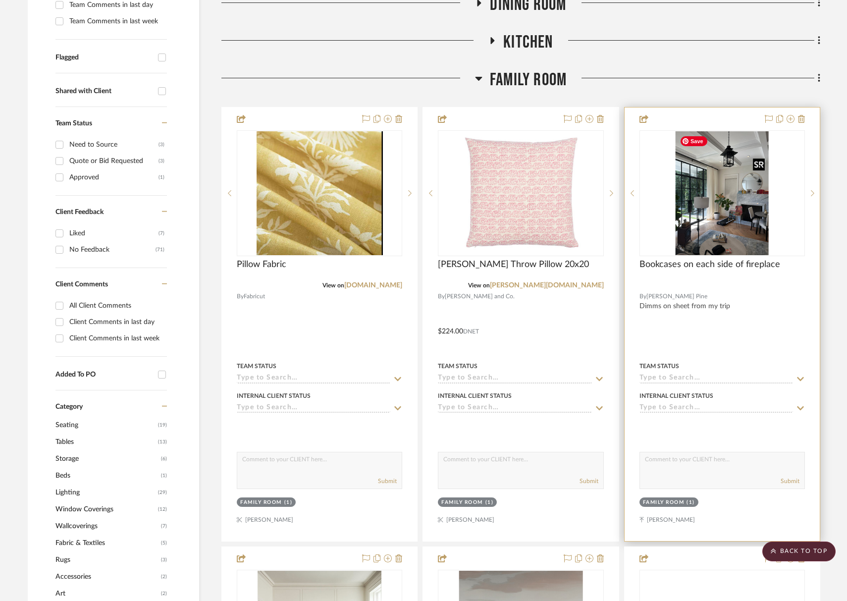
click at [0, 0] on img at bounding box center [0, 0] width 0 height 0
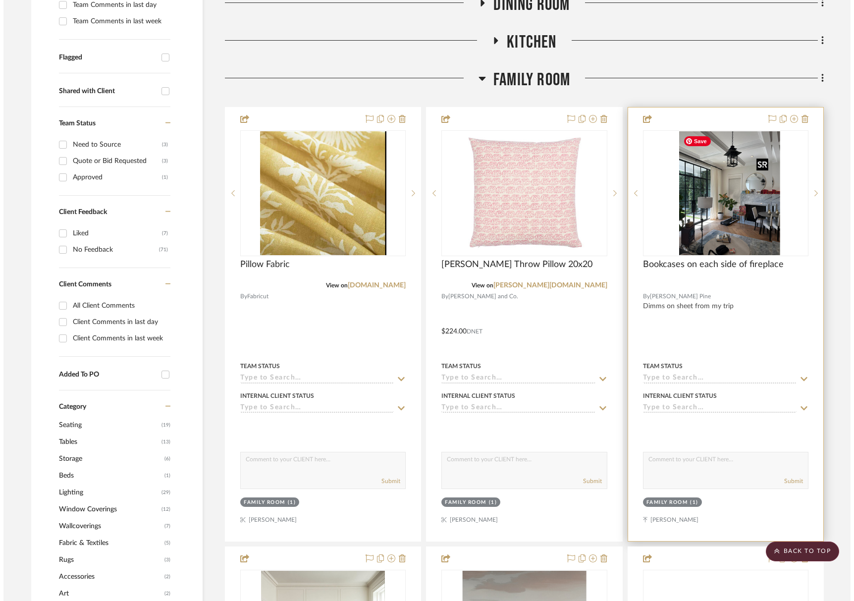
scroll to position [0, 0]
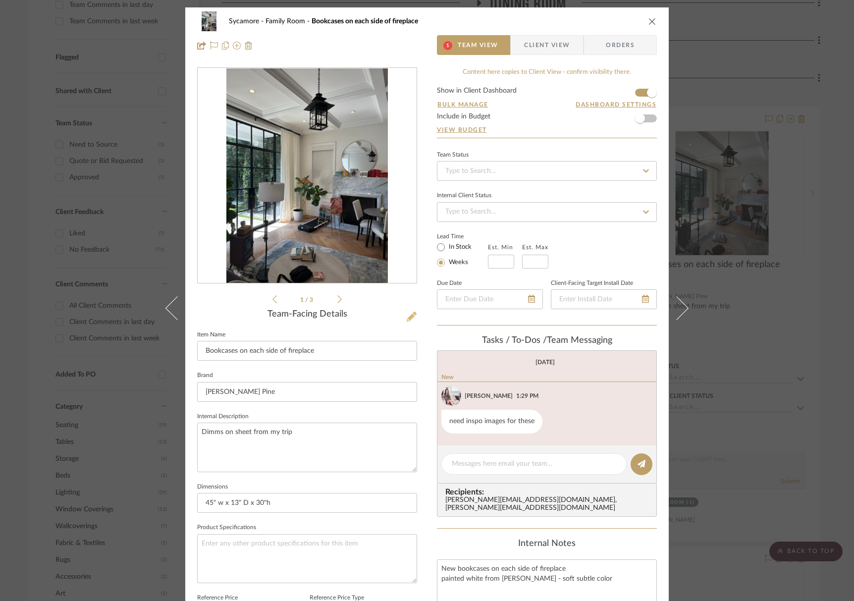
click at [409, 319] on icon at bounding box center [411, 316] width 10 height 10
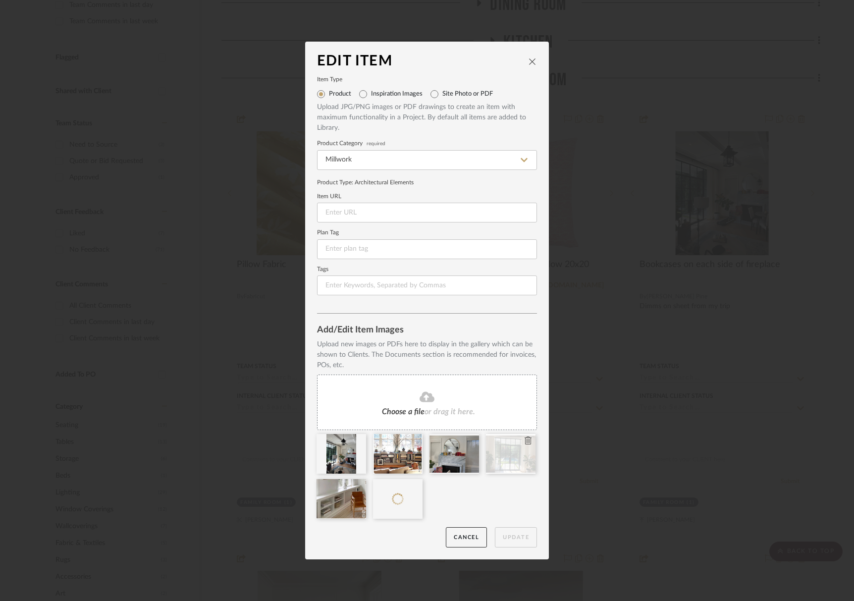
click at [524, 441] on icon at bounding box center [527, 440] width 7 height 8
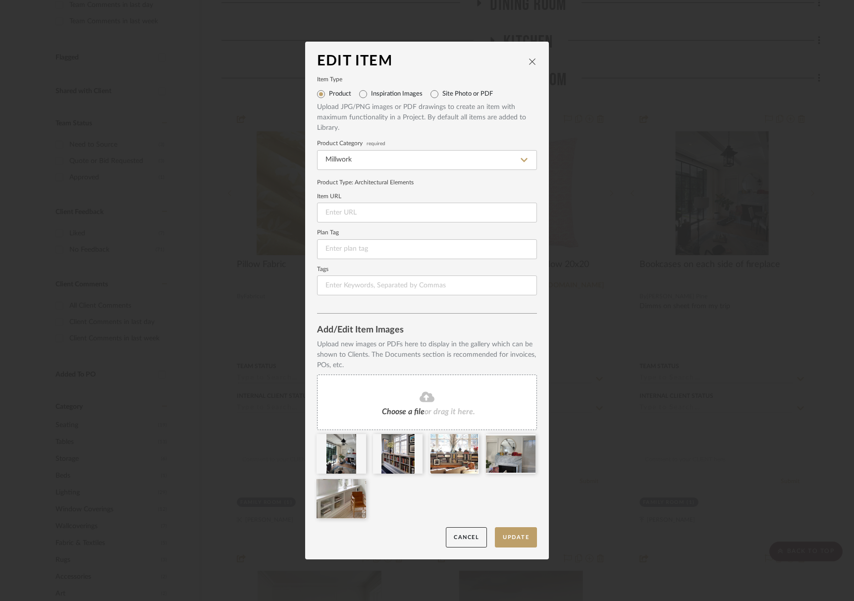
drag, startPoint x: 362, startPoint y: 502, endPoint x: 364, endPoint y: 477, distance: 25.8
click at [364, 477] on div at bounding box center [430, 479] width 227 height 90
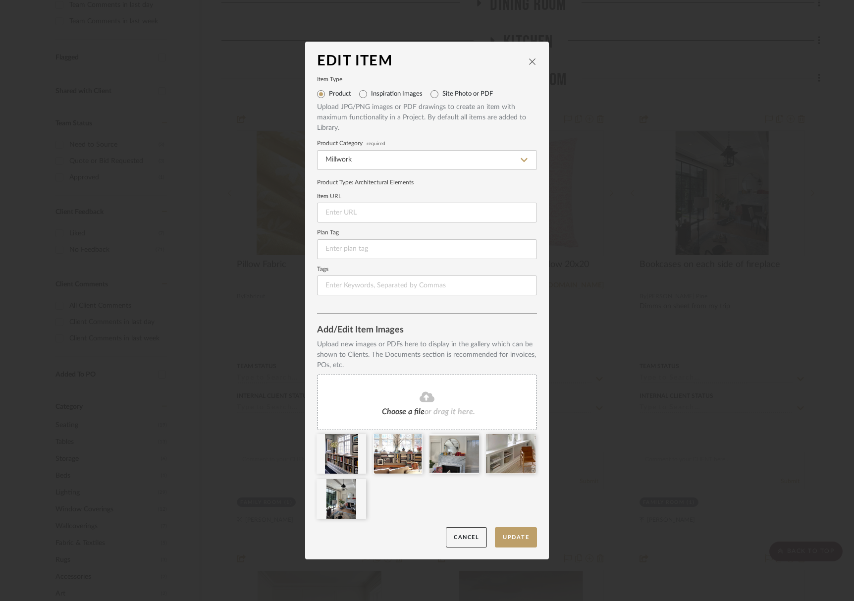
drag, startPoint x: 347, startPoint y: 469, endPoint x: 643, endPoint y: 12, distance: 544.1
click at [511, 533] on button "Update" at bounding box center [516, 537] width 42 height 20
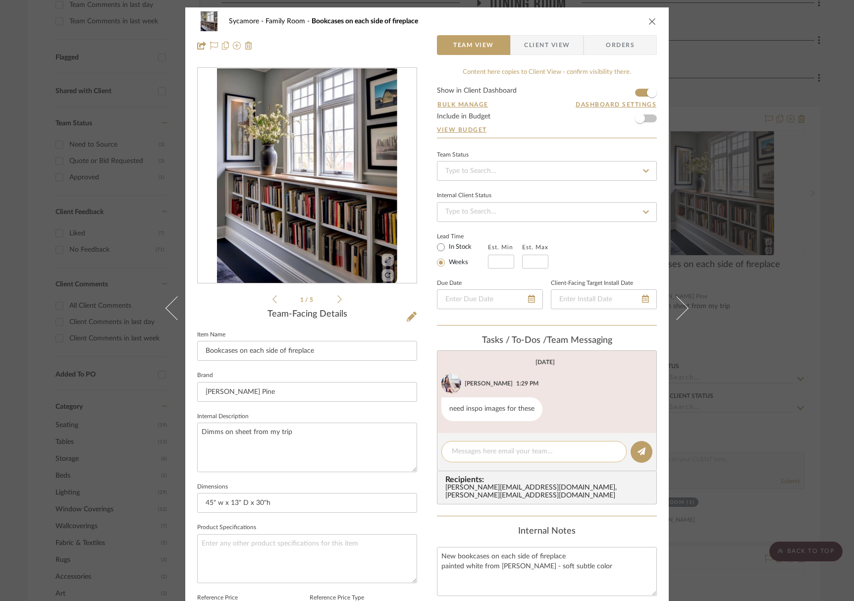
click at [499, 452] on textarea at bounding box center [534, 451] width 164 height 10
type textarea "added some inspo"
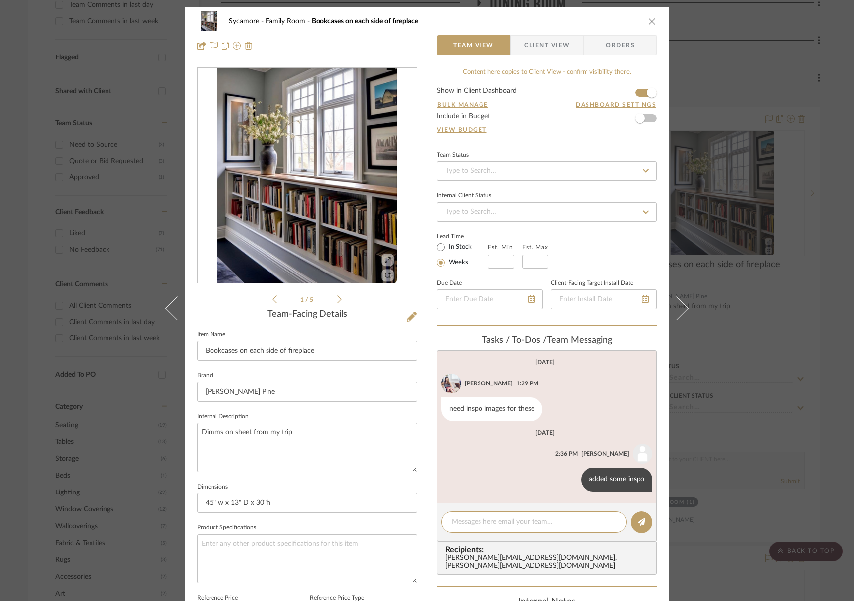
click at [540, 42] on span "Client View" at bounding box center [547, 45] width 46 height 20
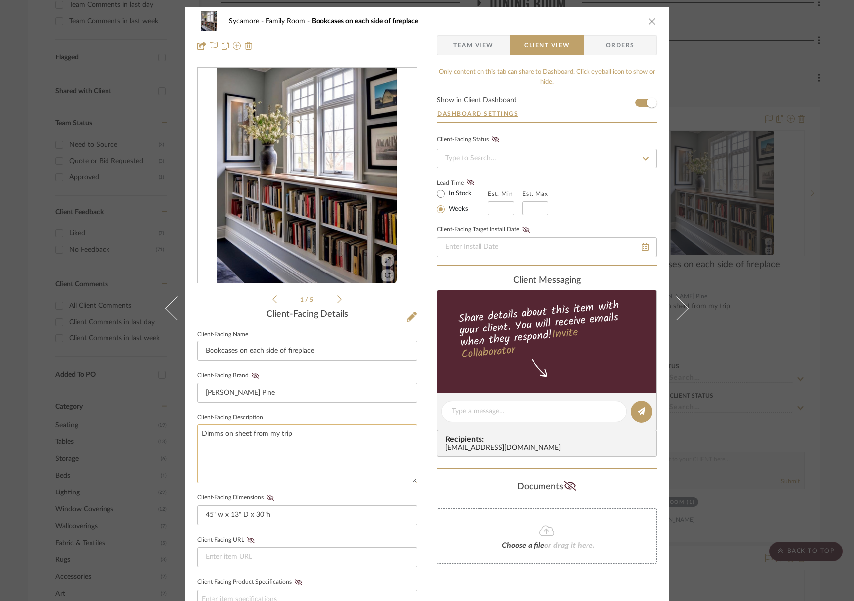
click at [306, 440] on textarea "Dimms on sheet from my trip" at bounding box center [307, 453] width 220 height 59
click at [303, 434] on textarea "Dimms on sheet from my trip" at bounding box center [307, 453] width 220 height 59
type textarea "Painted a color to coordinate with wallpaper"
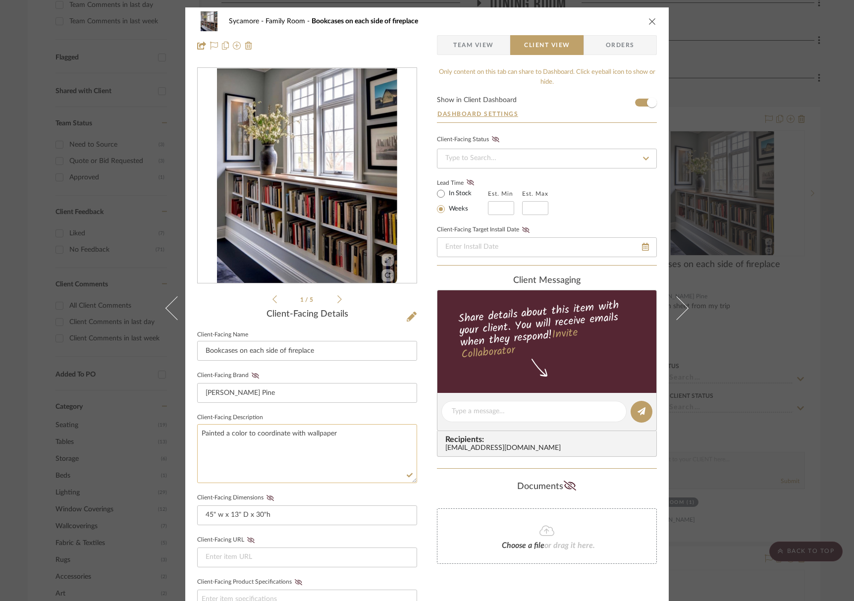
click at [310, 464] on textarea "Painted a color to coordinate with wallpaper" at bounding box center [307, 453] width 220 height 59
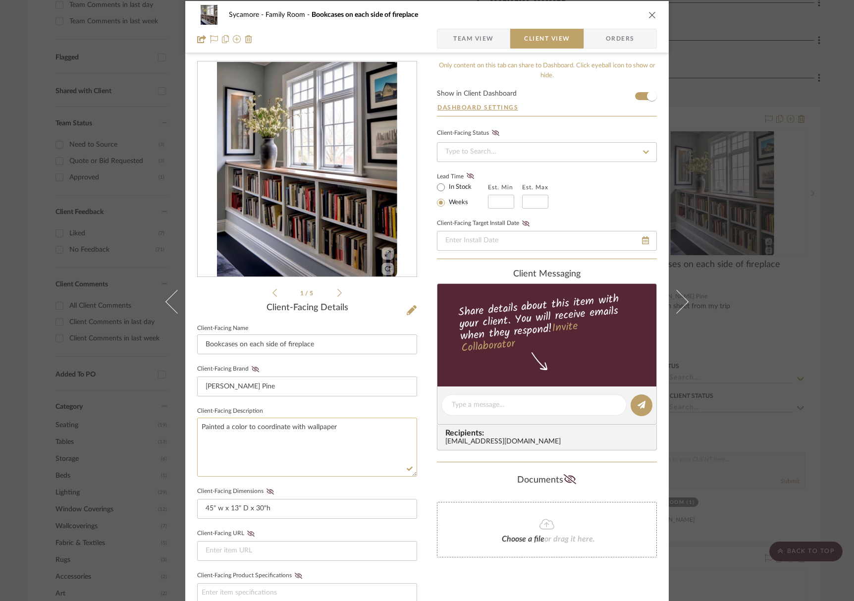
scroll to position [7, 0]
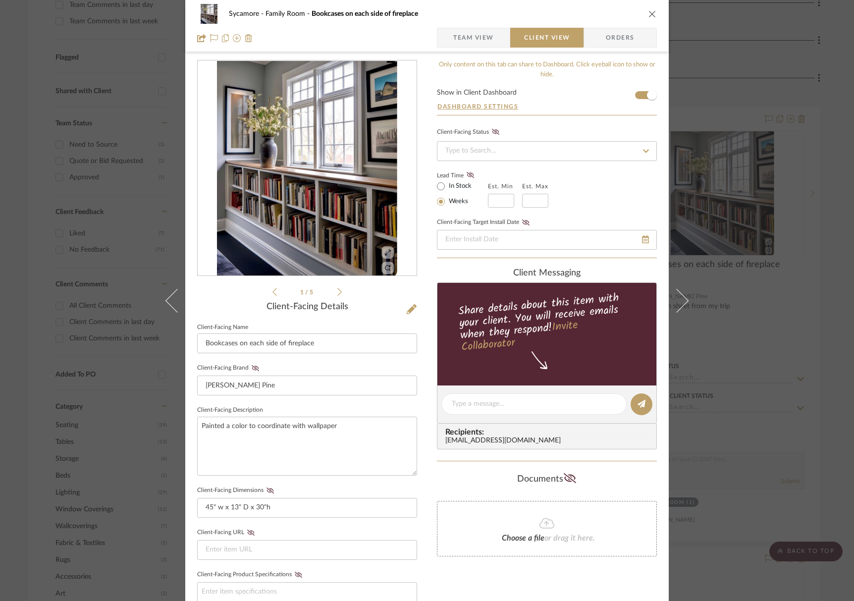
click at [653, 15] on div "Sycamore Family Room Bookcases on each side of fireplace Team View Client View …" at bounding box center [426, 26] width 483 height 52
click at [648, 15] on icon "close" at bounding box center [652, 14] width 8 height 8
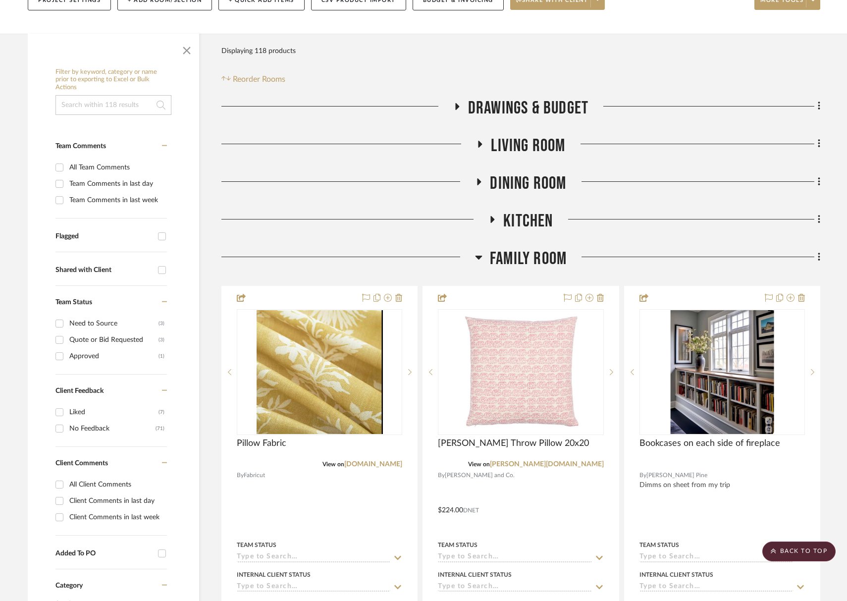
scroll to position [0, 0]
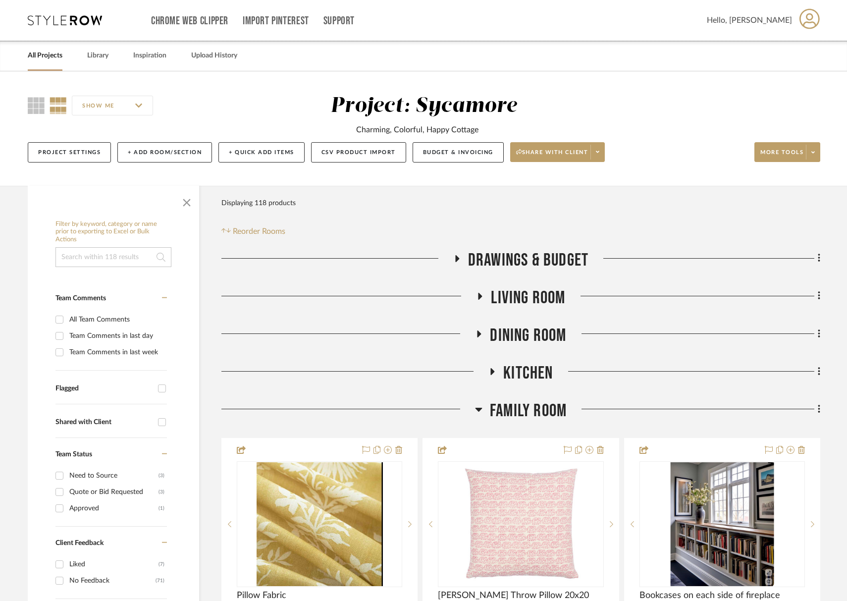
click at [521, 253] on span "Drawings & Budget" at bounding box center [528, 260] width 120 height 21
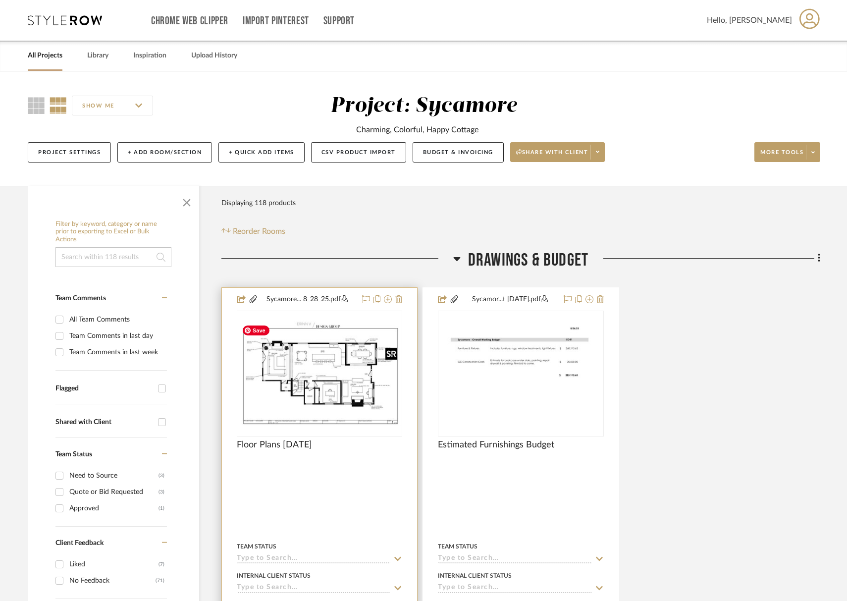
click at [0, 0] on img at bounding box center [0, 0] width 0 height 0
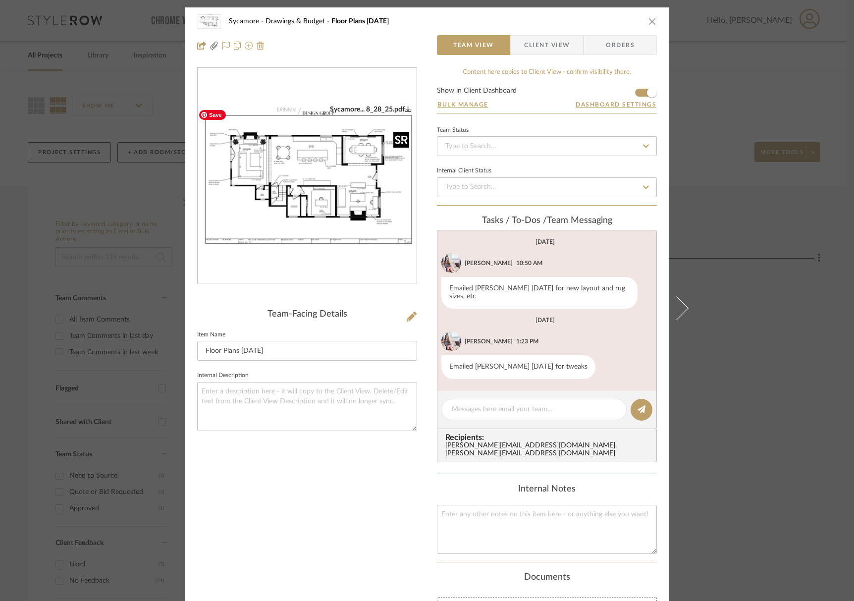
click at [262, 145] on img "0" at bounding box center [307, 176] width 219 height 142
drag, startPoint x: 650, startPoint y: 20, endPoint x: 624, endPoint y: 83, distance: 67.5
click at [650, 20] on icon "close" at bounding box center [652, 21] width 8 height 8
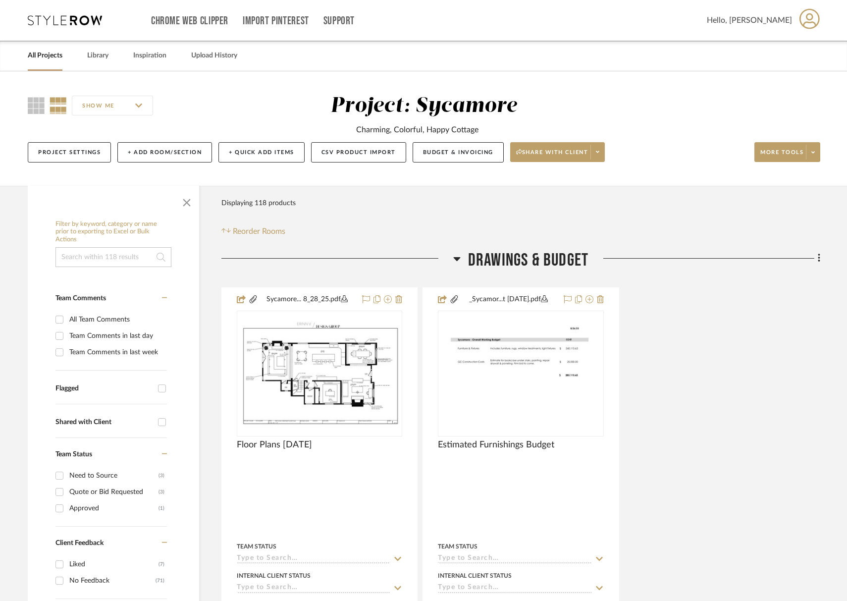
click at [517, 261] on span "Drawings & Budget" at bounding box center [528, 260] width 120 height 21
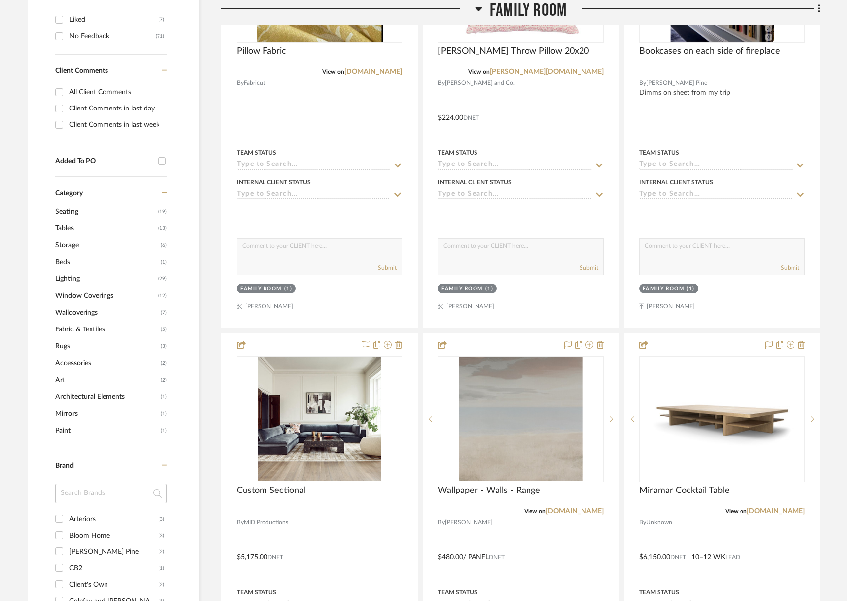
scroll to position [569, 0]
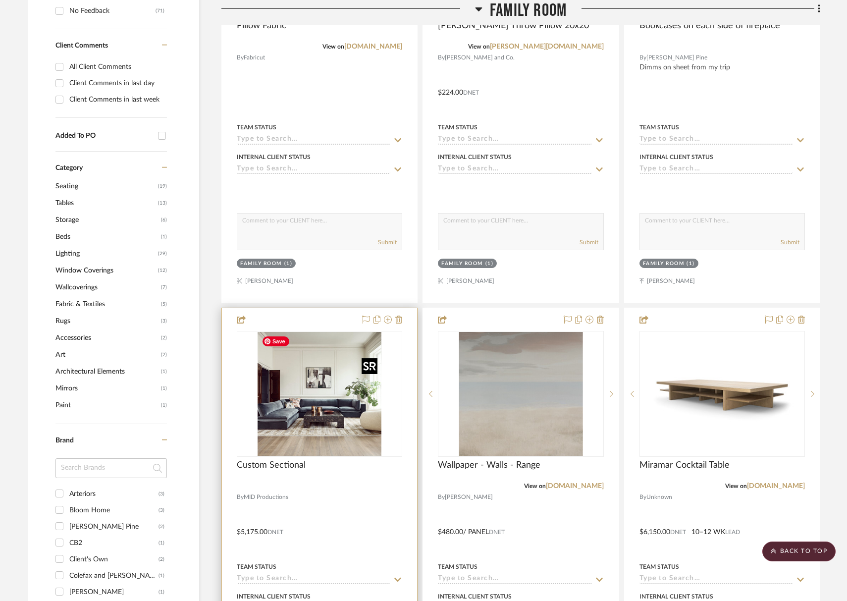
click at [0, 0] on img at bounding box center [0, 0] width 0 height 0
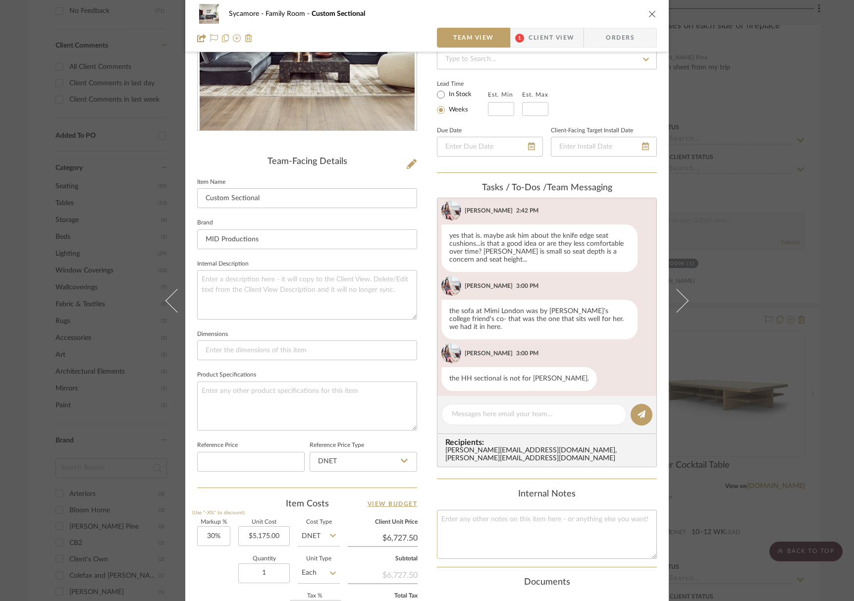
scroll to position [222, 0]
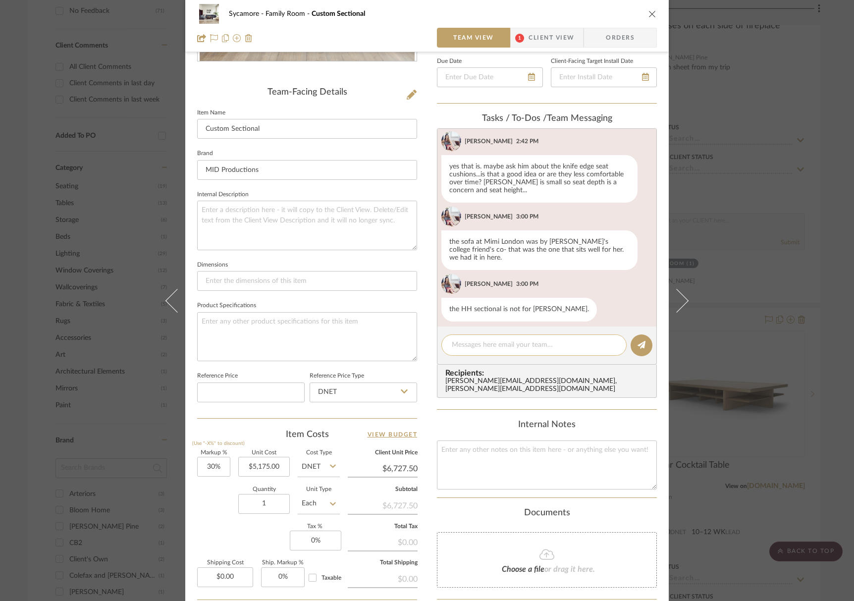
click at [482, 352] on div at bounding box center [533, 344] width 185 height 21
click at [484, 347] on textarea at bounding box center [534, 345] width 164 height 10
type textarea "A"
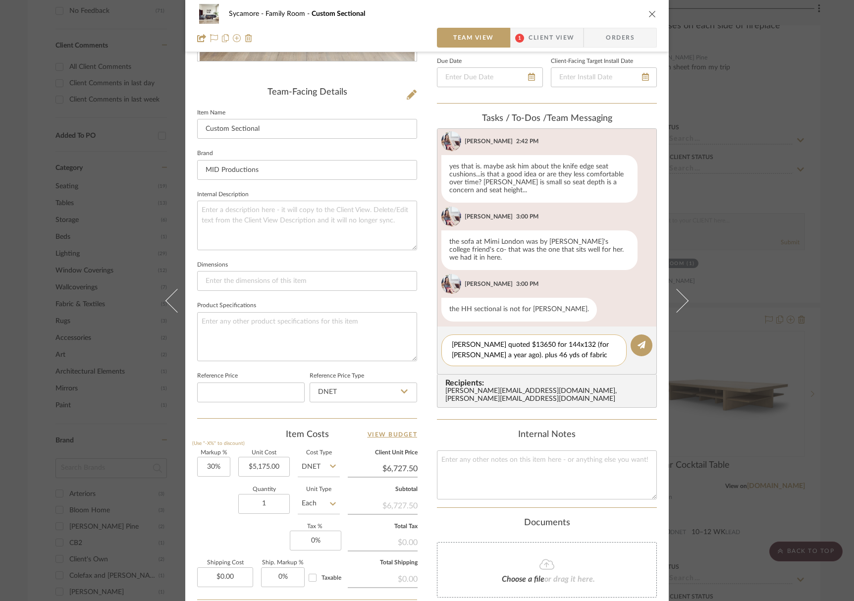
drag, startPoint x: 508, startPoint y: 346, endPoint x: 514, endPoint y: 346, distance: 5.9
click at [508, 346] on textarea "Marcali quoted $13650 for 144x132 (for Rossillo a year ago). plus 46 yds of fab…" at bounding box center [534, 350] width 164 height 21
type textarea "Marcali quoted $13,650 for 144x132 (for Rossillo a year ago). plus 46 yds of fa…"
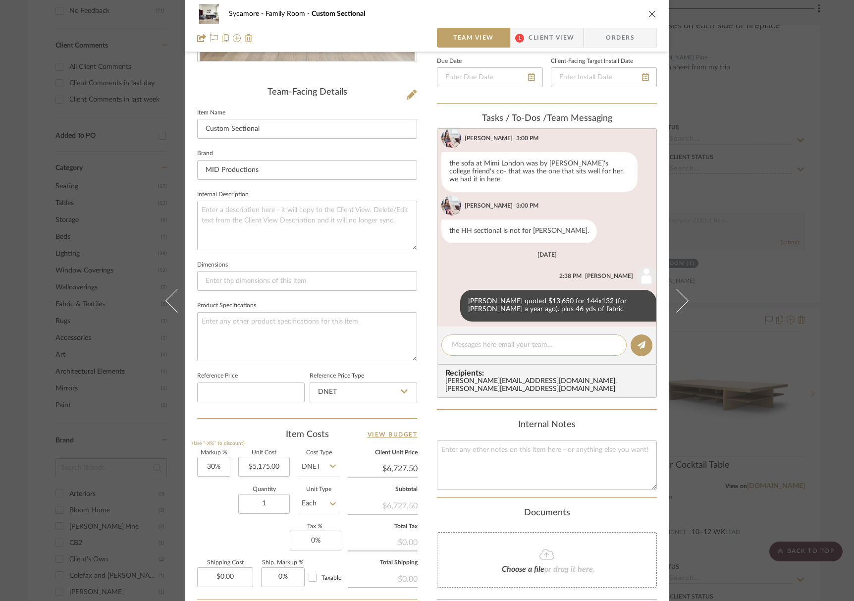
scroll to position [450, 0]
click at [533, 342] on textarea at bounding box center [534, 345] width 164 height 10
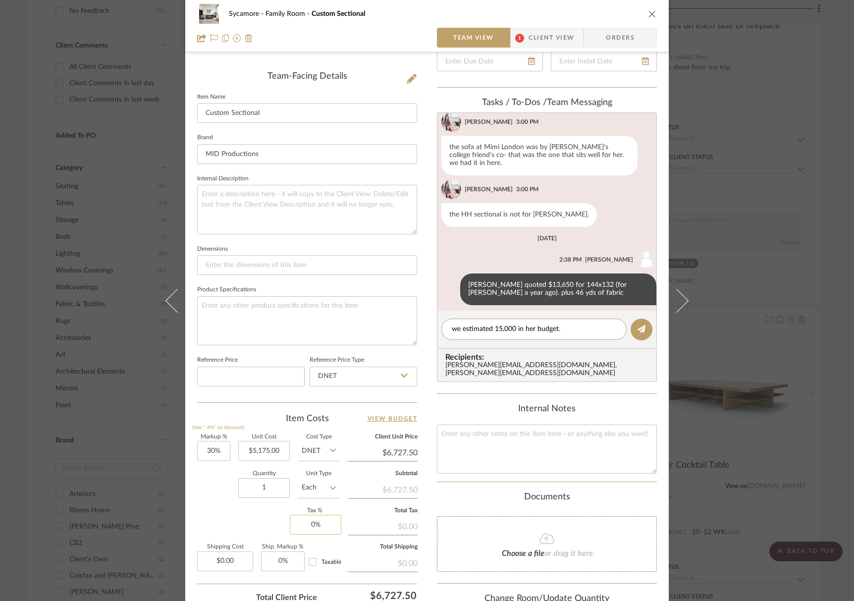
scroll to position [242, 0]
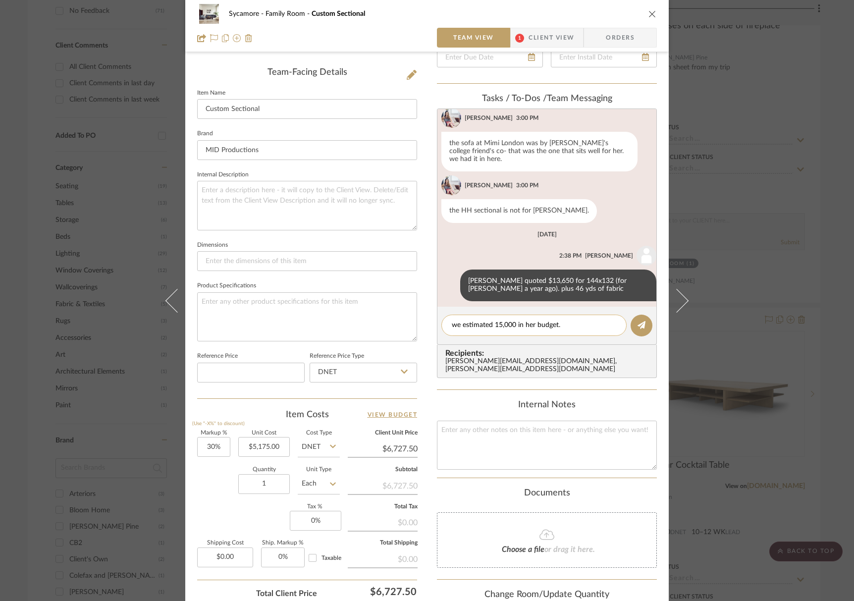
drag, startPoint x: 512, startPoint y: 326, endPoint x: 528, endPoint y: 328, distance: 15.5
click at [512, 326] on textarea "we estimated 15,000 in her budget." at bounding box center [534, 325] width 164 height 10
click at [524, 322] on textarea "we estimated 15,000 cinluding in her budget." at bounding box center [534, 325] width 164 height 10
drag, startPoint x: 561, startPoint y: 324, endPoint x: 573, endPoint y: 326, distance: 11.7
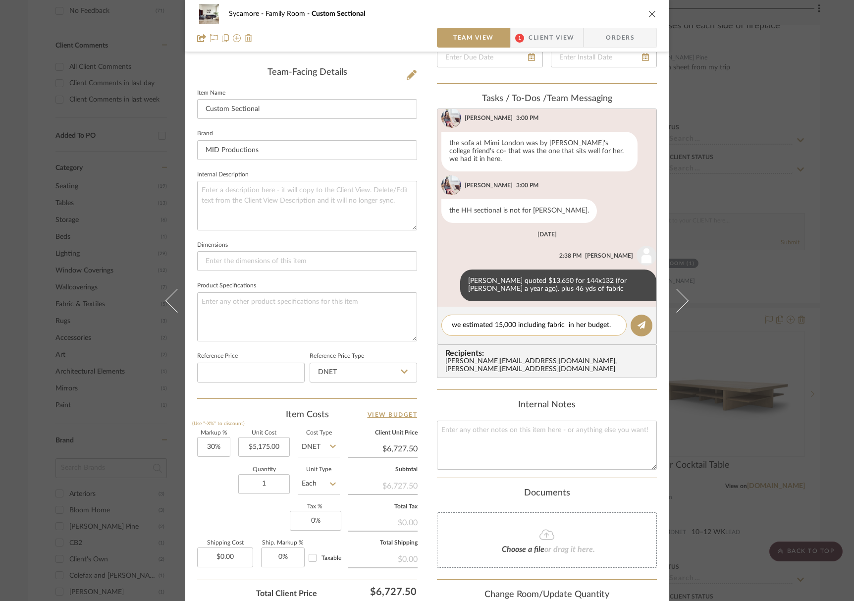
click at [562, 324] on textarea "we estimated 15,000 including fabric in her budget." at bounding box center [534, 325] width 164 height 10
type textarea "we estimated 15,000 including fabric in her budget."
click at [642, 331] on button at bounding box center [641, 325] width 22 height 22
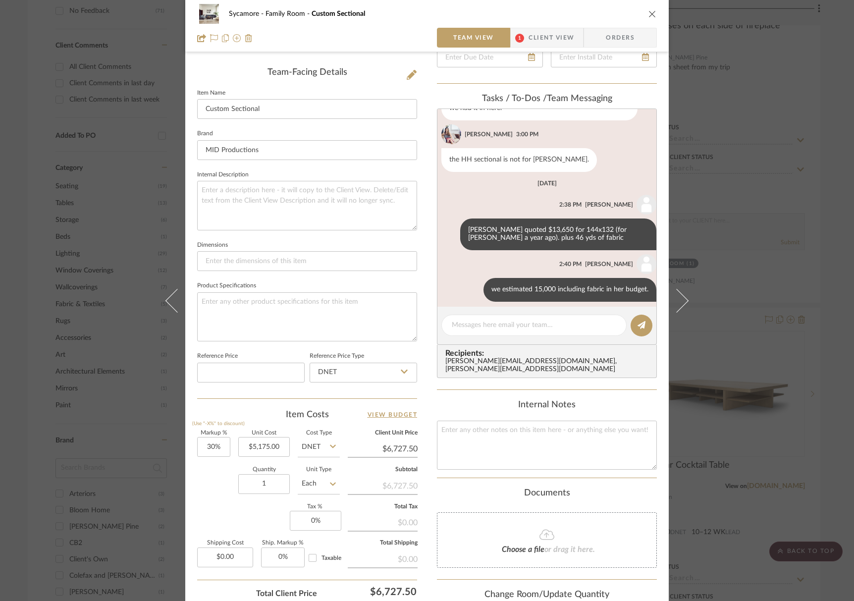
scroll to position [501, 0]
click at [649, 14] on icon "close" at bounding box center [652, 14] width 8 height 8
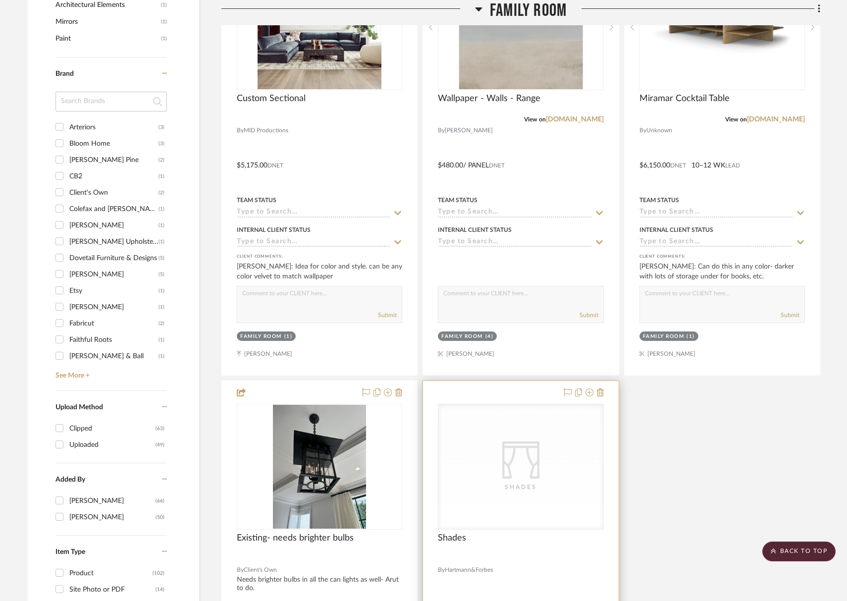
scroll to position [1545, 0]
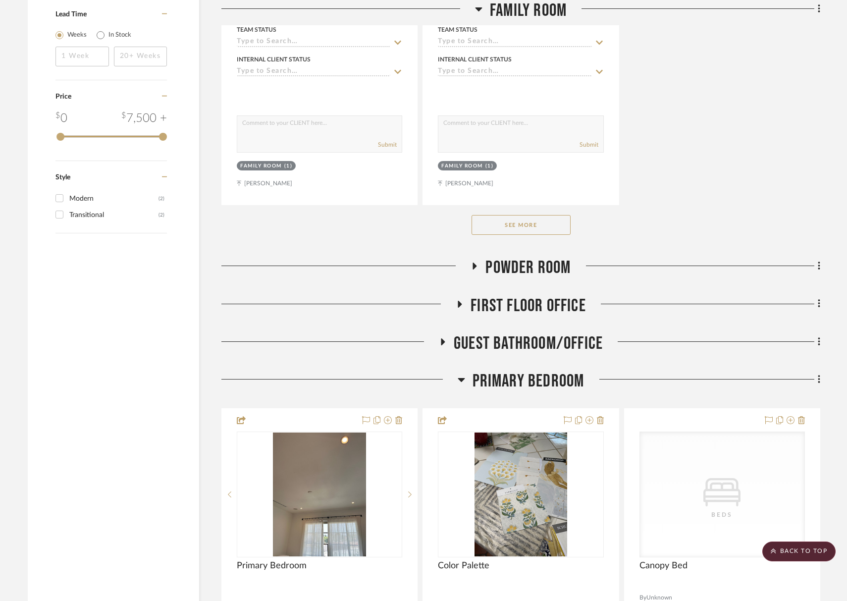
click at [524, 265] on span "Powder Room" at bounding box center [527, 267] width 85 height 21
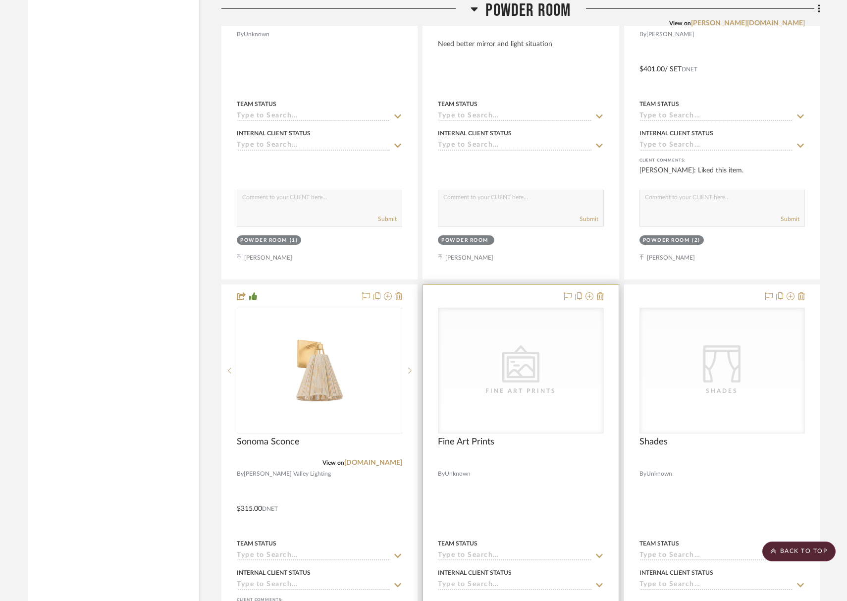
scroll to position [1867, 0]
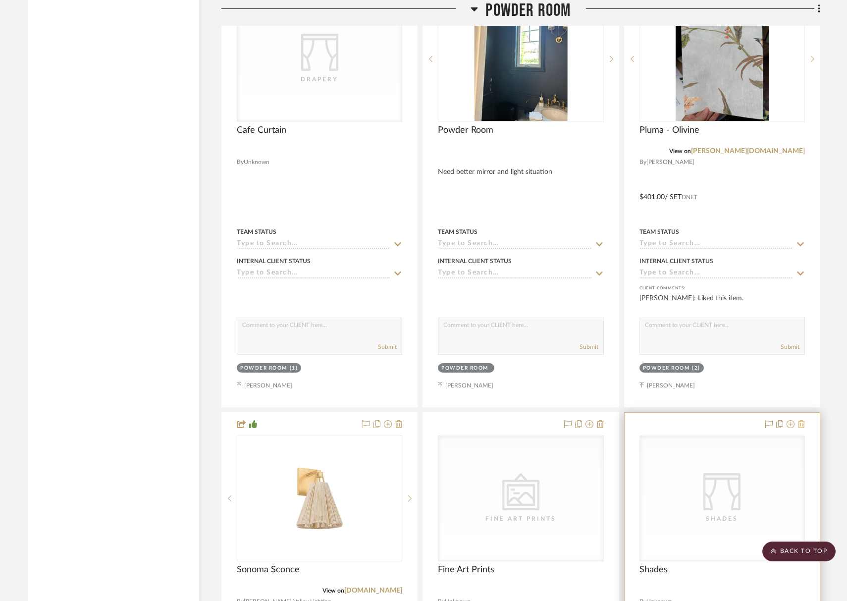
click at [665, 421] on icon at bounding box center [801, 424] width 7 height 8
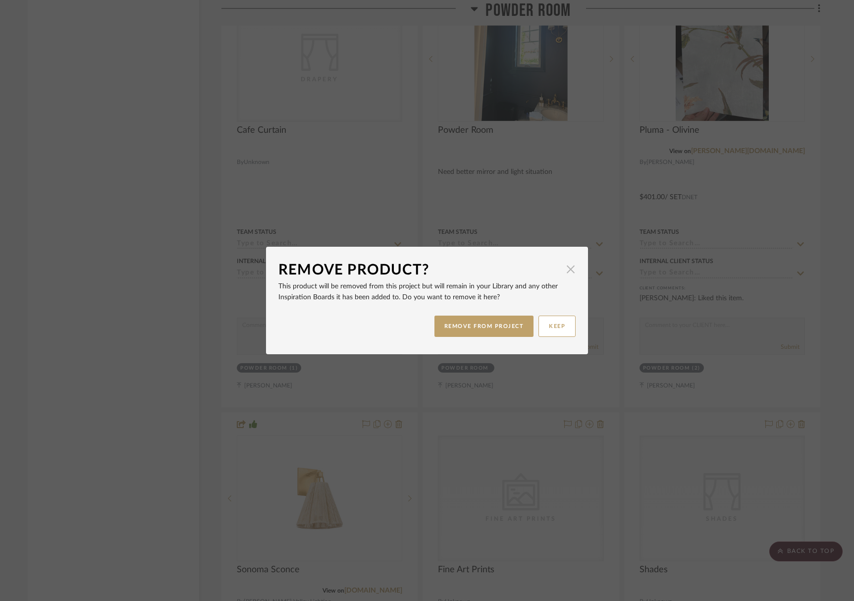
click at [568, 267] on span "button" at bounding box center [570, 269] width 20 height 20
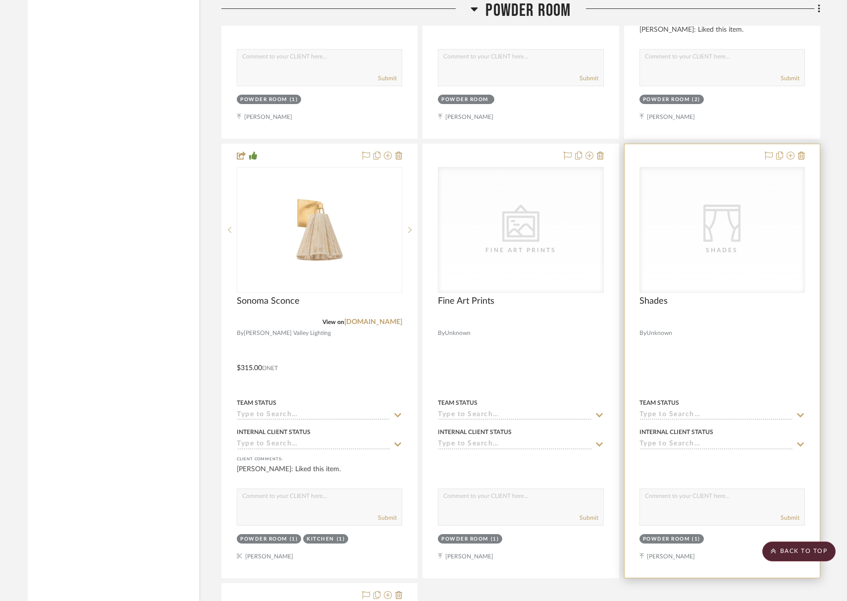
scroll to position [2018, 0]
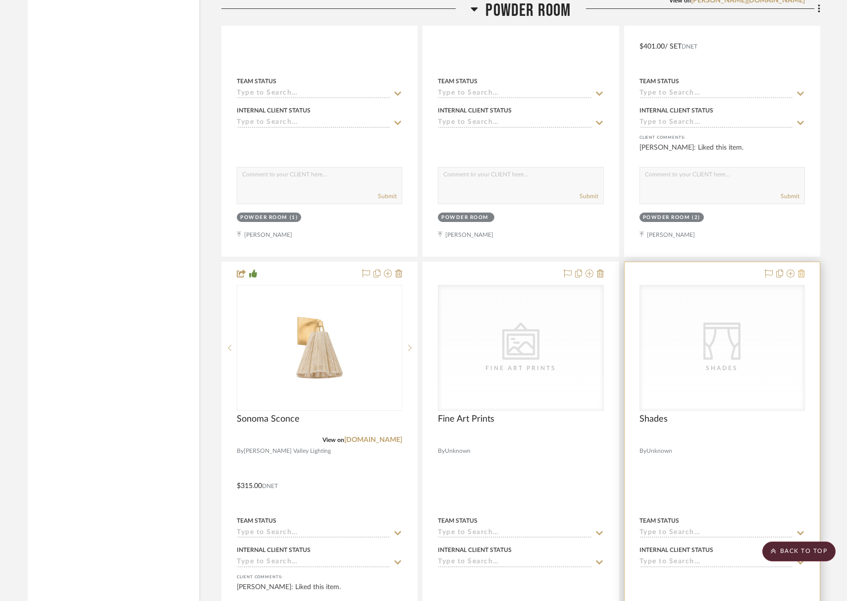
click at [665, 272] on icon at bounding box center [801, 273] width 7 height 8
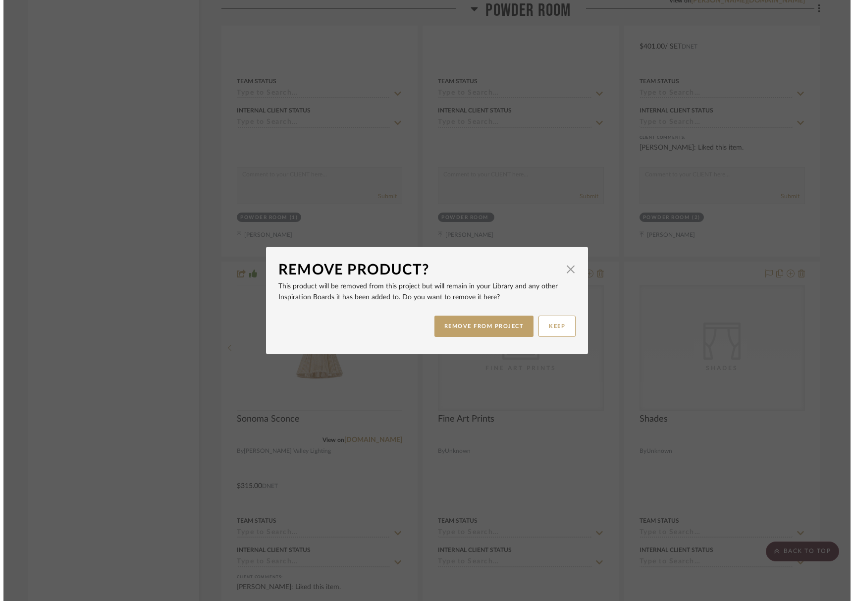
scroll to position [0, 0]
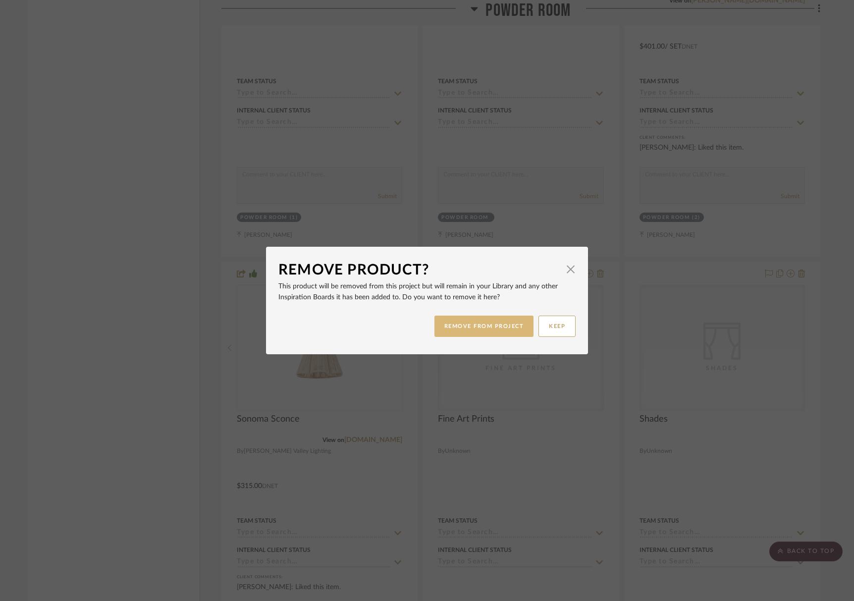
click at [500, 327] on button "REMOVE FROM PROJECT" at bounding box center [484, 325] width 100 height 21
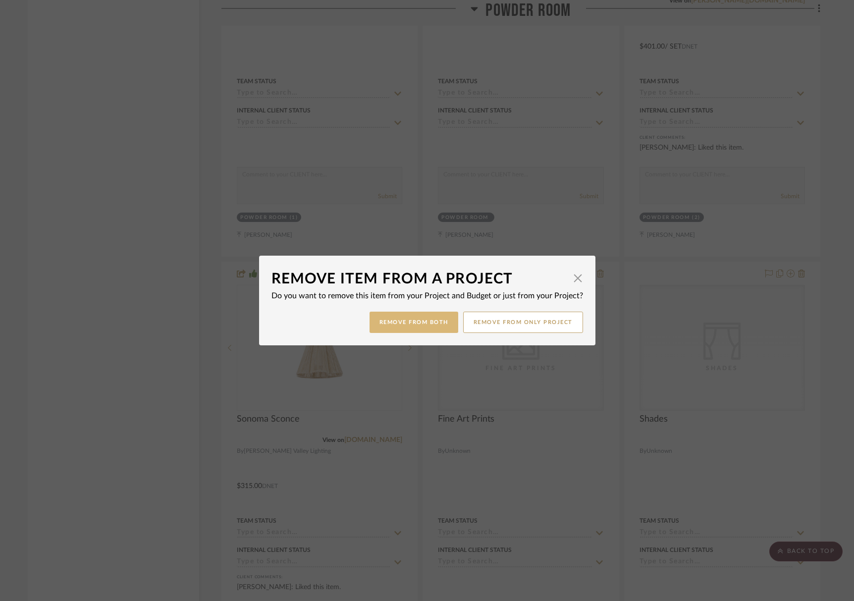
click at [412, 325] on button "Remove from Both" at bounding box center [413, 321] width 89 height 21
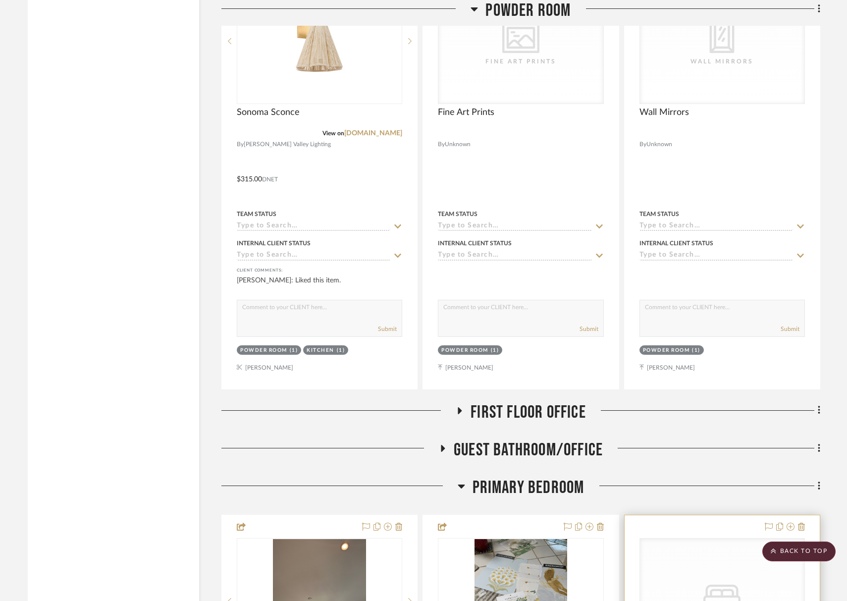
scroll to position [2566, 0]
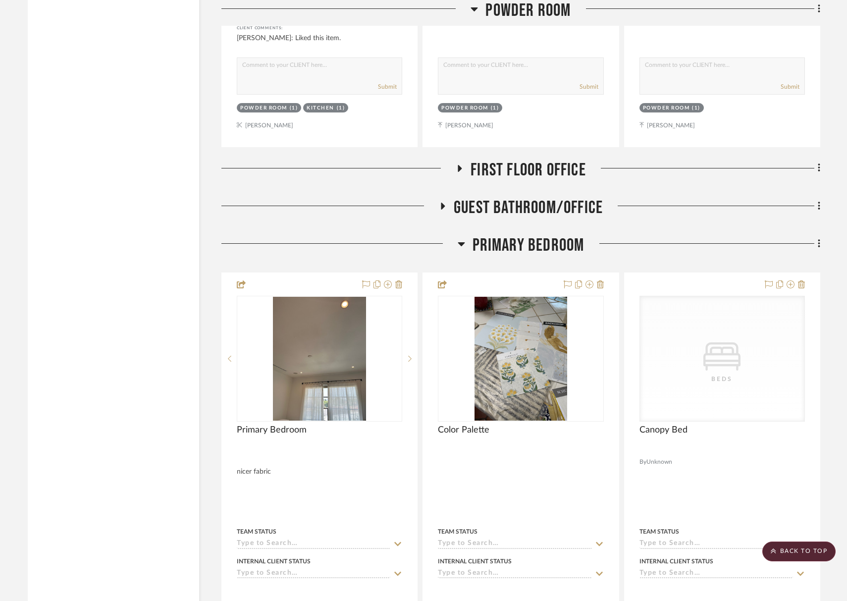
click at [567, 245] on span "Primary Bedroom" at bounding box center [528, 245] width 112 height 21
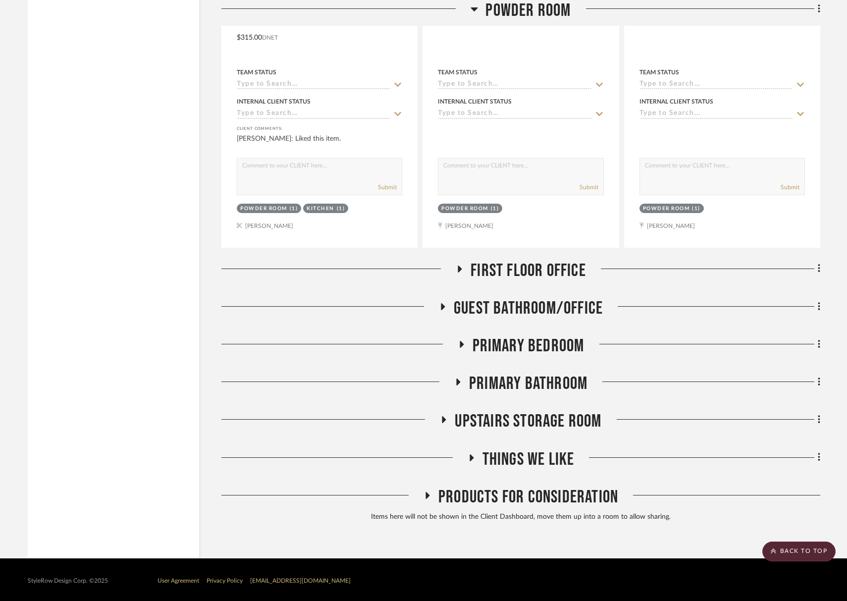
click at [532, 262] on span "First Floor Office" at bounding box center [527, 270] width 115 height 21
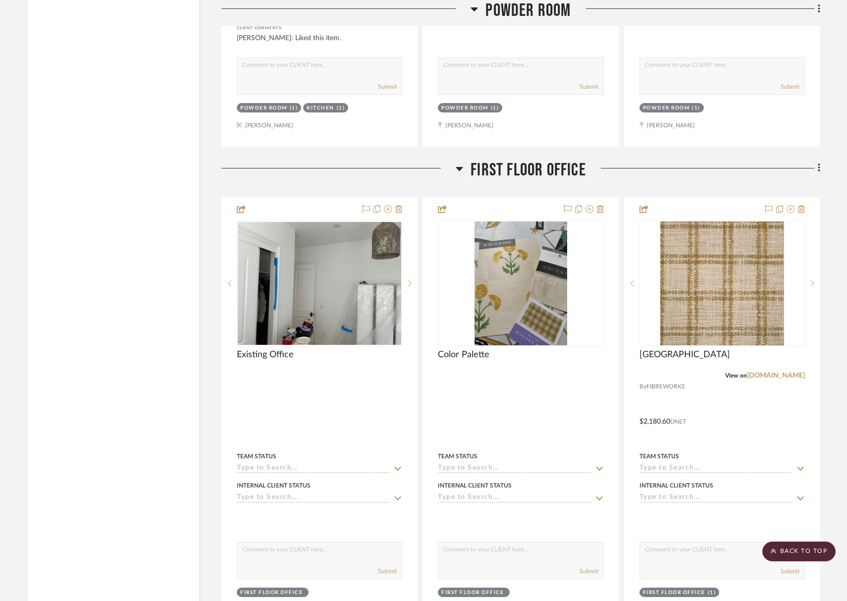
scroll to position [2971, 0]
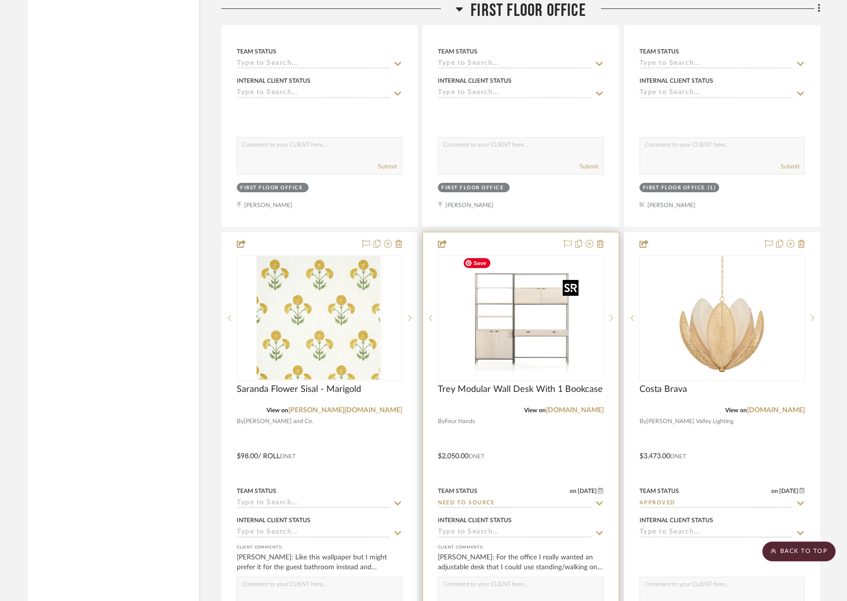
click at [513, 317] on img "0" at bounding box center [520, 318] width 124 height 124
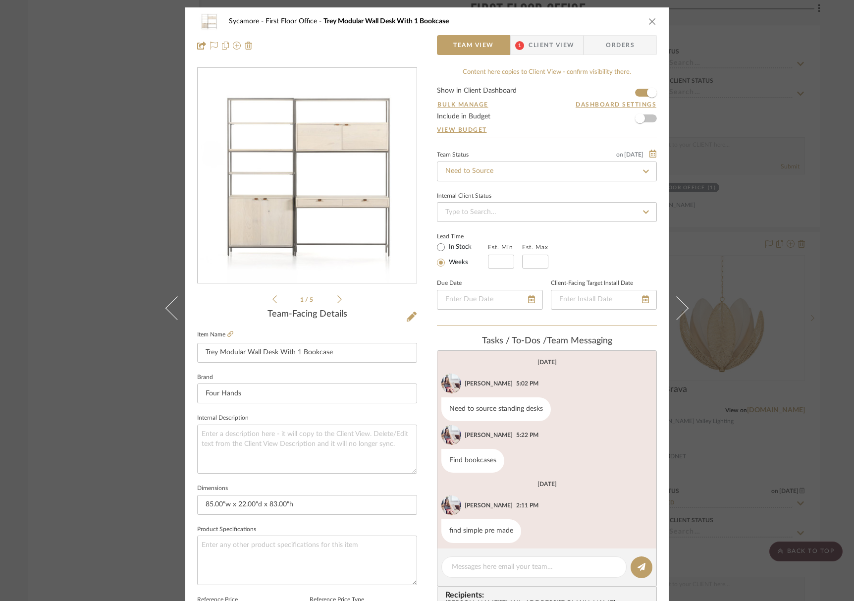
click at [563, 39] on span "Client View" at bounding box center [551, 45] width 46 height 20
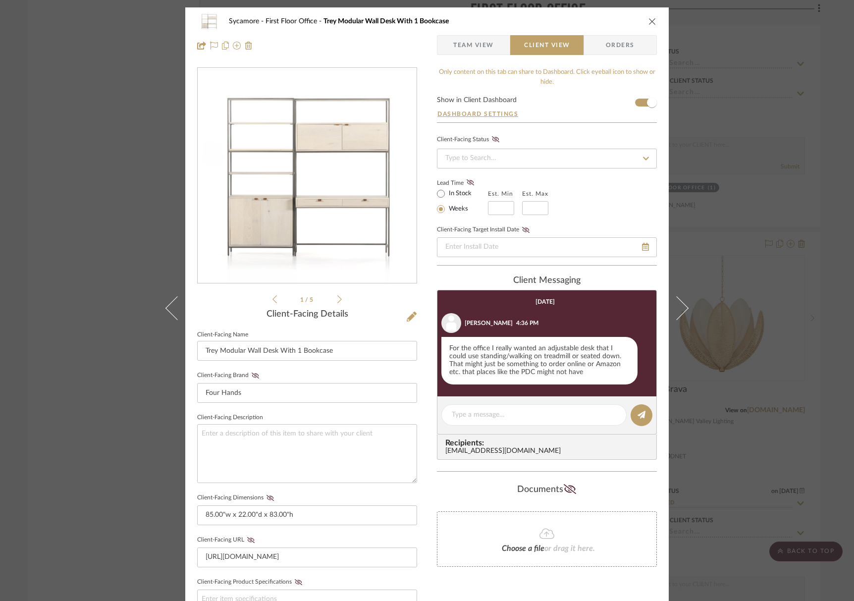
drag, startPoint x: 650, startPoint y: 19, endPoint x: 639, endPoint y: 30, distance: 15.8
click at [650, 19] on icon "close" at bounding box center [652, 21] width 8 height 8
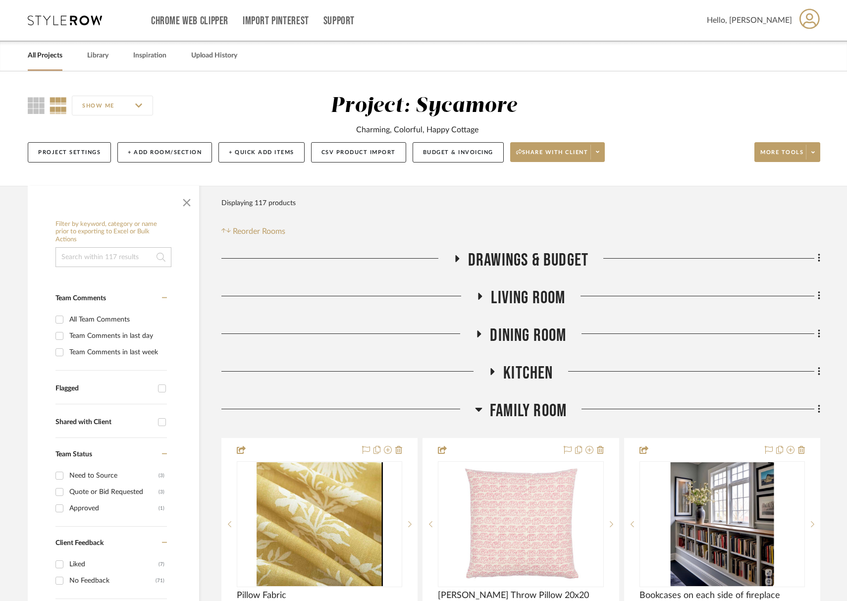
click at [514, 255] on span "Drawings & Budget" at bounding box center [528, 260] width 120 height 21
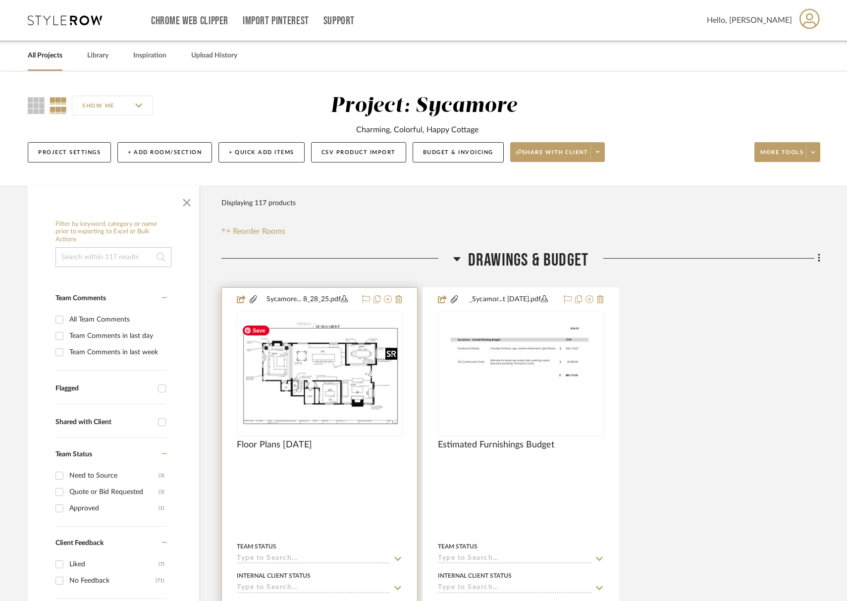
click at [0, 0] on img at bounding box center [0, 0] width 0 height 0
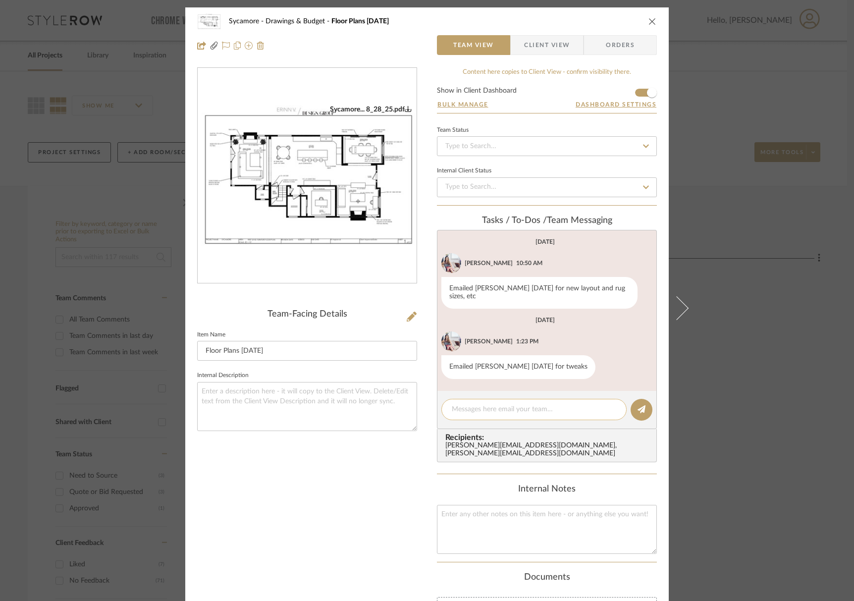
click at [483, 404] on textarea at bounding box center [534, 409] width 164 height 10
drag, startPoint x: 648, startPoint y: 20, endPoint x: 647, endPoint y: 26, distance: 6.0
click at [648, 19] on icon "close" at bounding box center [652, 21] width 8 height 8
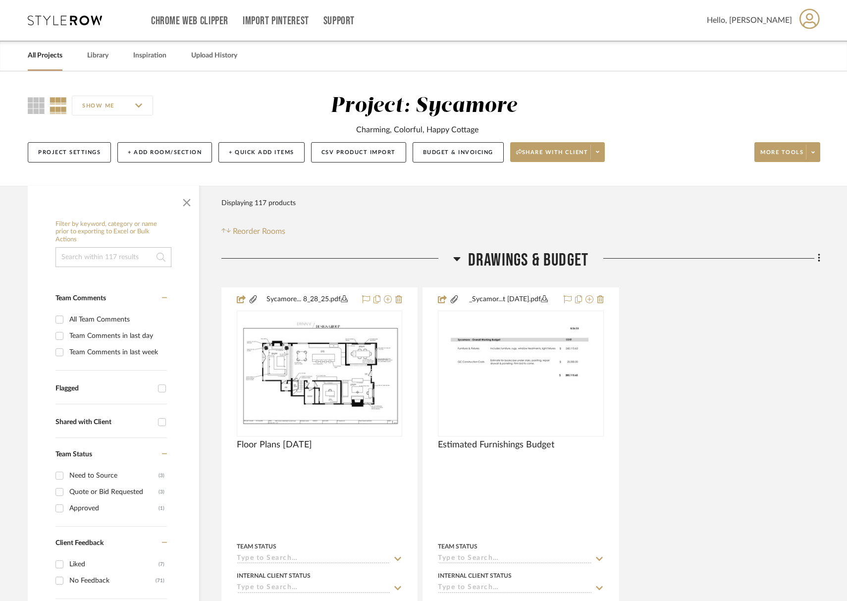
click at [537, 256] on span "Drawings & Budget" at bounding box center [528, 260] width 120 height 21
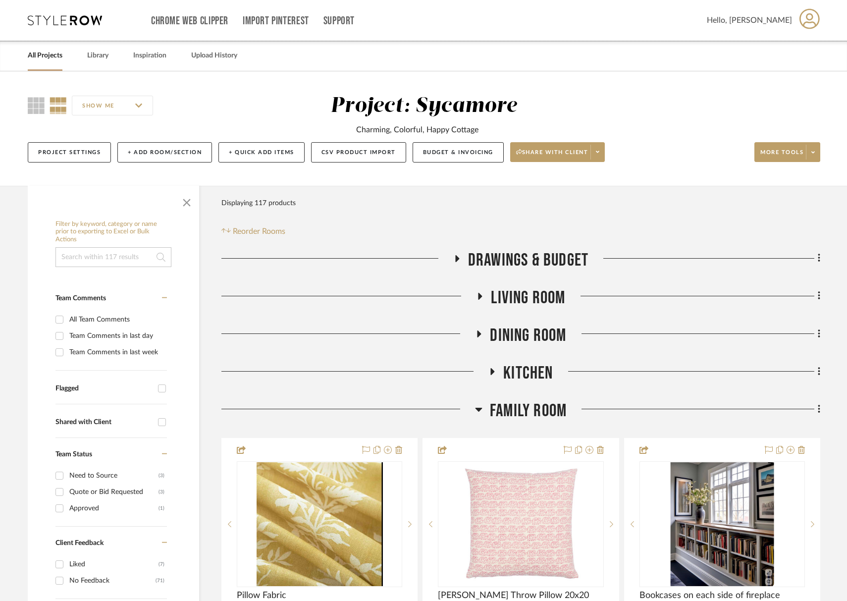
click at [536, 406] on span "Family Room" at bounding box center [528, 410] width 77 height 21
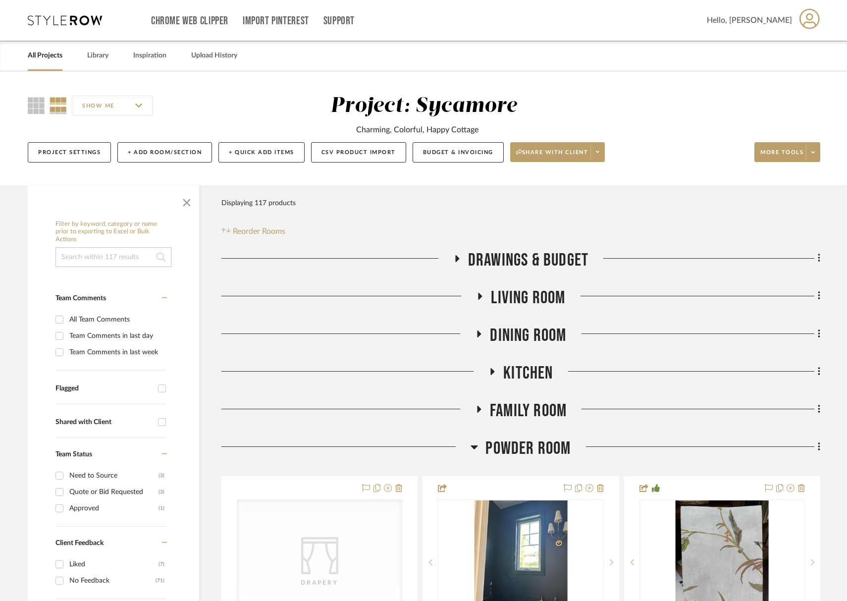
click at [536, 447] on span "Powder Room" at bounding box center [527, 448] width 85 height 21
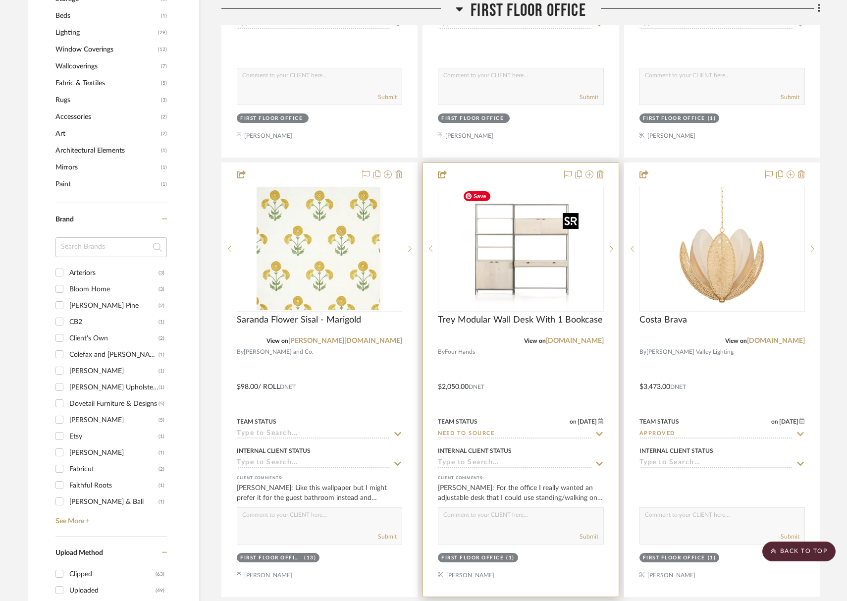
scroll to position [793, 0]
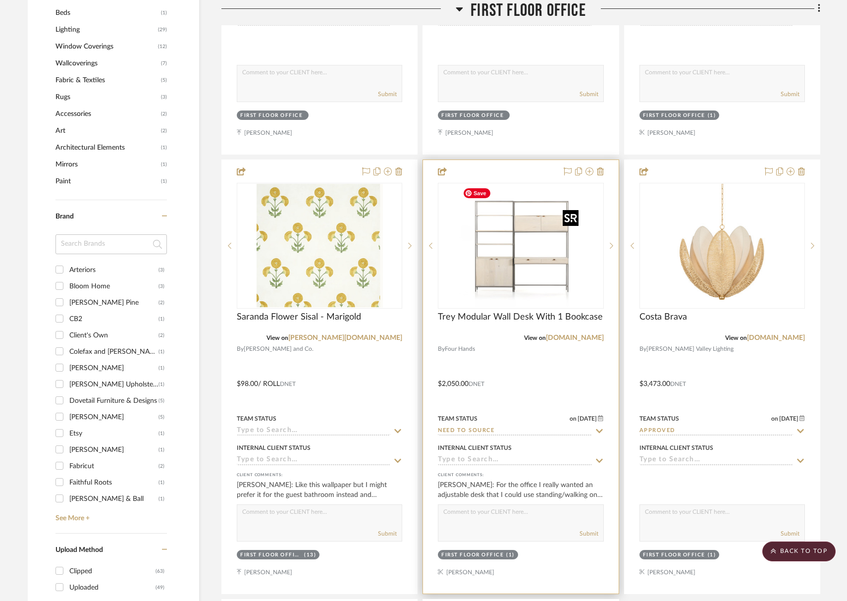
click at [529, 278] on img "0" at bounding box center [520, 246] width 124 height 124
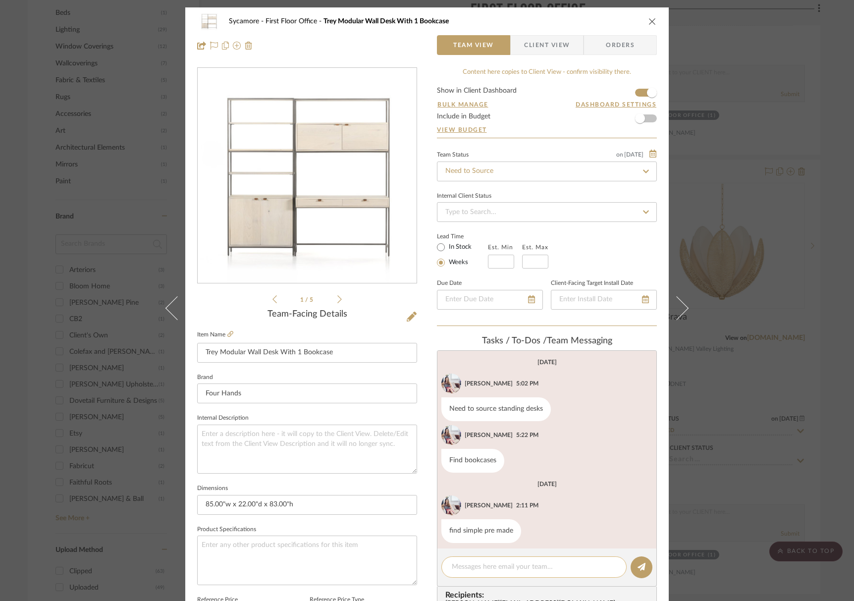
click at [489, 567] on textarea at bounding box center [534, 566] width 164 height 10
paste textarea "https://desky.com/products/desky-dual-softwood-sit-stand-desk?variant=436433107…"
type textarea "https://desky.com/products/desky-dual-softwood-sit-stand-desk?variant=436433107…"
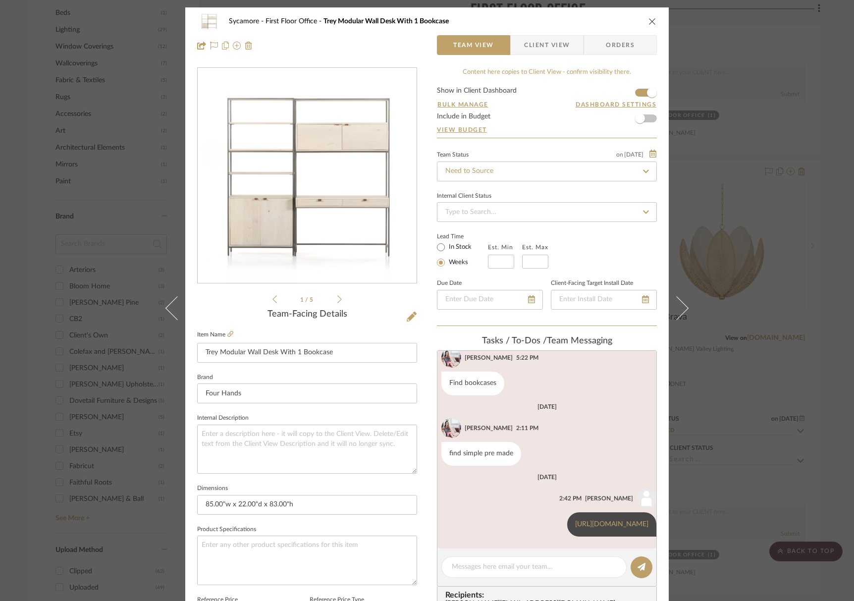
scroll to position [86, 0]
click at [483, 566] on textarea at bounding box center [534, 566] width 164 height 10
paste textarea "https://www.vernalspace.com/products/vernal-solid-wood-standing-desk?variant=43…"
type textarea "https://www.vernalspace.com/products/vernal-solid-wood-standing-desk?variant=43…"
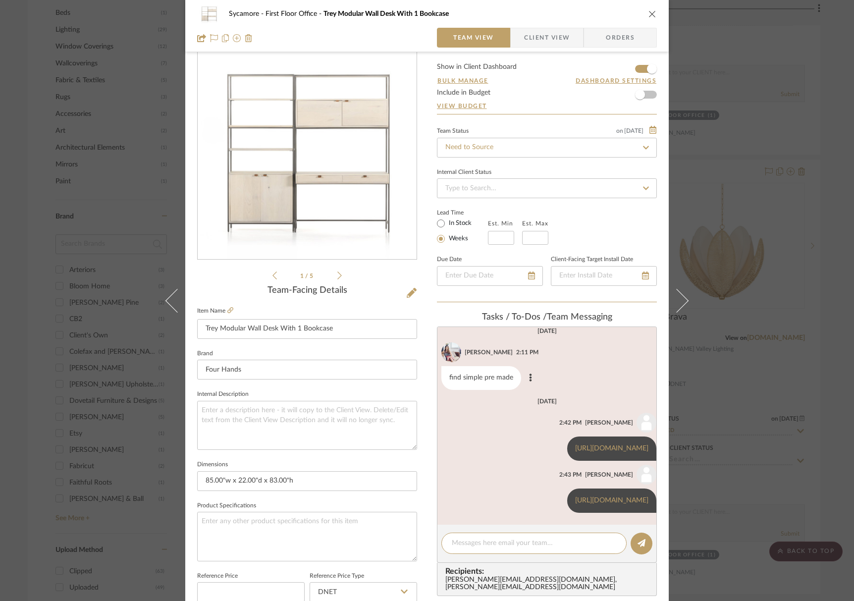
scroll to position [147, 0]
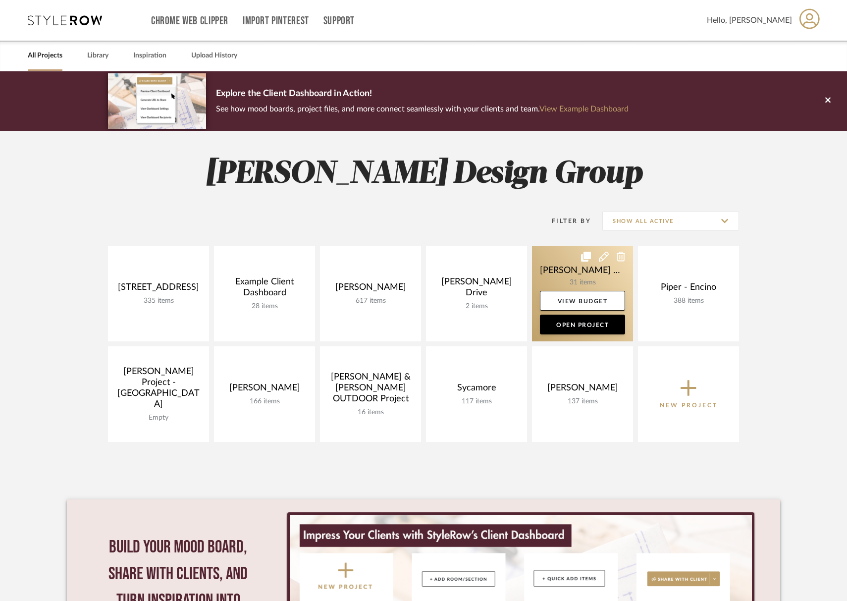
click at [571, 284] on link at bounding box center [582, 294] width 101 height 96
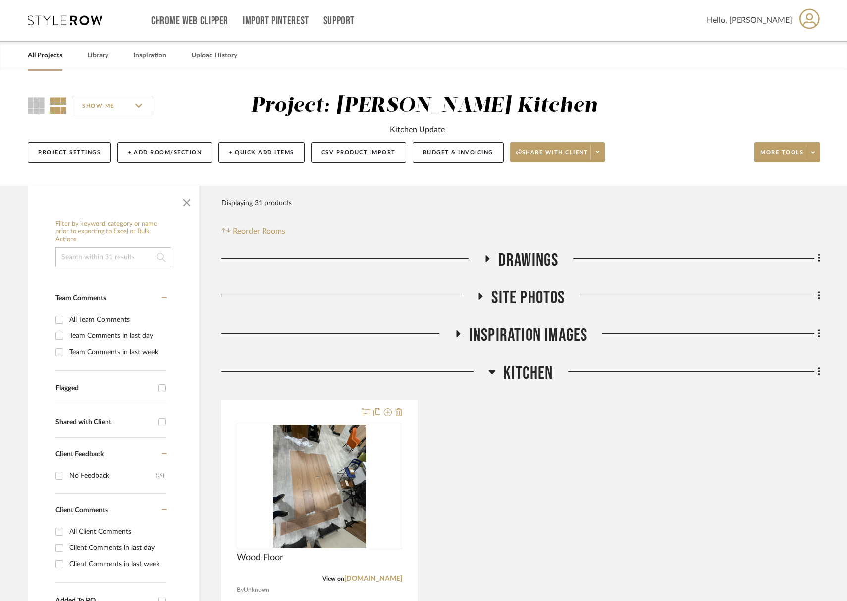
click at [530, 372] on span "Kitchen" at bounding box center [528, 372] width 50 height 21
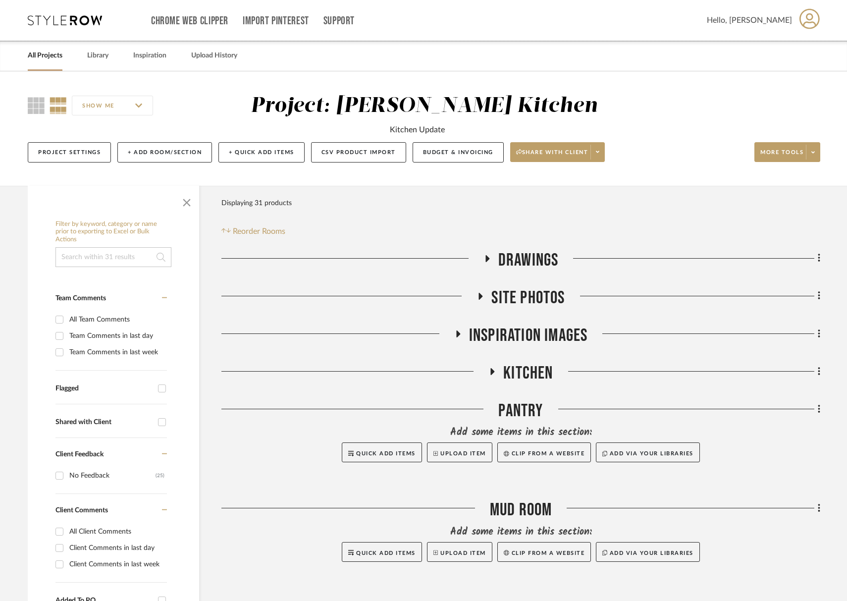
click at [530, 333] on span "Inspiration Images" at bounding box center [528, 335] width 119 height 21
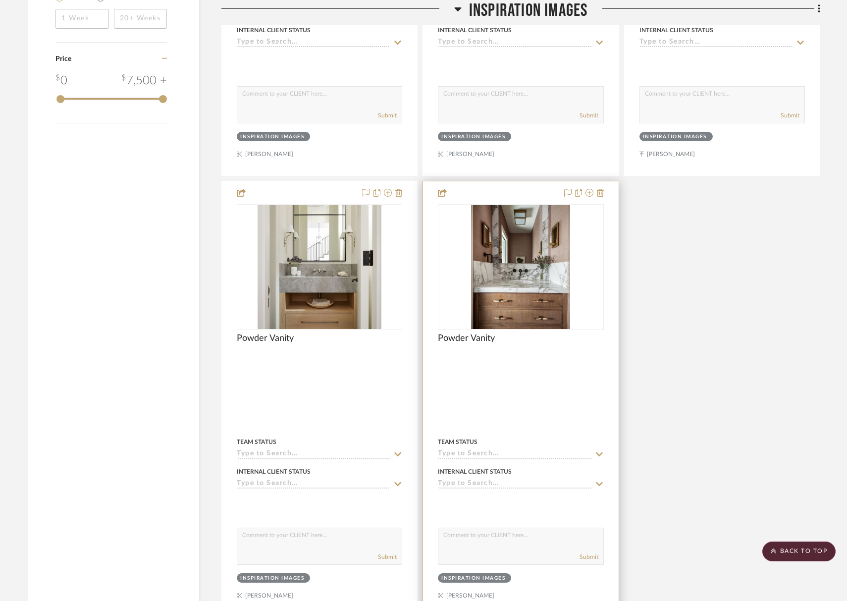
scroll to position [1220, 0]
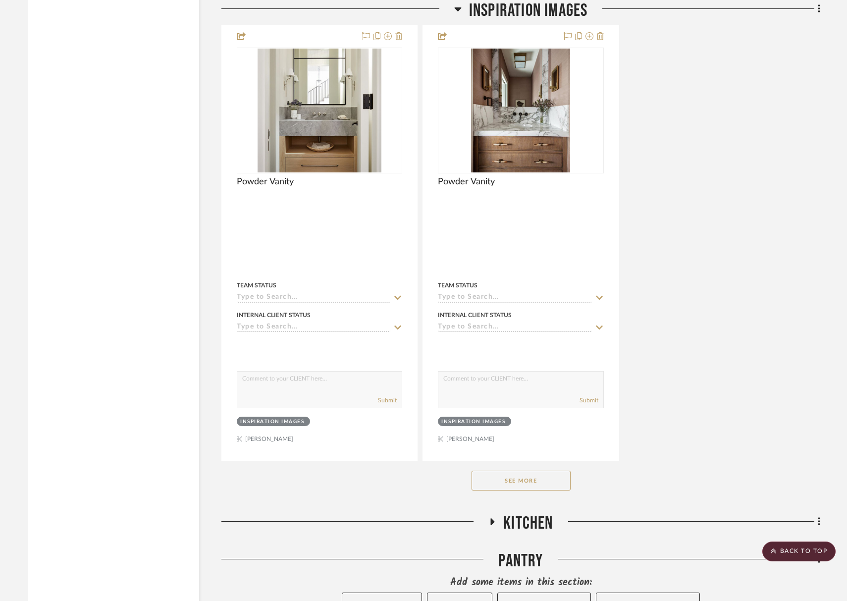
click at [542, 473] on button "See More" at bounding box center [520, 480] width 99 height 20
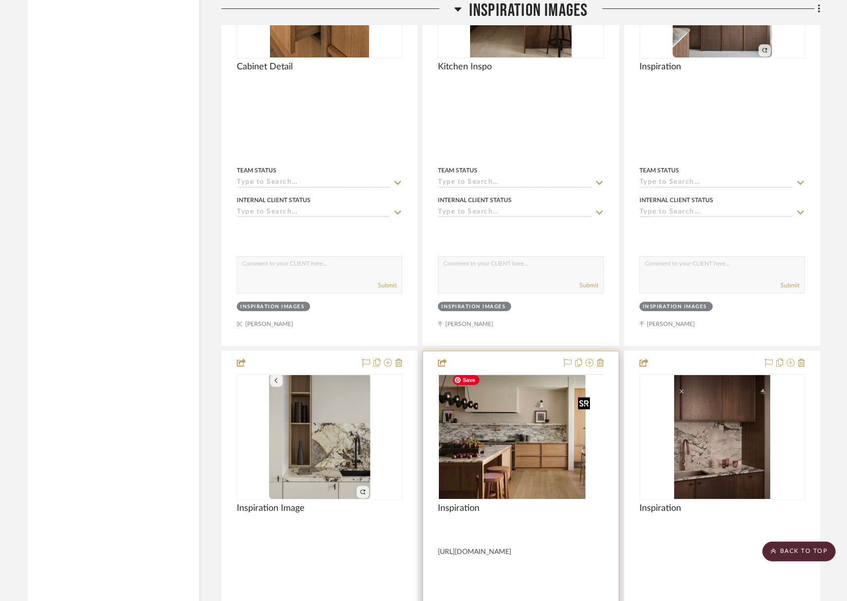
scroll to position [2292, 0]
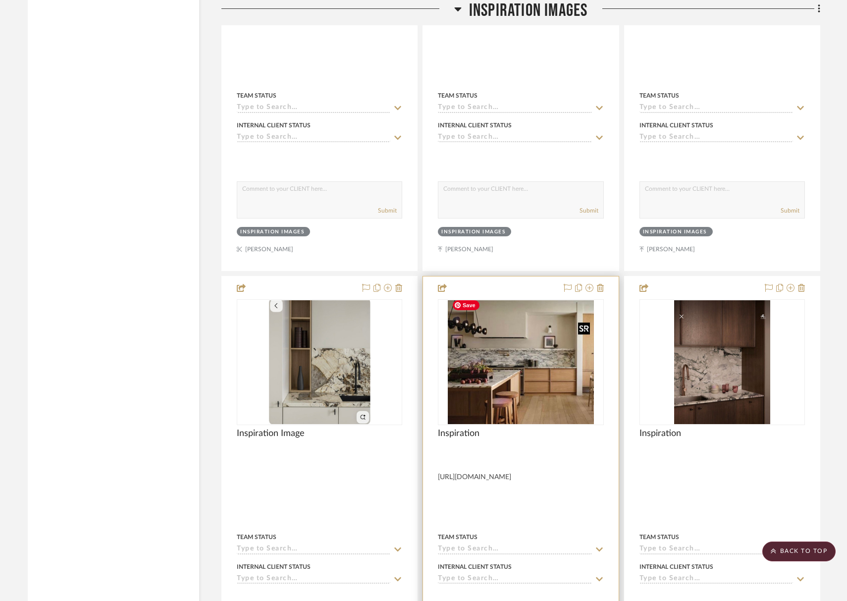
click at [506, 389] on img "0" at bounding box center [521, 362] width 147 height 124
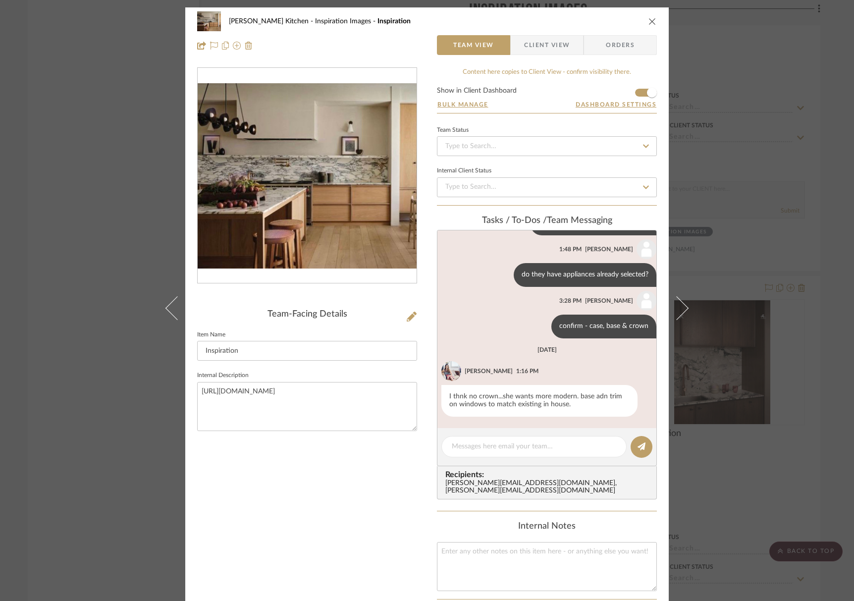
scroll to position [66, 0]
click at [230, 157] on img "0" at bounding box center [307, 175] width 219 height 185
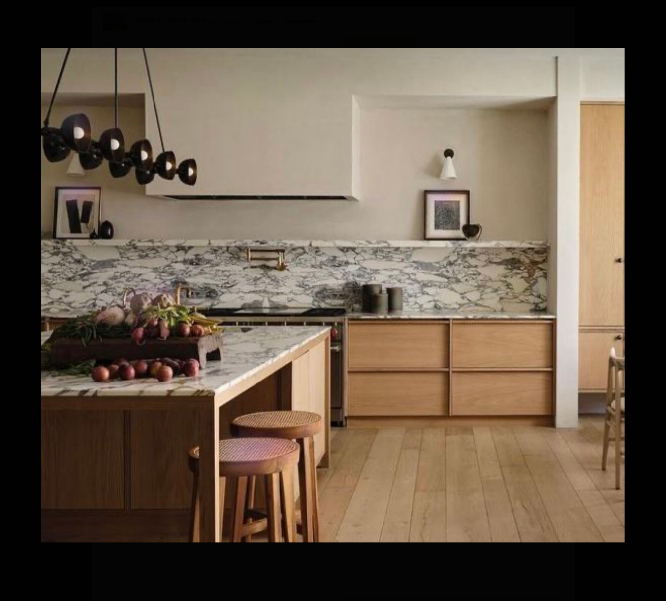
click at [0, 0] on div "1 / 1" at bounding box center [333, 300] width 666 height 601
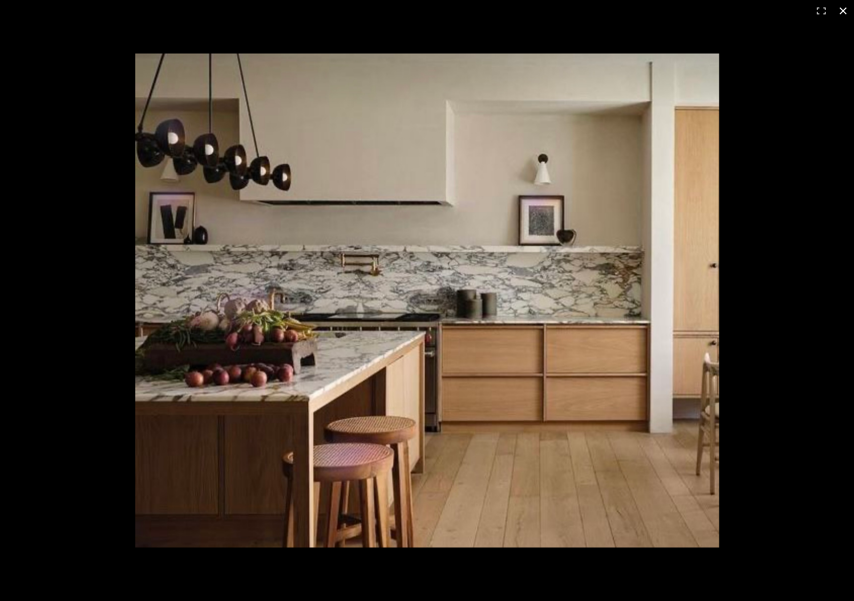
click at [846, 13] on button at bounding box center [843, 11] width 22 height 22
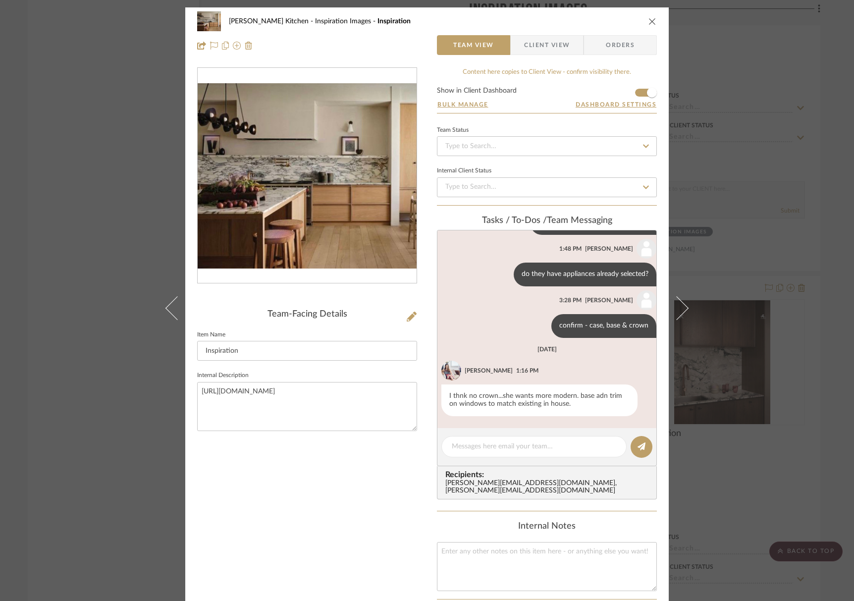
click at [650, 24] on icon "close" at bounding box center [652, 21] width 8 height 8
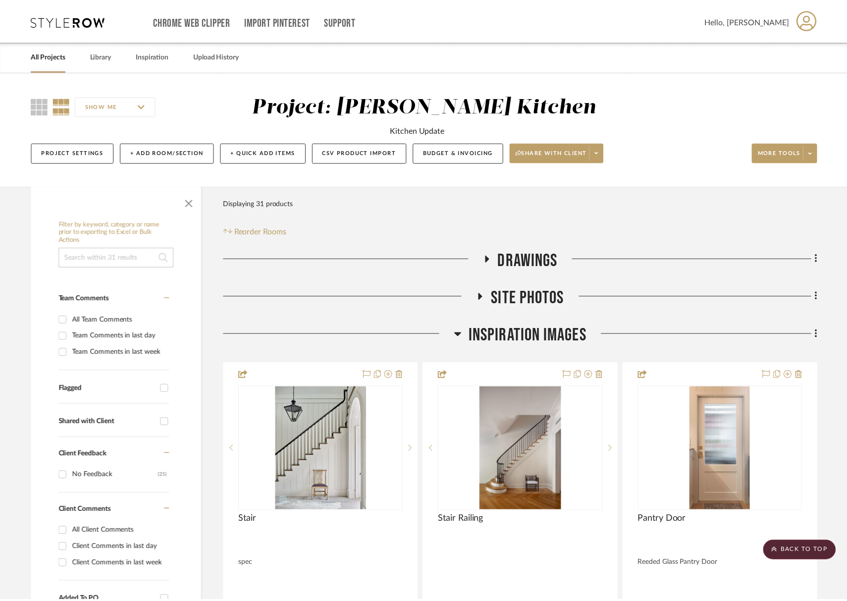
scroll to position [2292, 0]
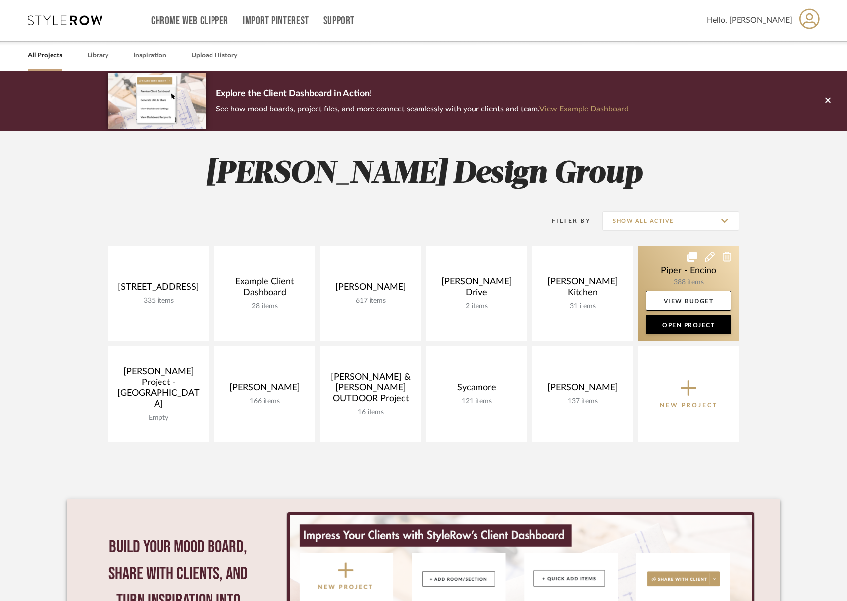
click at [688, 269] on link at bounding box center [688, 294] width 101 height 96
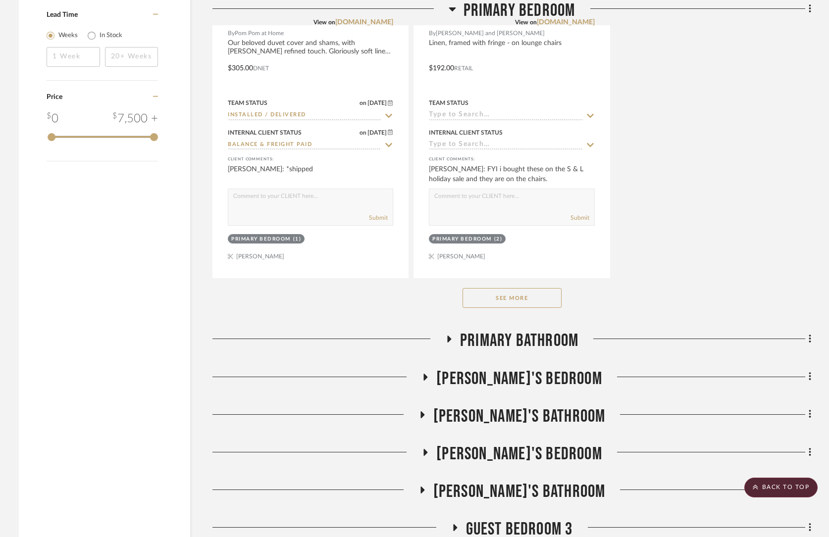
scroll to position [1901, 0]
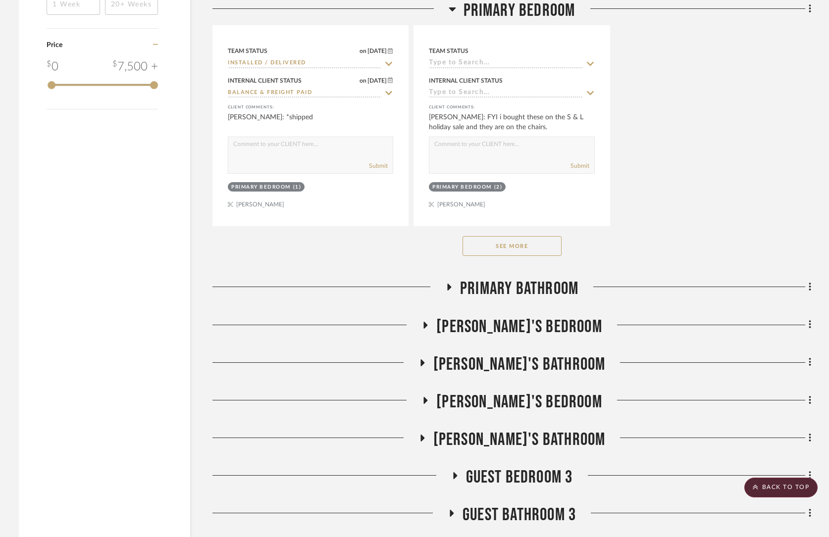
click at [539, 243] on button "See More" at bounding box center [511, 246] width 99 height 20
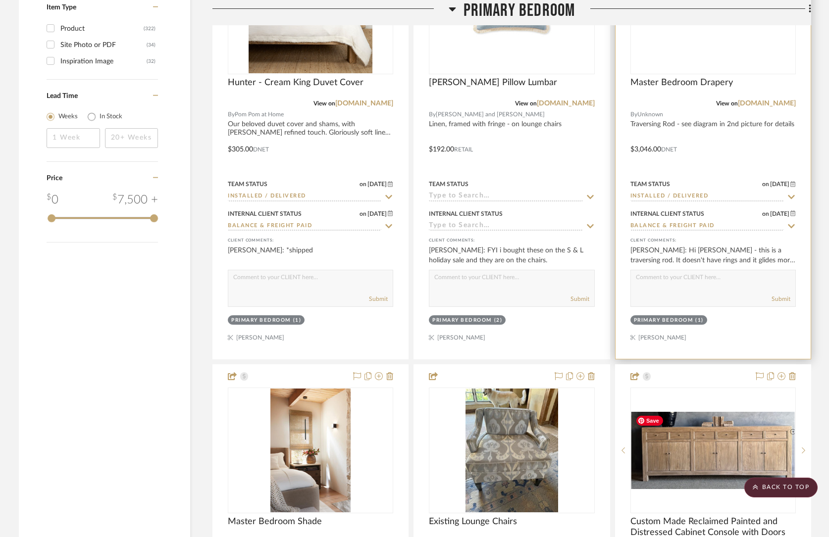
scroll to position [1628, 0]
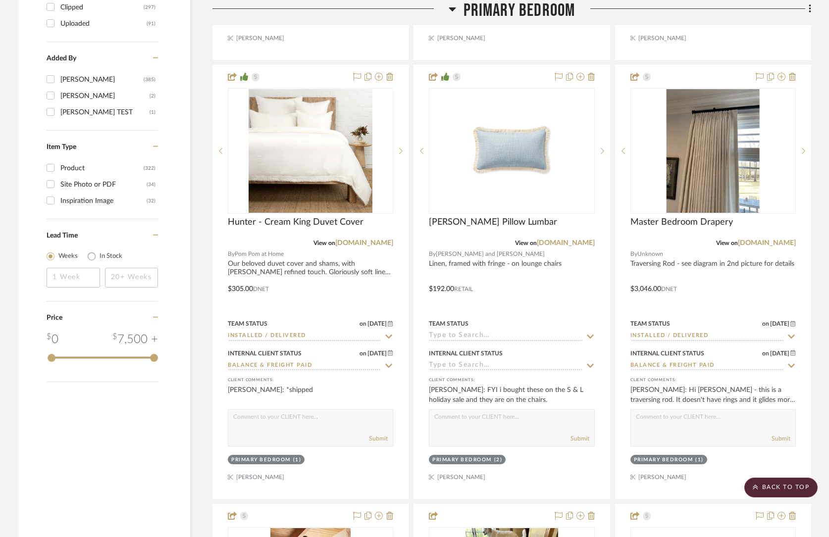
drag, startPoint x: 518, startPoint y: 14, endPoint x: 516, endPoint y: 36, distance: 22.4
click at [518, 14] on span "Primary Bedroom" at bounding box center [519, 10] width 112 height 21
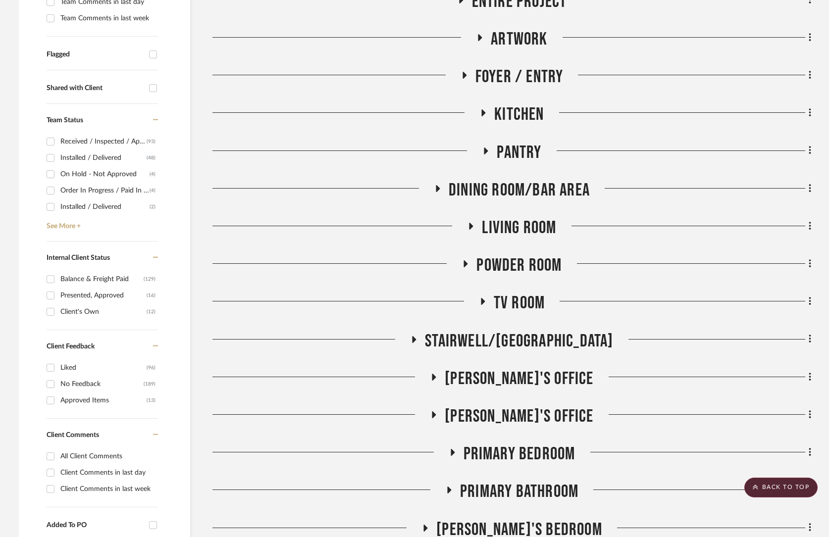
scroll to position [316, 0]
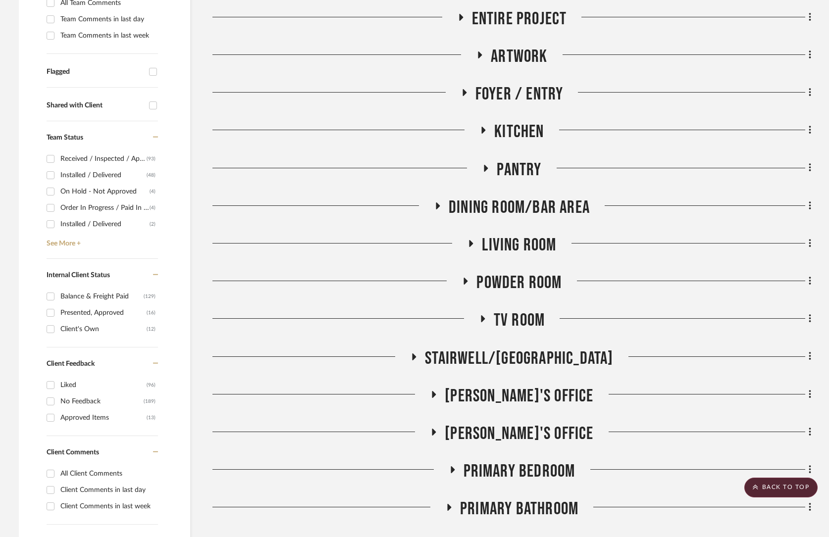
drag, startPoint x: 518, startPoint y: 47, endPoint x: 523, endPoint y: 57, distance: 11.8
click at [518, 47] on span "Artwork" at bounding box center [519, 56] width 56 height 21
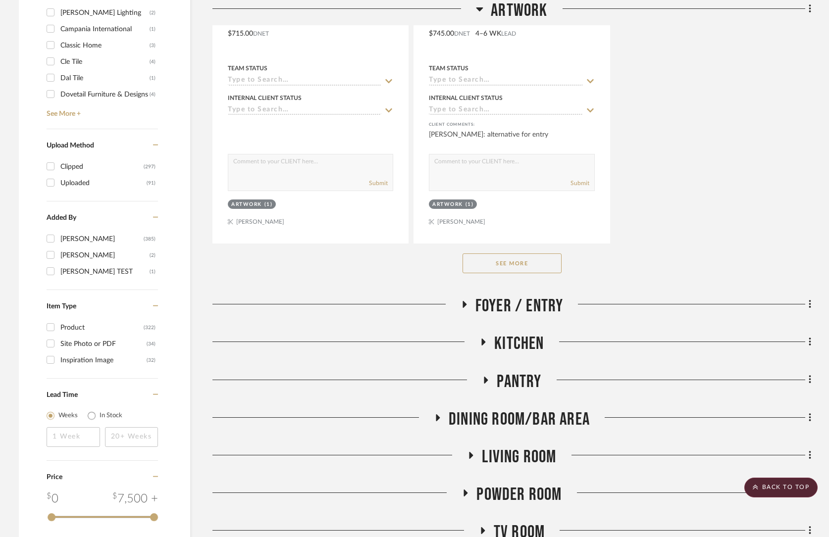
scroll to position [1569, 0]
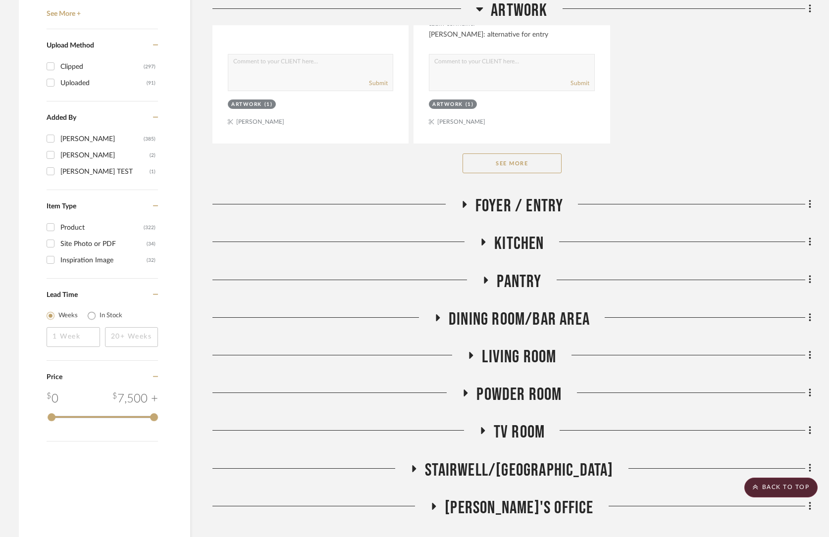
click at [530, 163] on button "See More" at bounding box center [511, 163] width 99 height 20
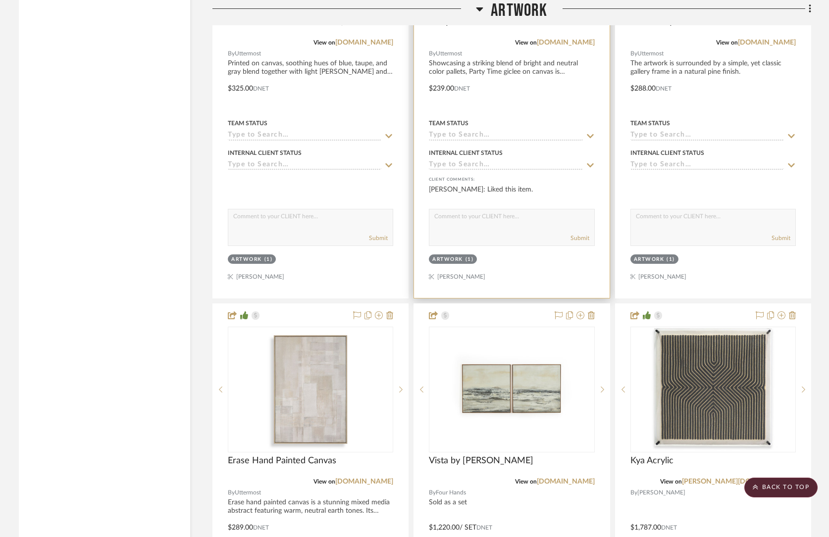
scroll to position [3462, 0]
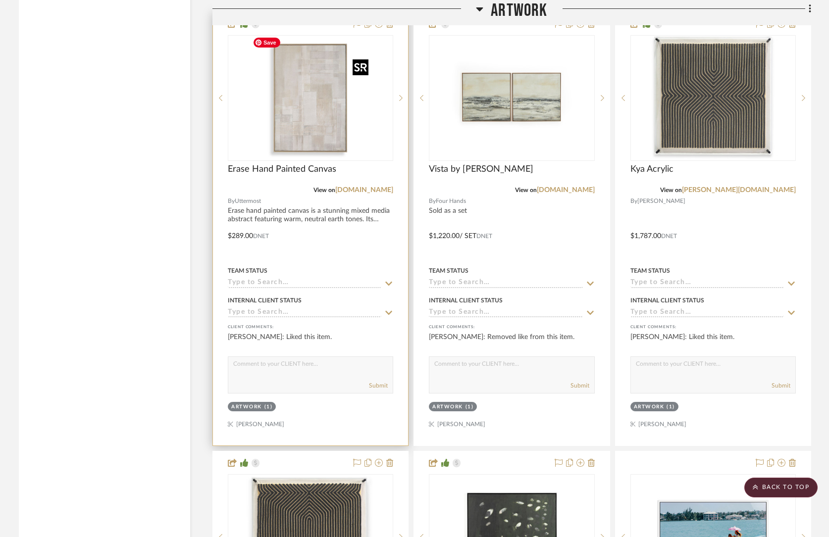
click at [289, 133] on div at bounding box center [310, 98] width 165 height 126
click at [300, 130] on img "0" at bounding box center [311, 98] width 124 height 124
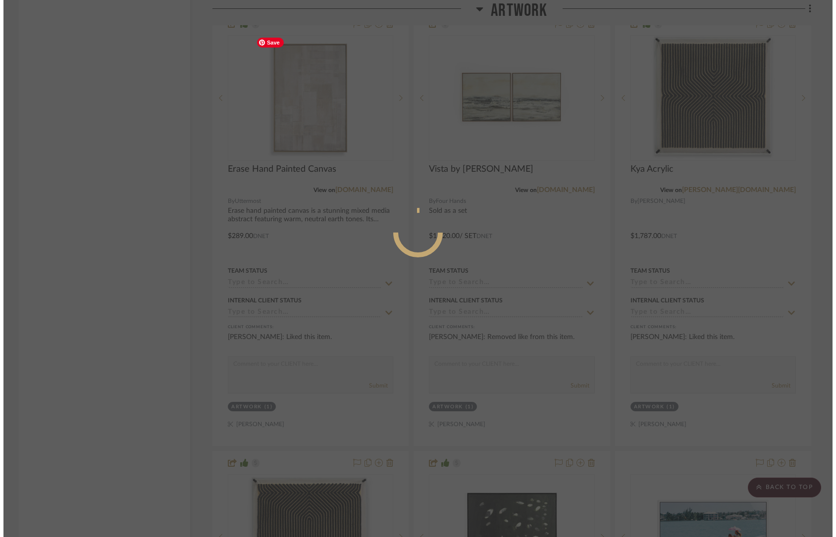
scroll to position [0, 0]
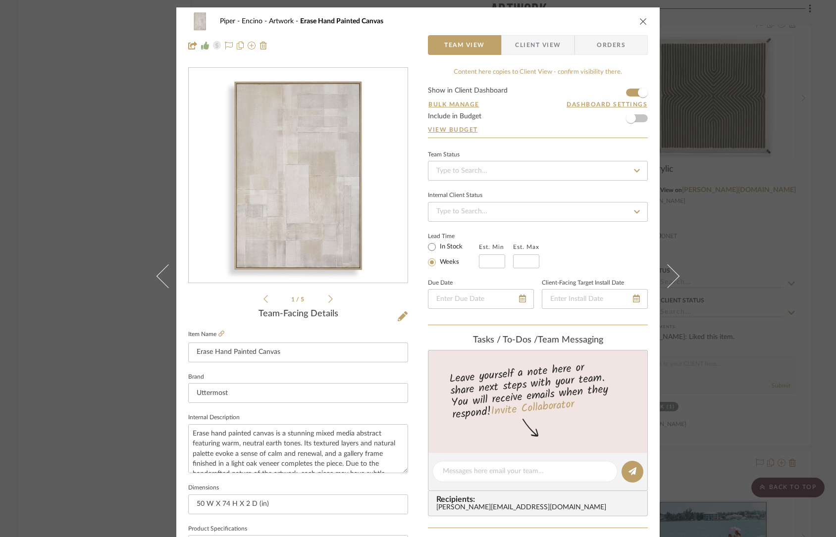
click at [536, 50] on span "Client View" at bounding box center [538, 45] width 46 height 20
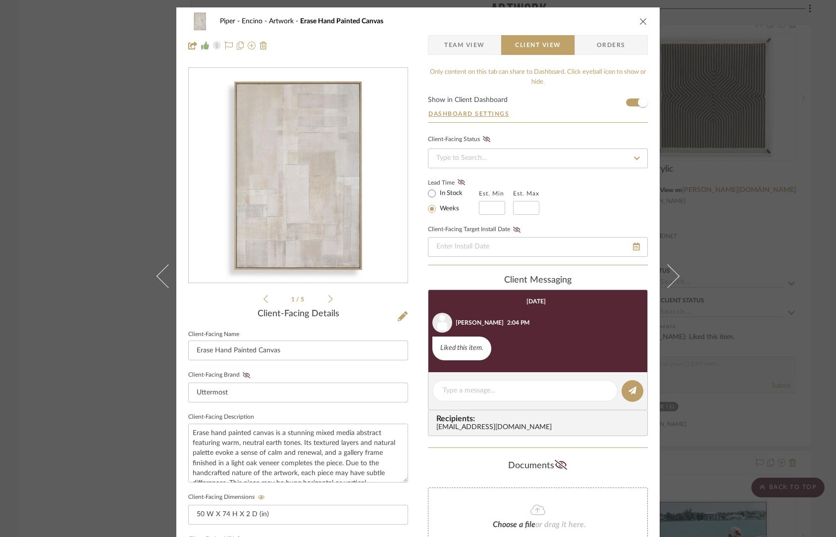
click at [267, 145] on img "0" at bounding box center [298, 175] width 215 height 215
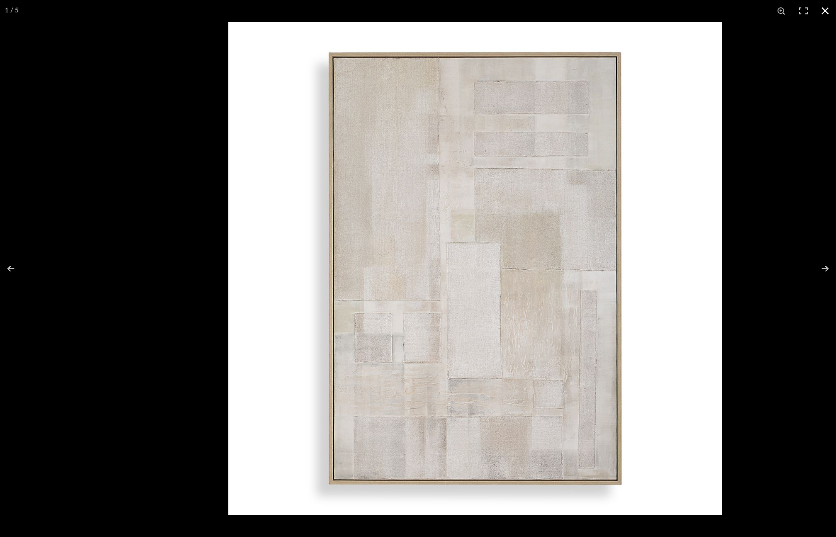
click at [823, 9] on button at bounding box center [825, 11] width 22 height 22
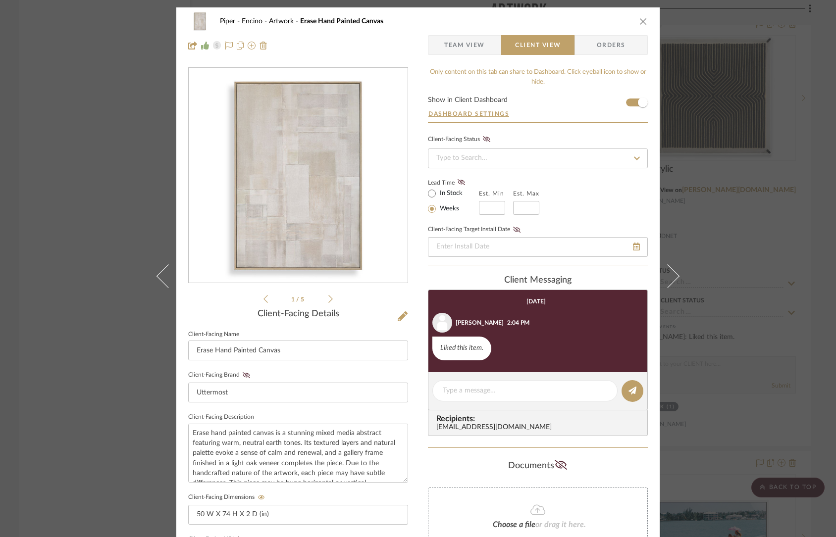
click at [643, 19] on icon "close" at bounding box center [643, 21] width 8 height 8
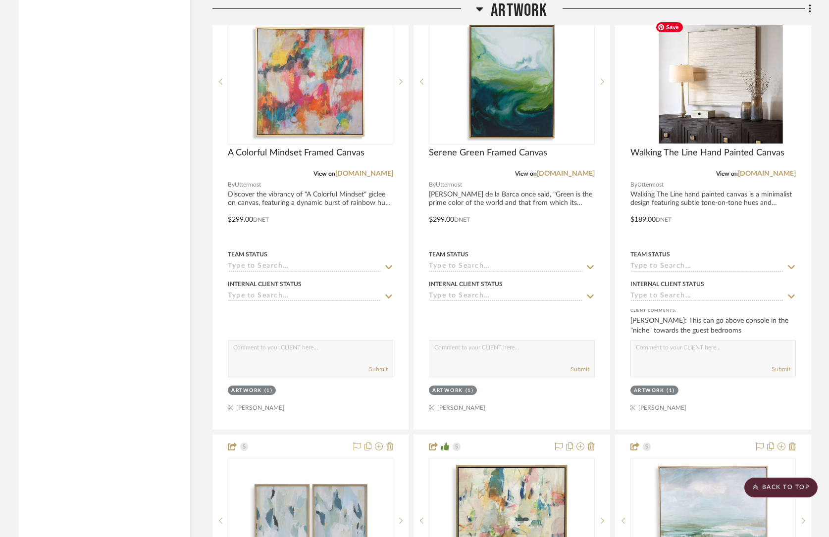
scroll to position [2313, 0]
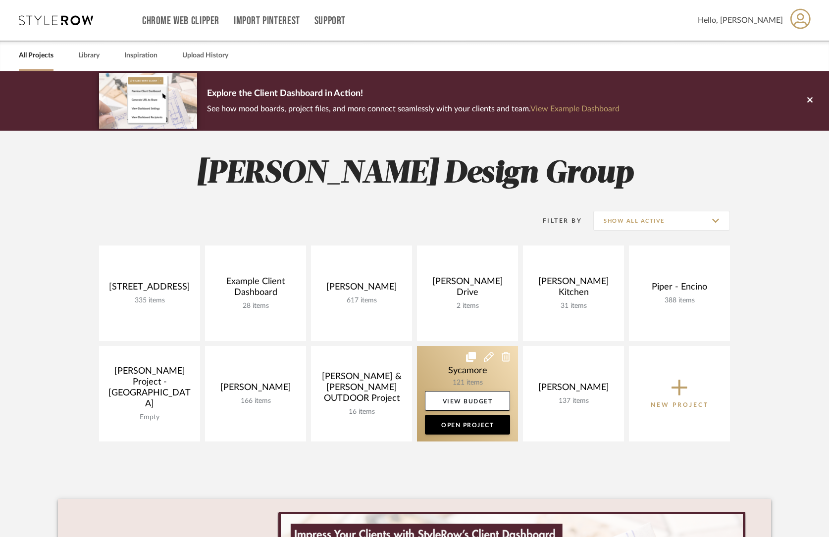
click at [495, 379] on link at bounding box center [467, 394] width 101 height 96
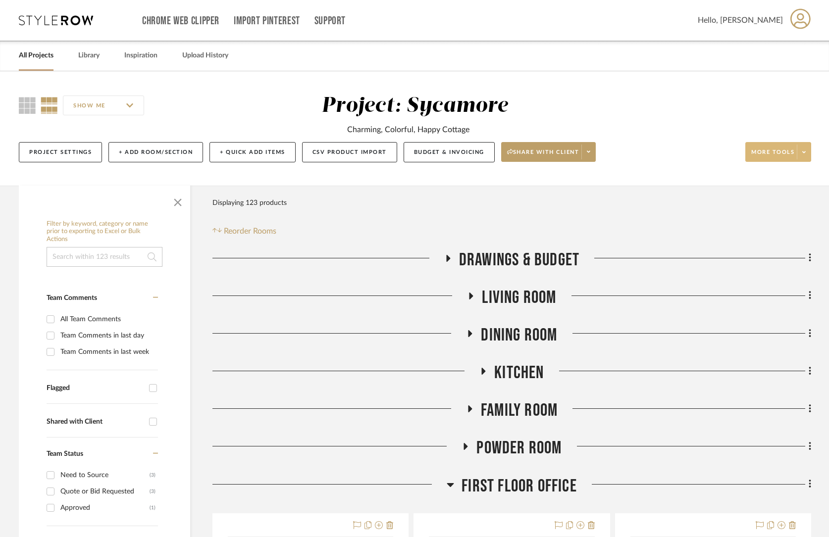
click at [785, 146] on button "More tools" at bounding box center [778, 152] width 66 height 20
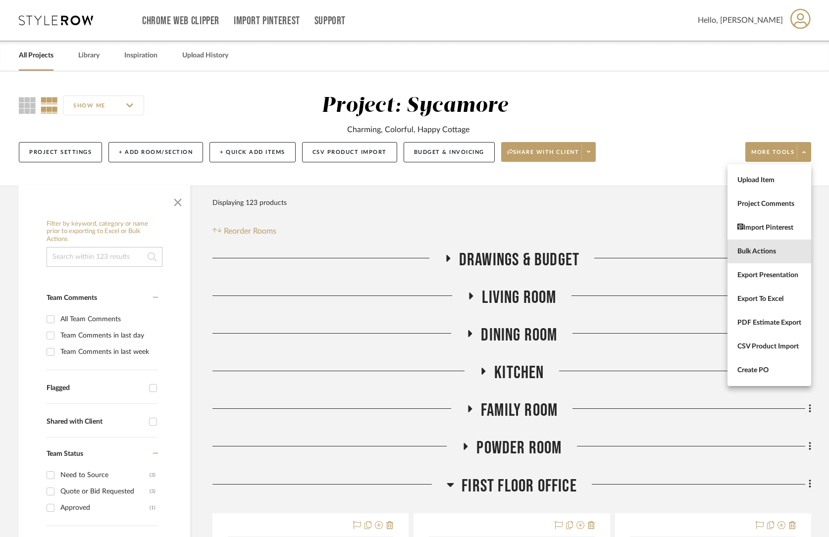
click at [756, 258] on button "Bulk Actions" at bounding box center [769, 252] width 84 height 24
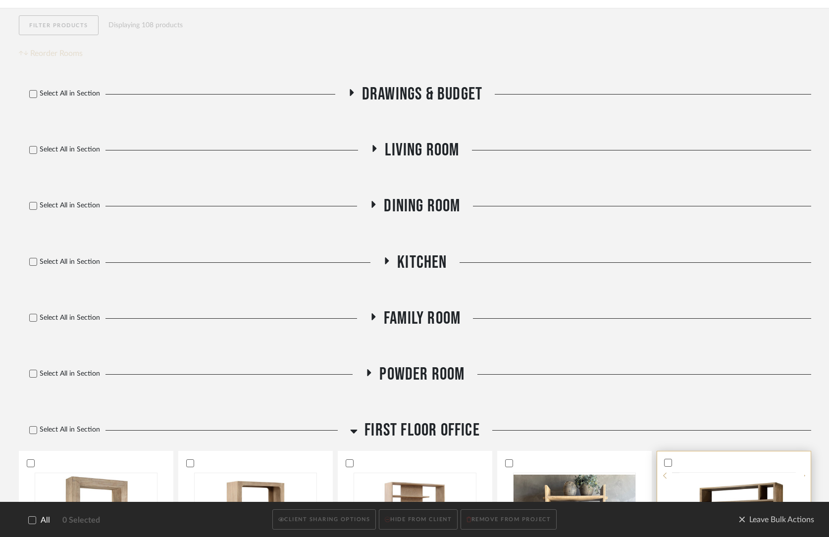
scroll to position [432, 0]
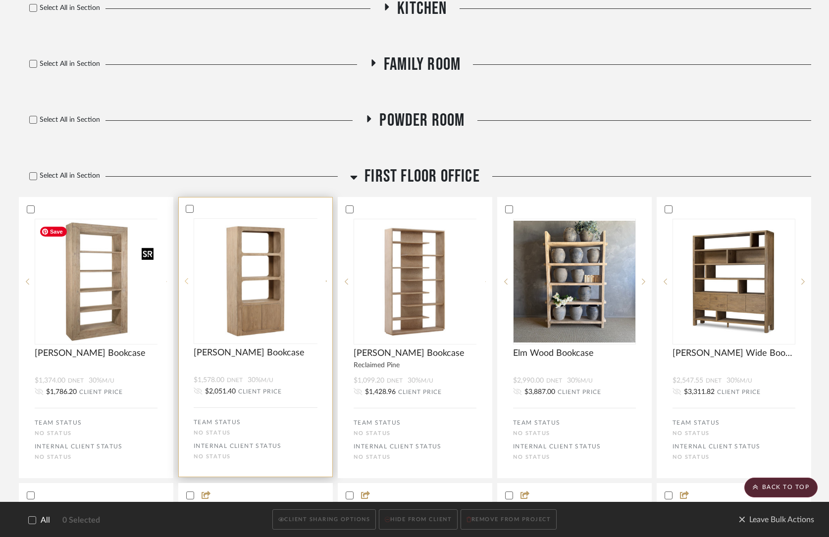
drag, startPoint x: 93, startPoint y: 272, endPoint x: 179, endPoint y: 270, distance: 86.7
click at [93, 272] on div at bounding box center [96, 282] width 123 height 126
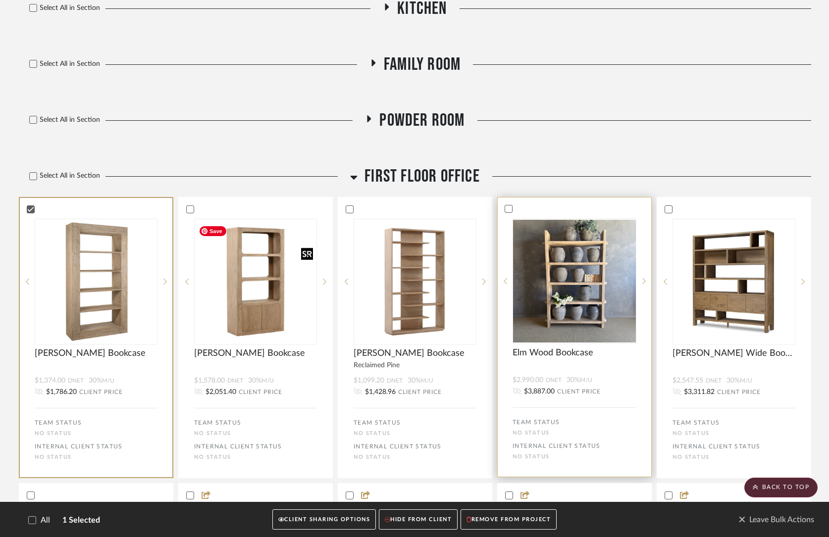
click at [399, 277] on img "0" at bounding box center [415, 282] width 122 height 122
click at [579, 288] on img "0" at bounding box center [574, 281] width 123 height 123
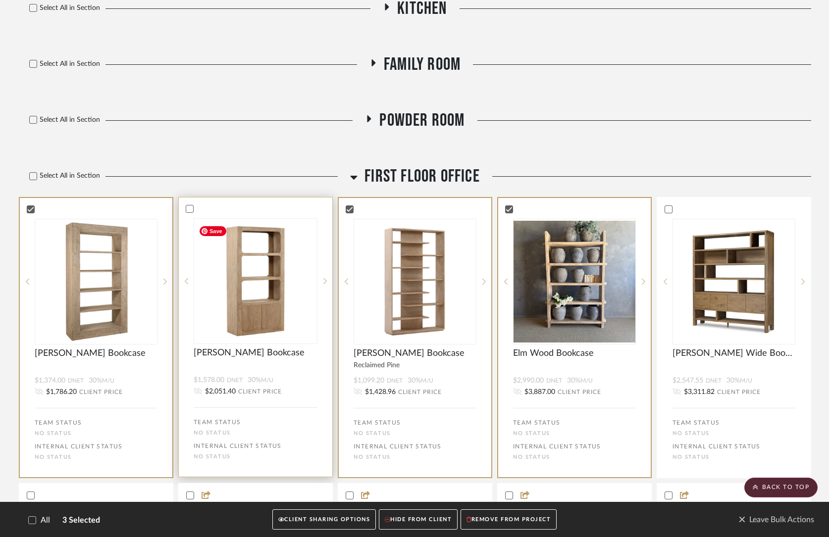
click at [258, 215] on bulk-actions-tile "[PERSON_NAME] Bookcase $1,578.00 DNET 30% M/U $2,051.40 CLIENT PRICE TEAM STATU…" at bounding box center [255, 337] width 154 height 280
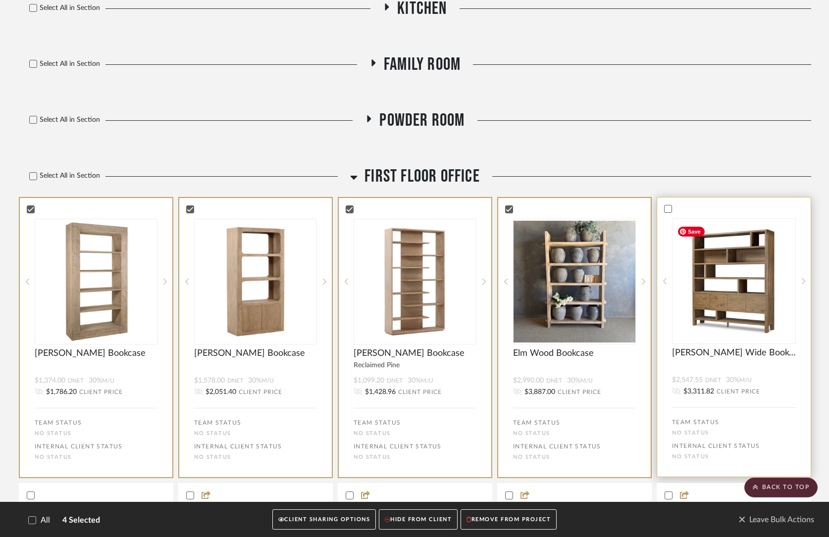
drag, startPoint x: 735, startPoint y: 211, endPoint x: 710, endPoint y: 242, distance: 39.1
click at [735, 211] on div at bounding box center [733, 208] width 153 height 9
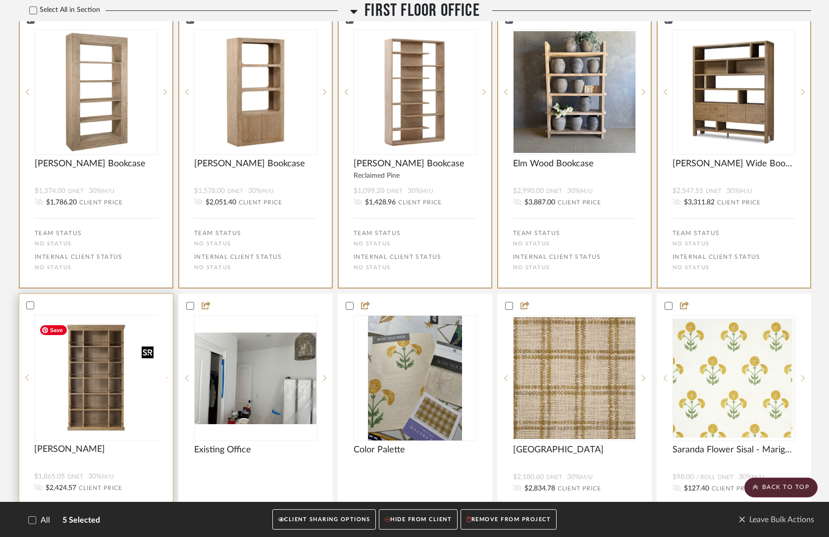
click at [114, 322] on div at bounding box center [96, 378] width 124 height 126
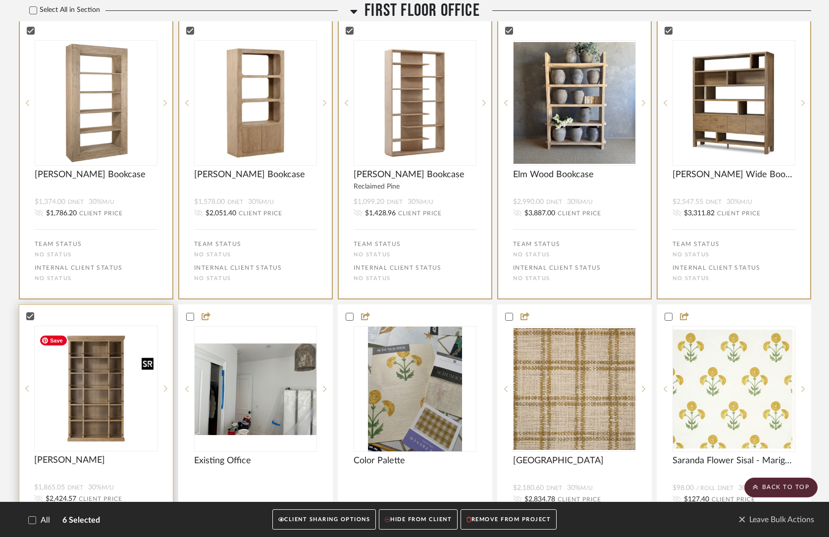
scroll to position [701, 0]
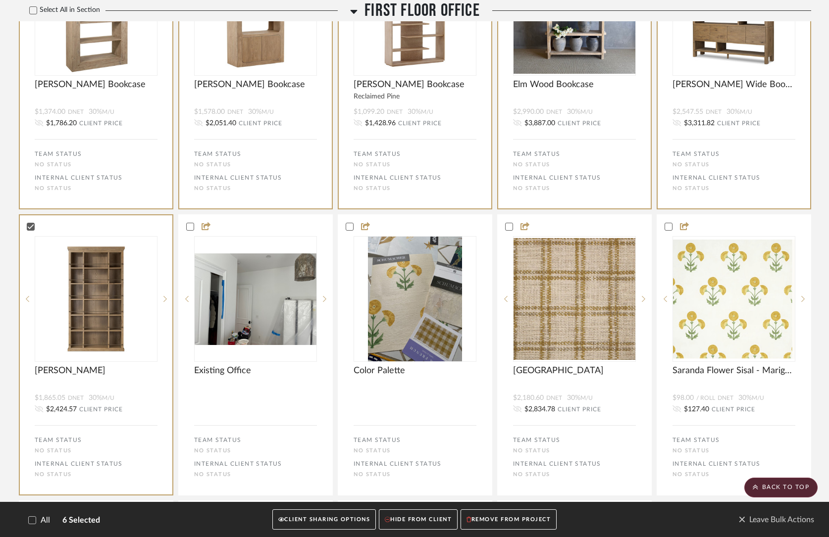
click at [327, 518] on button "CLIENT SHARING OPTIONS" at bounding box center [323, 520] width 103 height 20
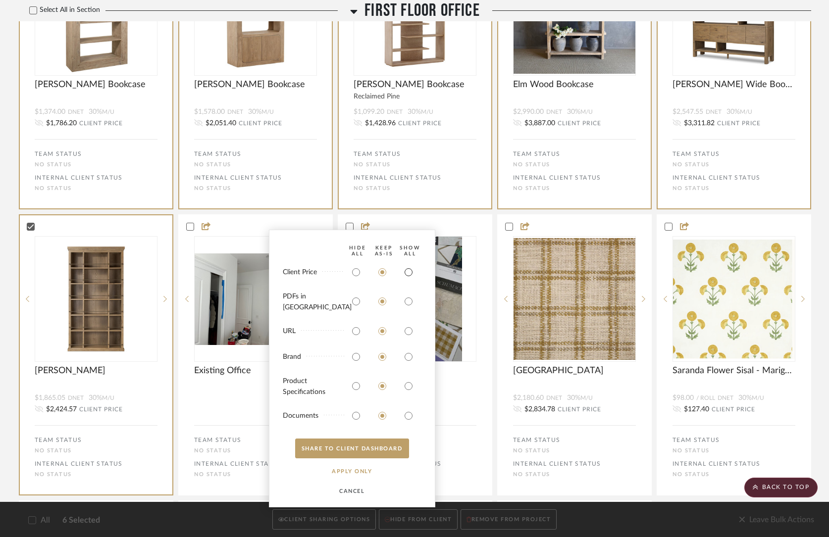
drag, startPoint x: 412, startPoint y: 275, endPoint x: 413, endPoint y: 292, distance: 16.9
click at [412, 276] on input "radio" at bounding box center [409, 272] width 16 height 16
radio input "true"
click at [413, 297] on input "radio" at bounding box center [409, 302] width 16 height 16
radio input "true"
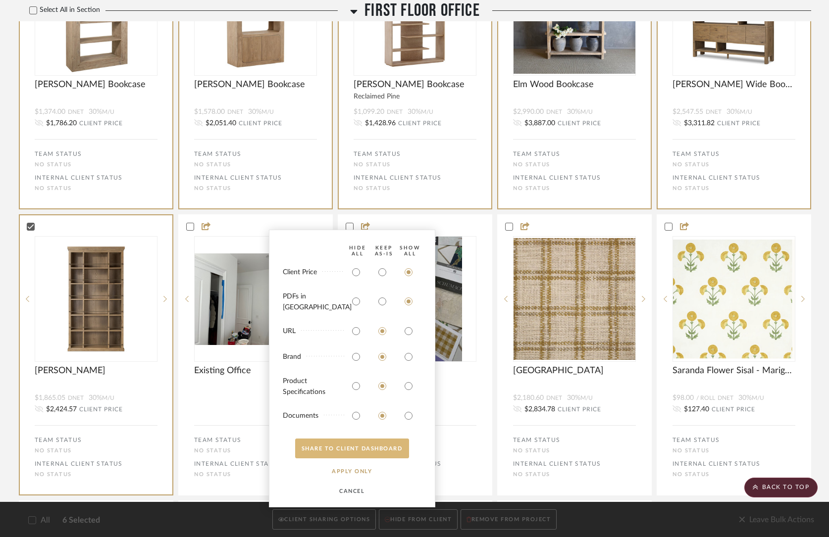
click at [377, 448] on button "SHARE TO CLIENT Dashboard" at bounding box center [352, 449] width 114 height 20
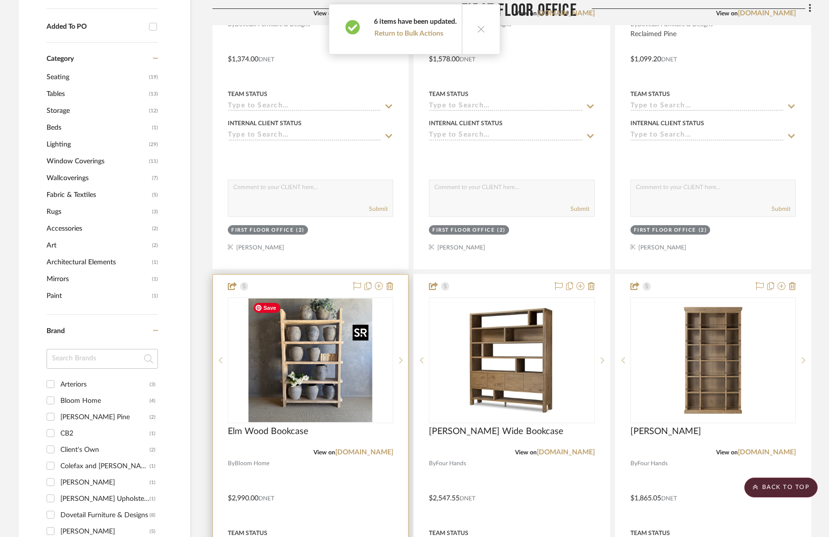
scroll to position [681, 0]
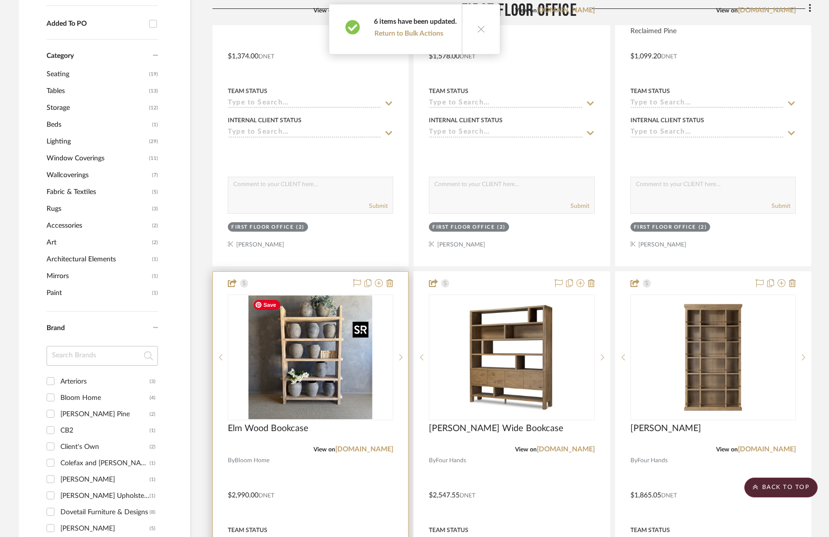
click at [340, 397] on div at bounding box center [310, 358] width 165 height 126
click at [295, 364] on img "0" at bounding box center [311, 358] width 124 height 124
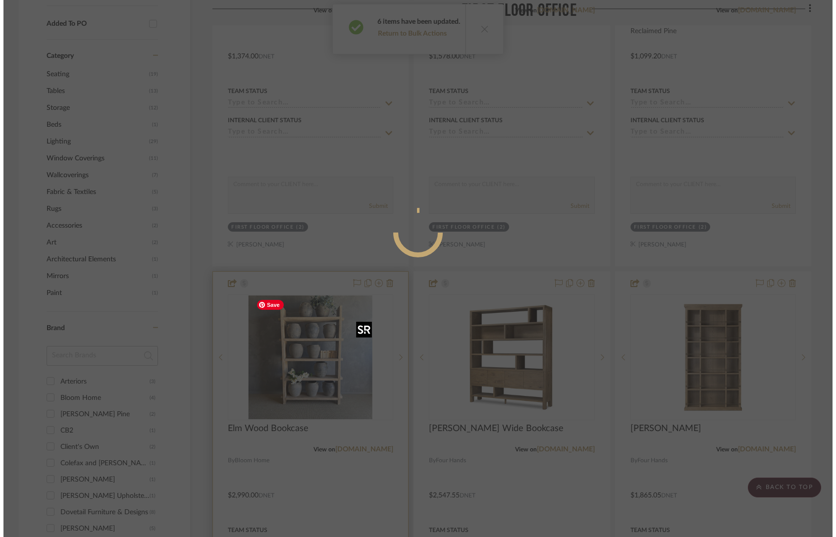
scroll to position [0, 0]
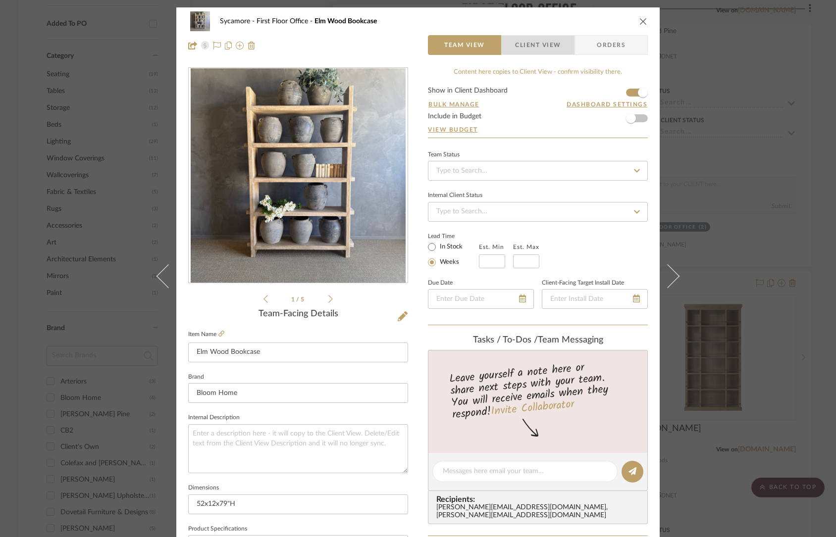
drag, startPoint x: 538, startPoint y: 49, endPoint x: 538, endPoint y: 87, distance: 37.6
click at [538, 49] on span "Client View" at bounding box center [538, 45] width 46 height 20
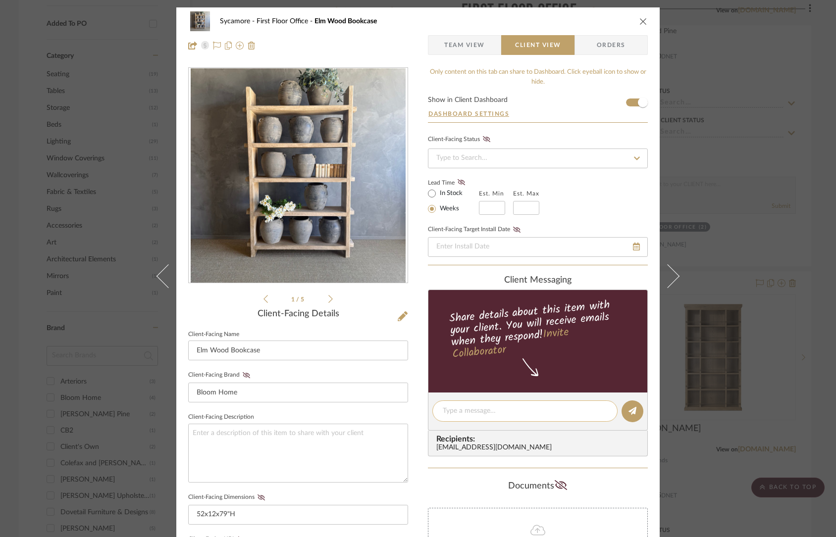
click at [472, 414] on textarea at bounding box center [525, 411] width 164 height 10
type textarea "added some bookcase options for the office!"
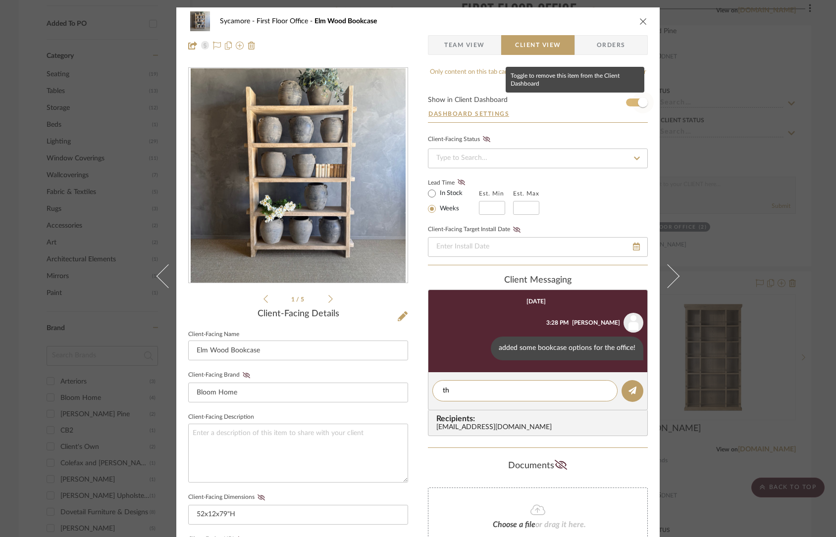
type textarea "t"
paste textarea "[URL][DOMAIN_NAME]"
type textarea "these are also lovely -"
drag, startPoint x: 640, startPoint y: 20, endPoint x: 431, endPoint y: 4, distance: 209.0
click at [640, 20] on icon "close" at bounding box center [643, 21] width 8 height 8
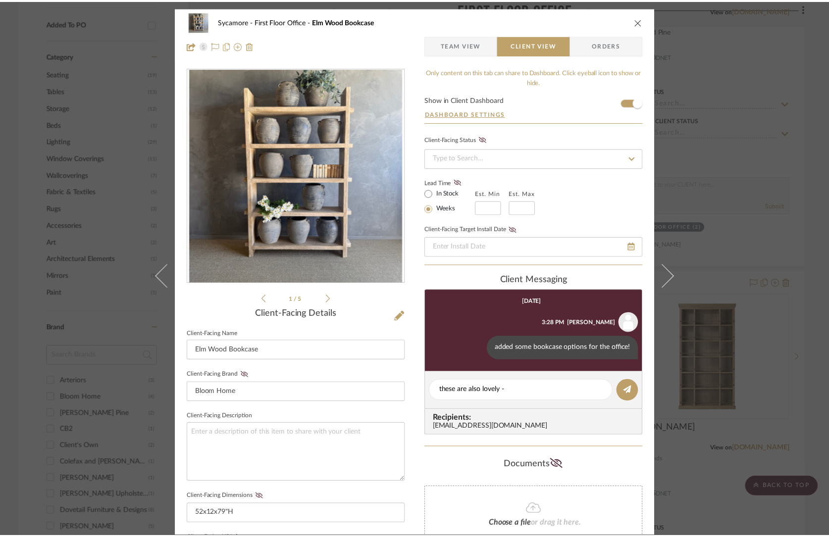
scroll to position [681, 0]
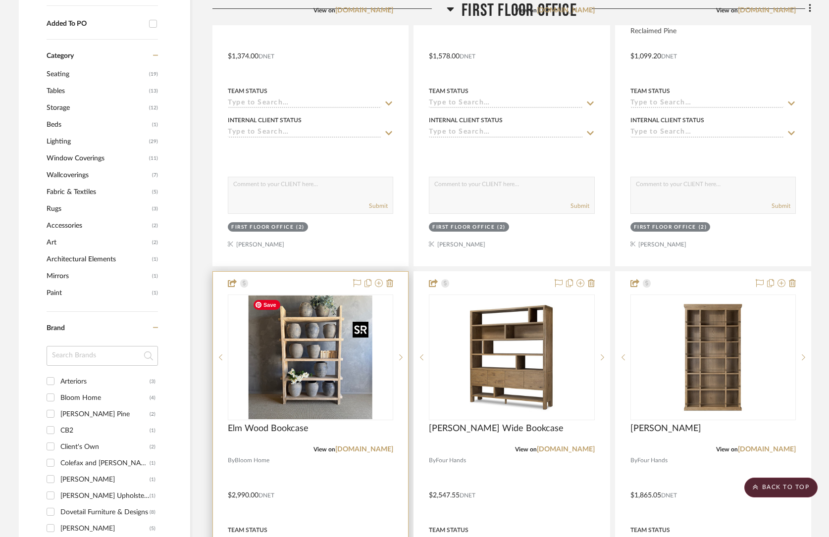
click at [283, 379] on img "0" at bounding box center [311, 358] width 124 height 124
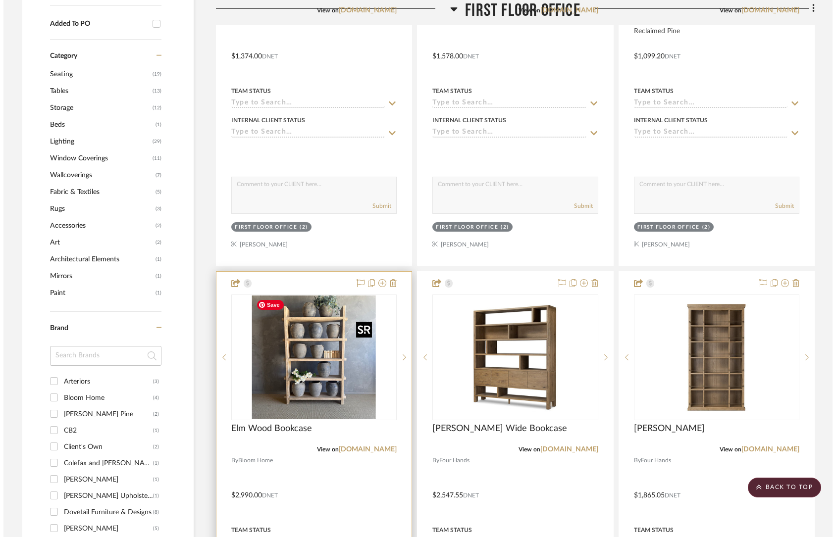
scroll to position [0, 0]
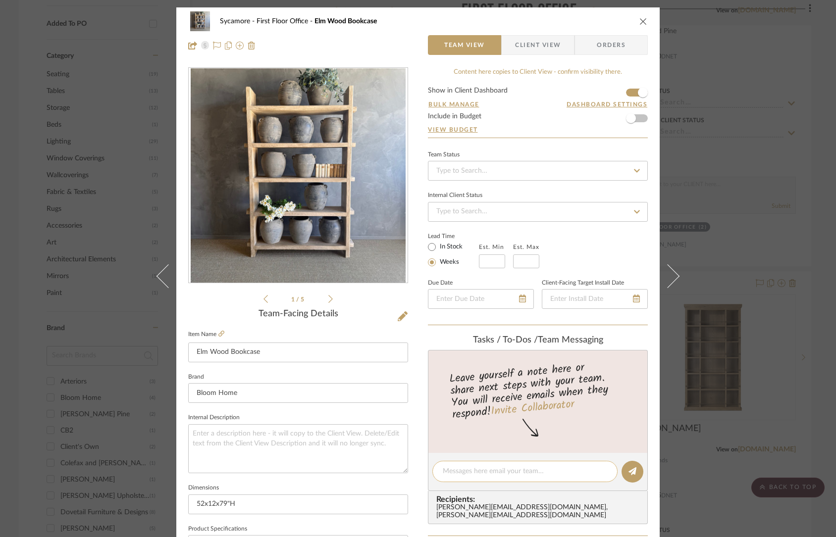
click at [487, 465] on div at bounding box center [524, 471] width 185 height 21
click at [485, 464] on div at bounding box center [524, 471] width 185 height 21
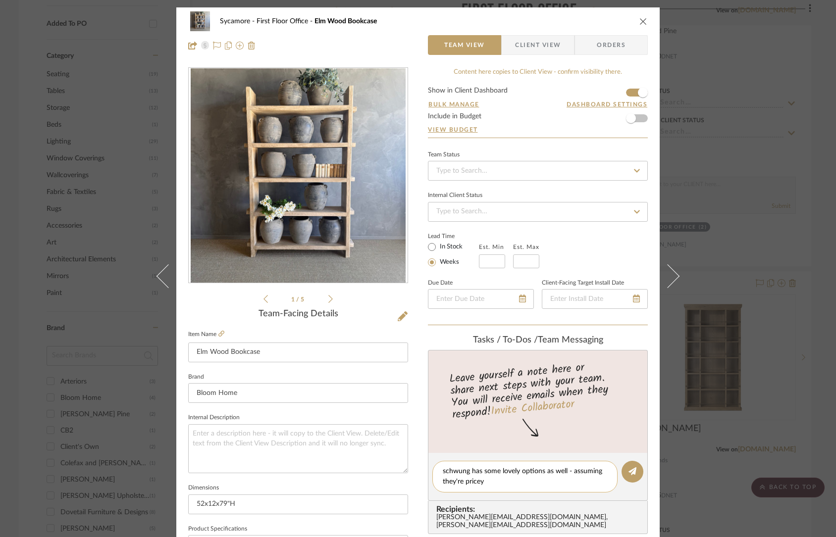
paste textarea "[URL][DOMAIN_NAME]"
type textarea "schwung has some lovely options as well - assuming they're pricey [URL][DOMAIN_…"
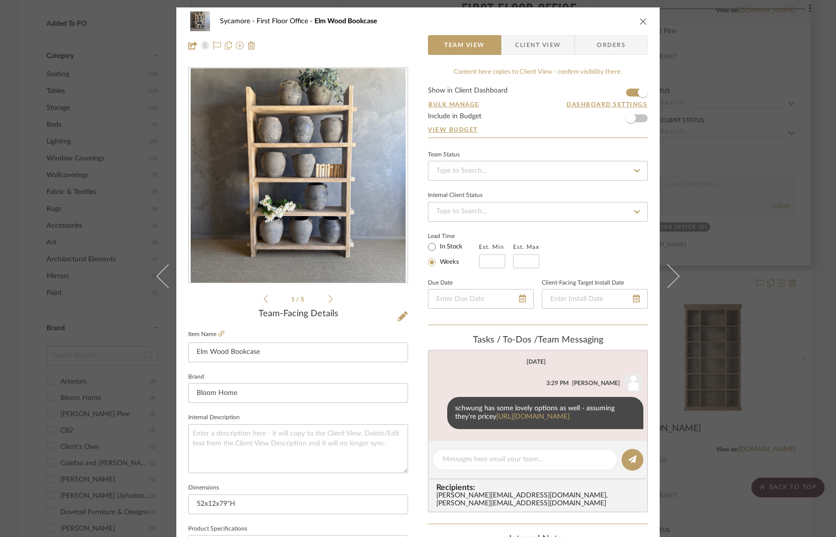
drag, startPoint x: 636, startPoint y: 18, endPoint x: 640, endPoint y: 26, distance: 8.7
click at [639, 18] on icon "close" at bounding box center [643, 21] width 8 height 8
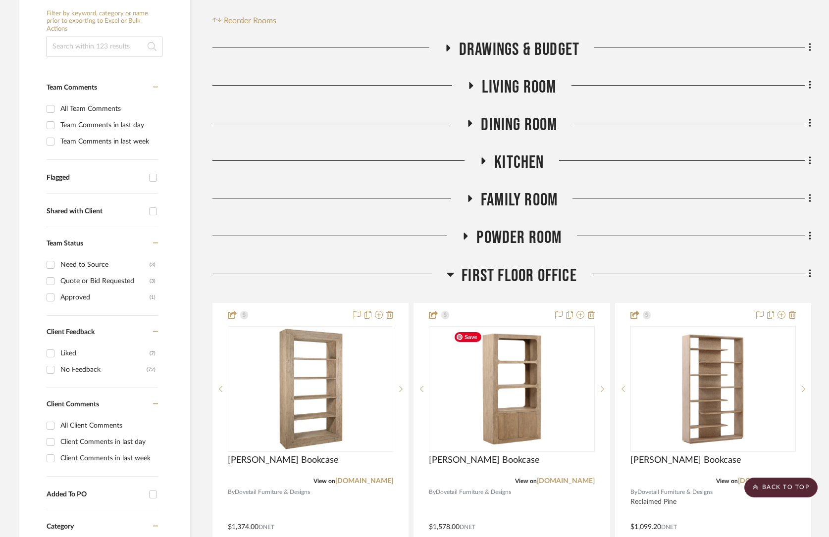
scroll to position [214, 0]
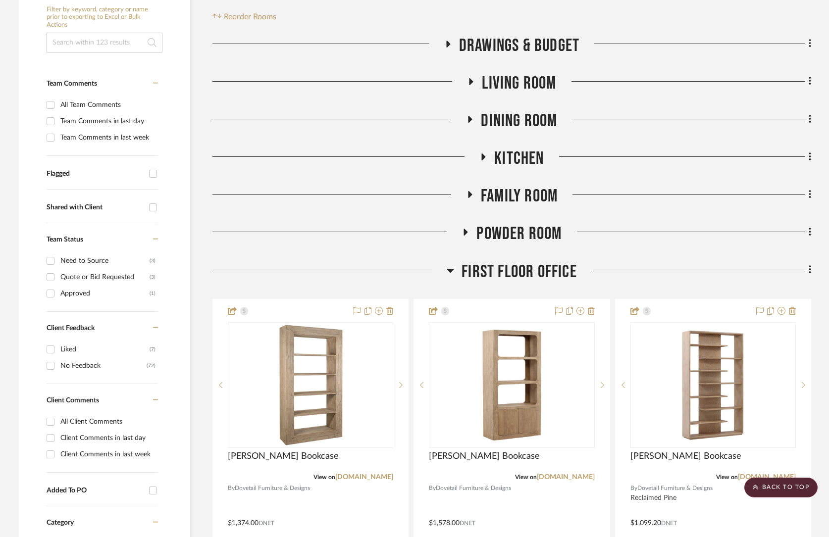
click at [527, 268] on span "First Floor Office" at bounding box center [518, 271] width 115 height 21
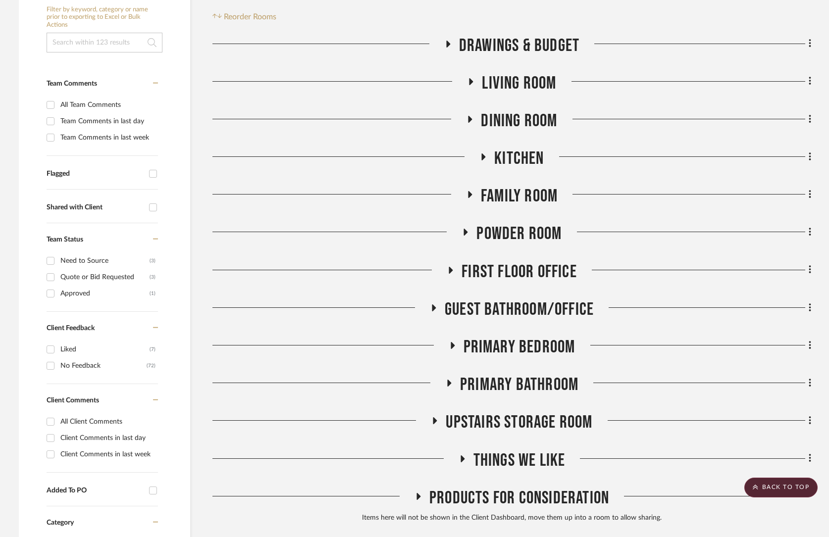
click at [518, 313] on span "Guest Bathroom/Office" at bounding box center [519, 309] width 149 height 21
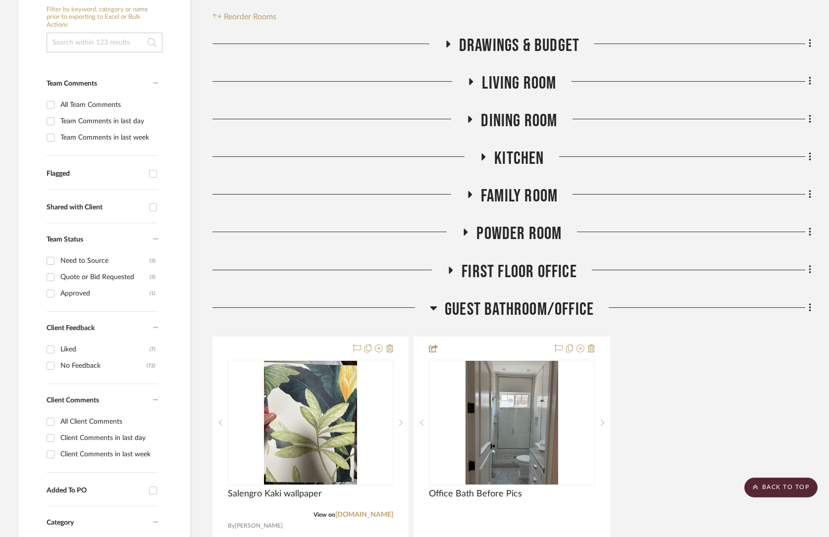
drag, startPoint x: 518, startPoint y: 313, endPoint x: 522, endPoint y: 329, distance: 15.9
click at [518, 313] on span "Guest Bathroom/Office" at bounding box center [519, 309] width 149 height 21
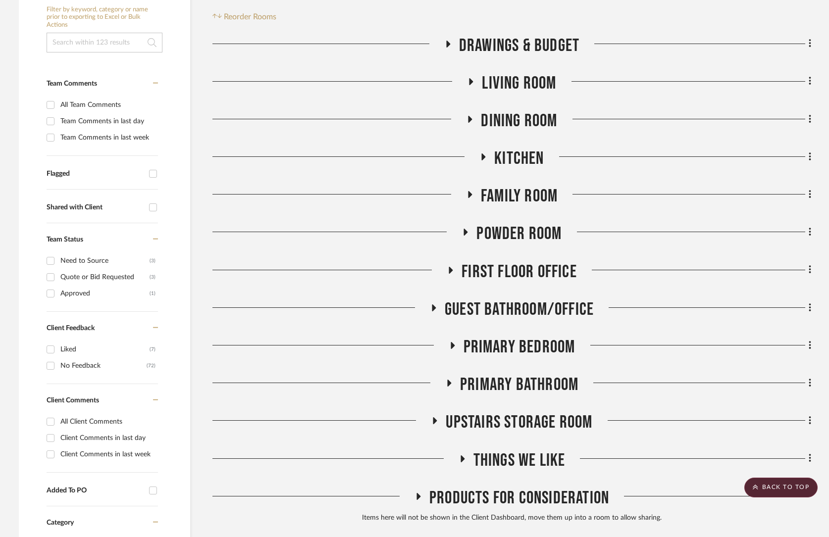
click at [532, 341] on span "Primary Bedroom" at bounding box center [519, 347] width 112 height 21
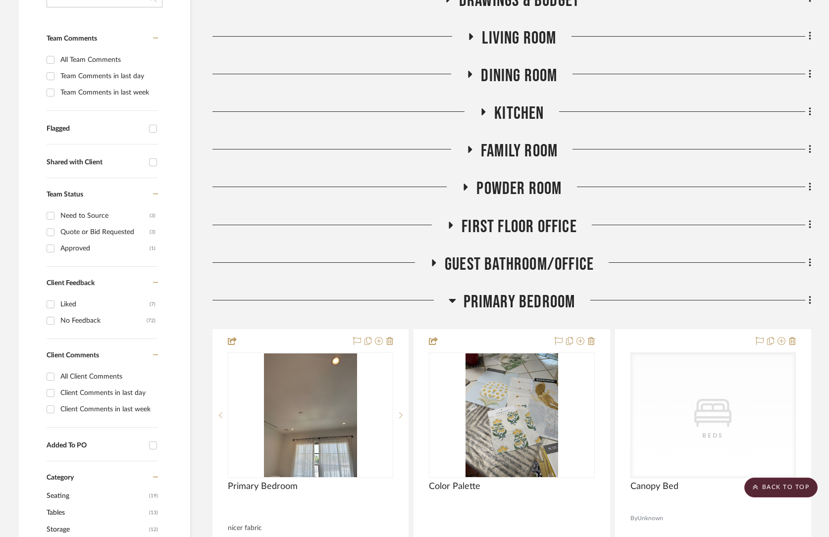
scroll to position [261, 0]
